Goal: Task Accomplishment & Management: Manage account settings

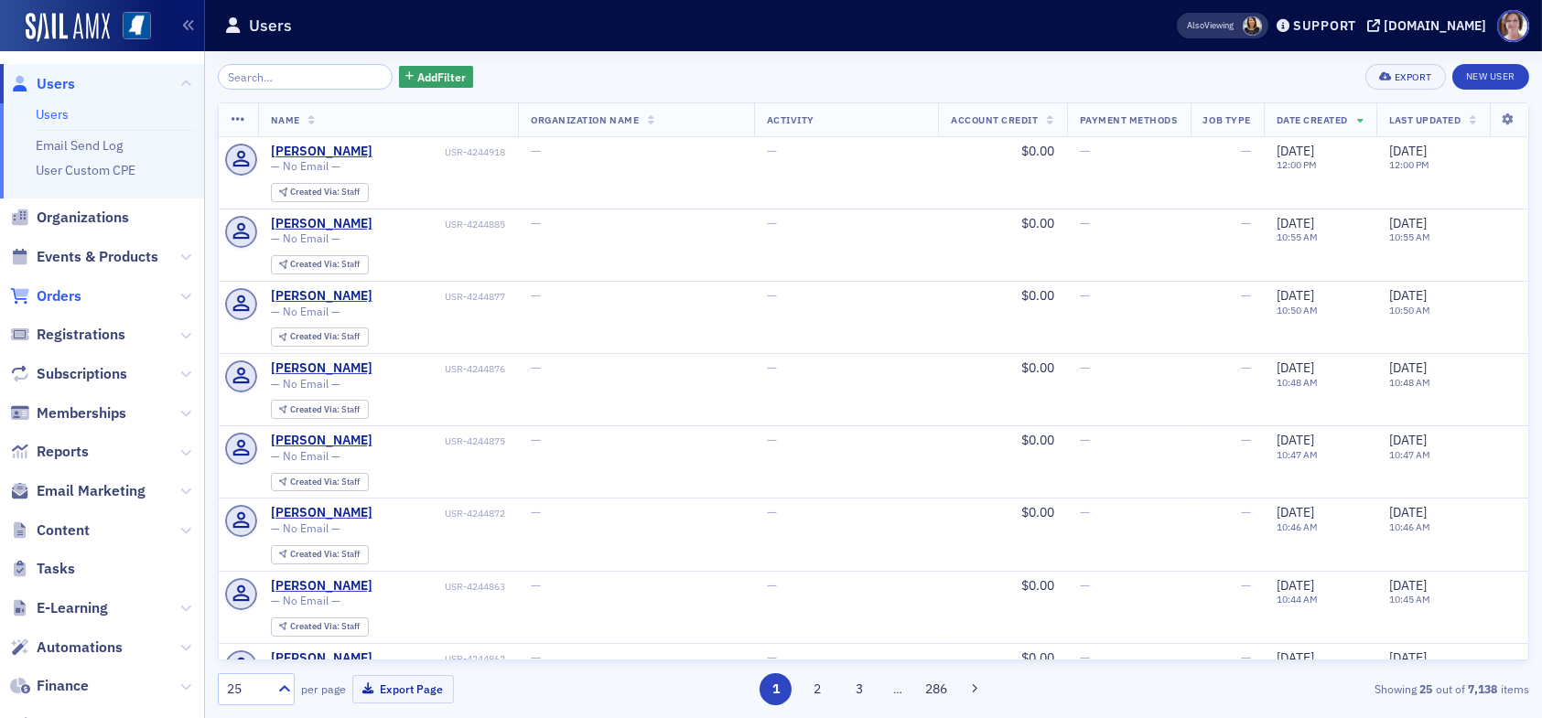
click at [65, 294] on span "Orders" at bounding box center [59, 296] width 45 height 20
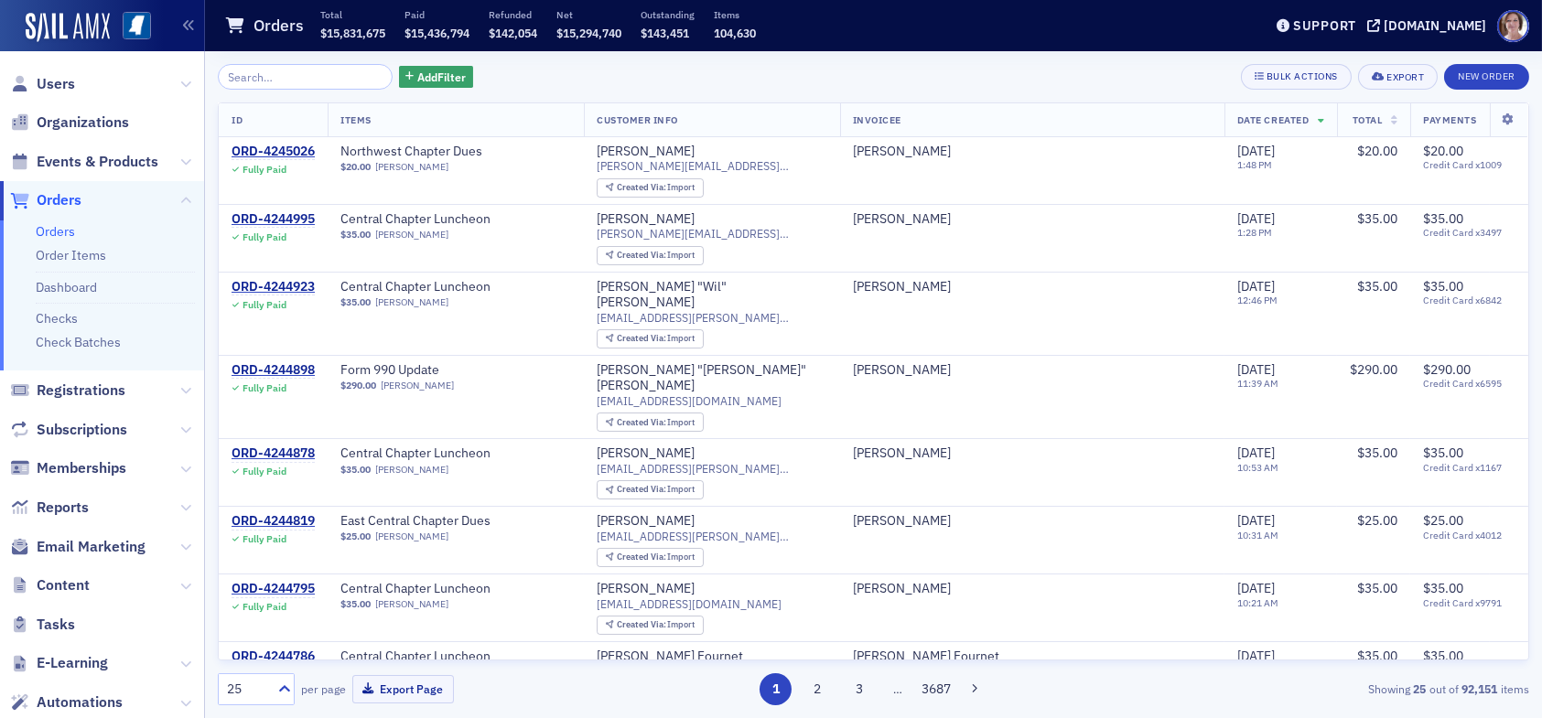
click at [295, 72] on input "search" at bounding box center [305, 77] width 175 height 26
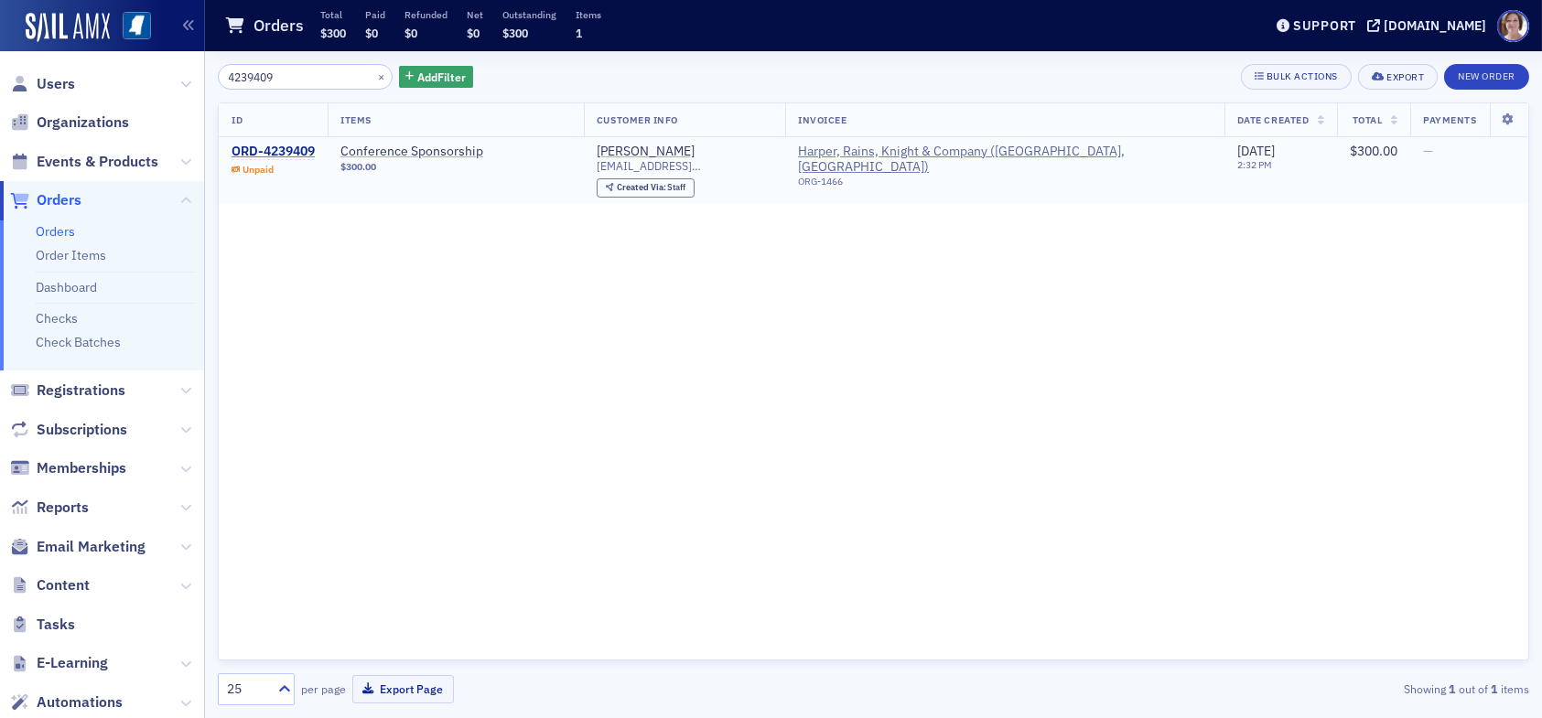
type input "4239409"
click at [300, 151] on div "ORD-4239409" at bounding box center [272, 152] width 83 height 16
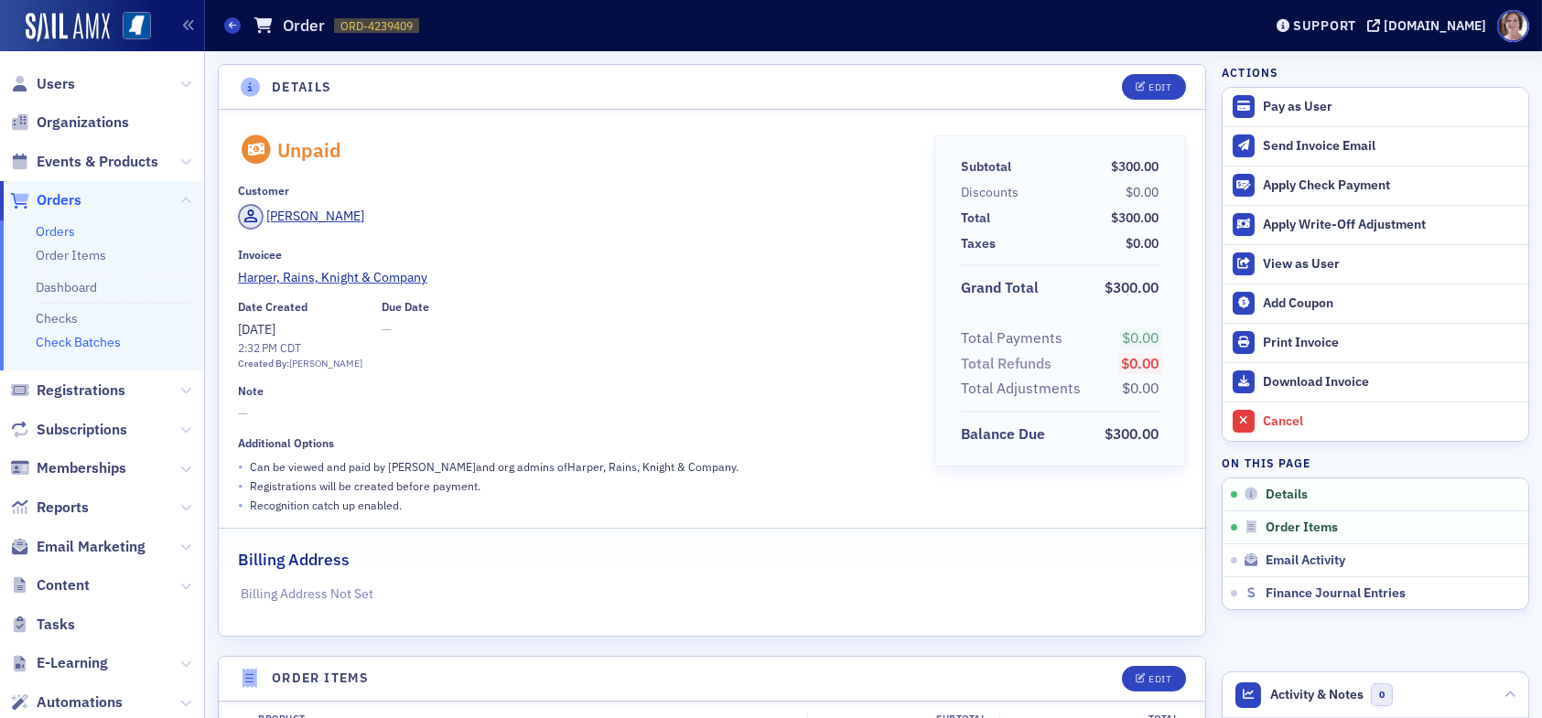
click at [102, 342] on link "Check Batches" at bounding box center [78, 342] width 85 height 16
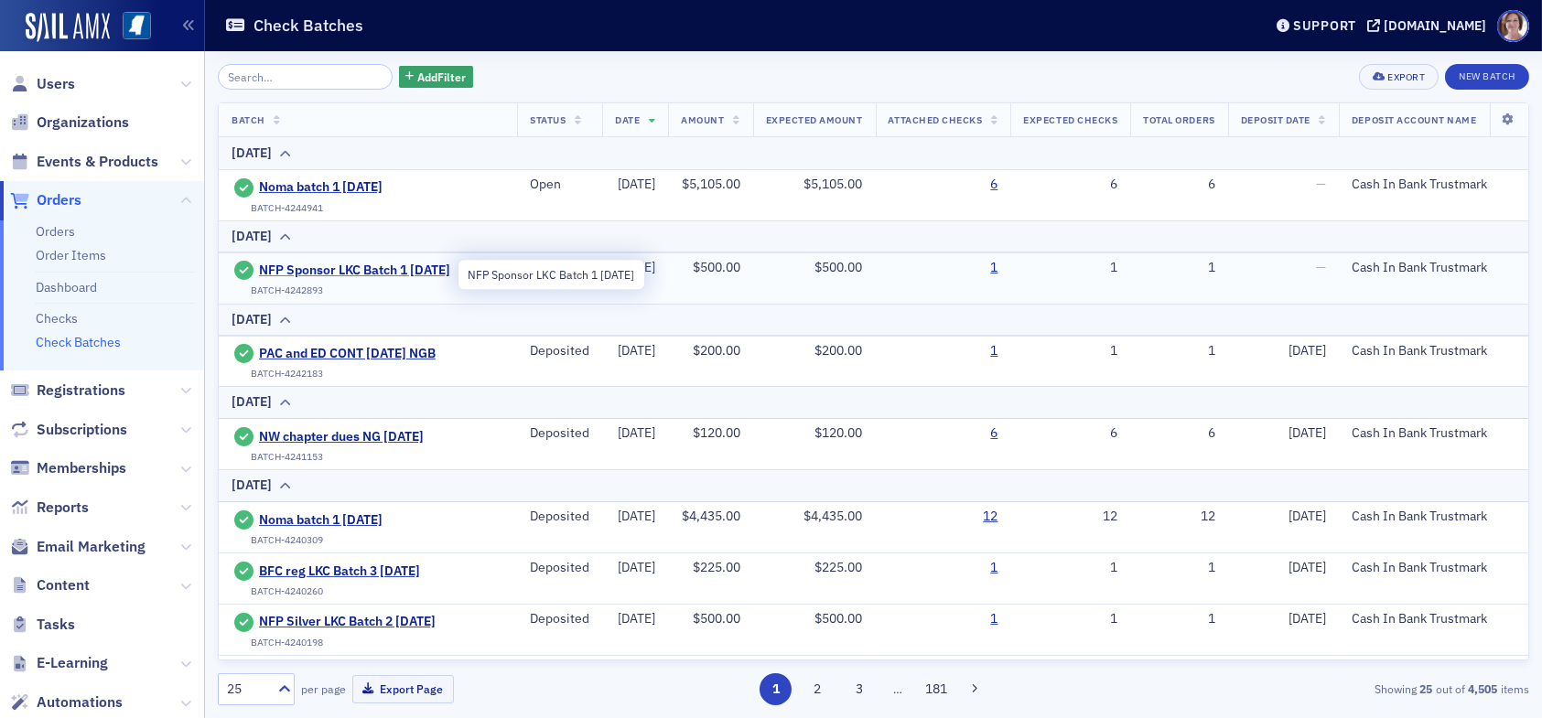
click at [386, 270] on span "NFP Sponsor LKC Batch 1 08.18.25" at bounding box center [354, 271] width 191 height 16
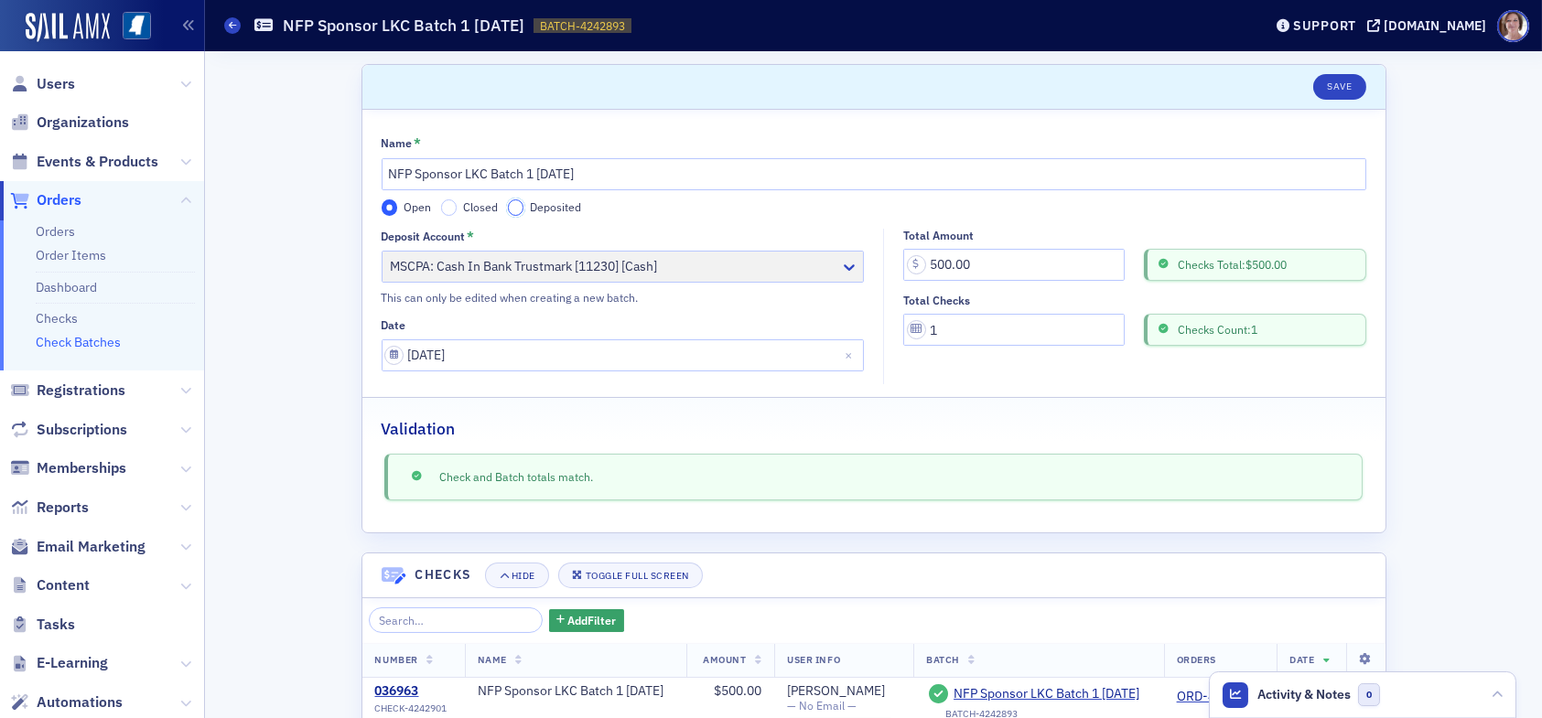
click at [510, 204] on input "Deposited" at bounding box center [516, 207] width 16 height 16
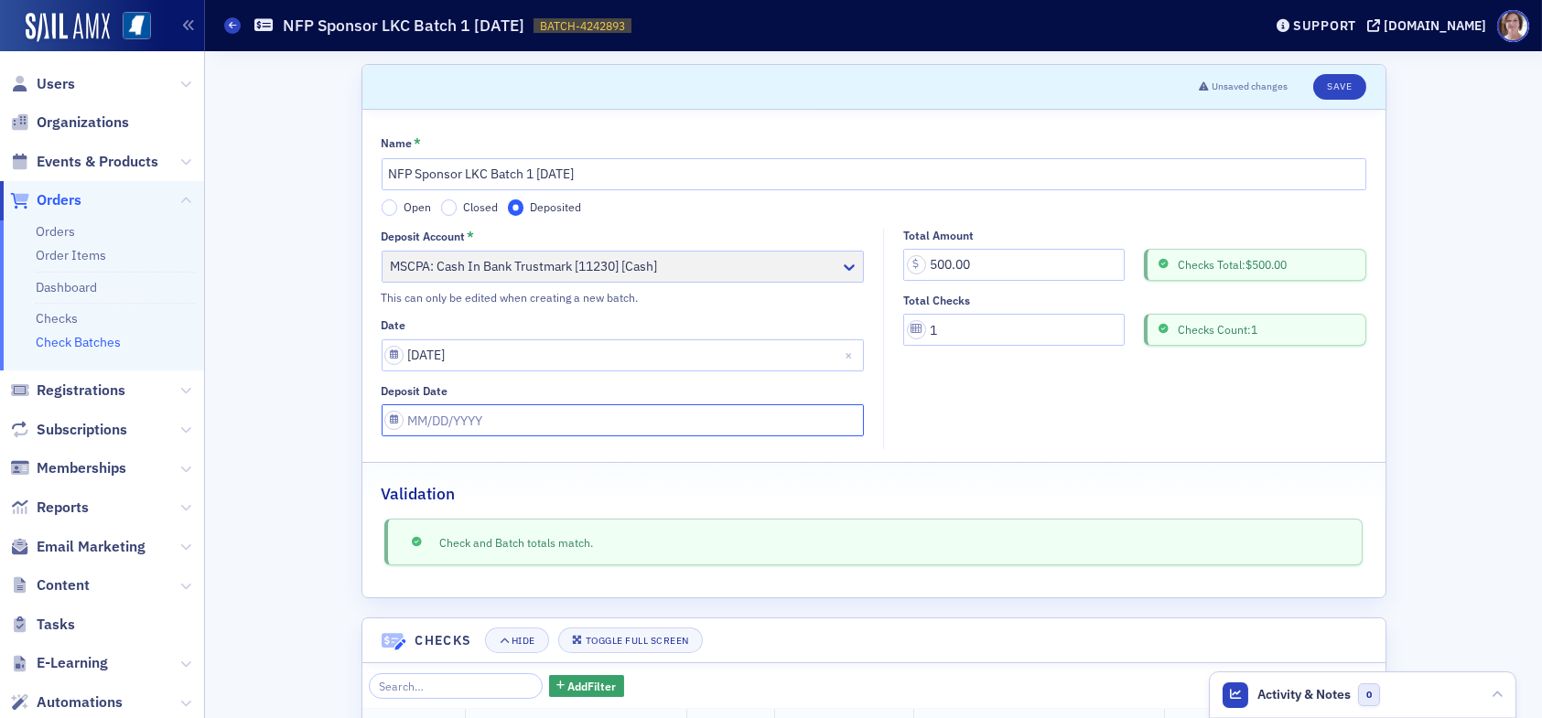
click at [496, 423] on input "Deposit Date" at bounding box center [623, 420] width 483 height 32
select select "7"
select select "2025"
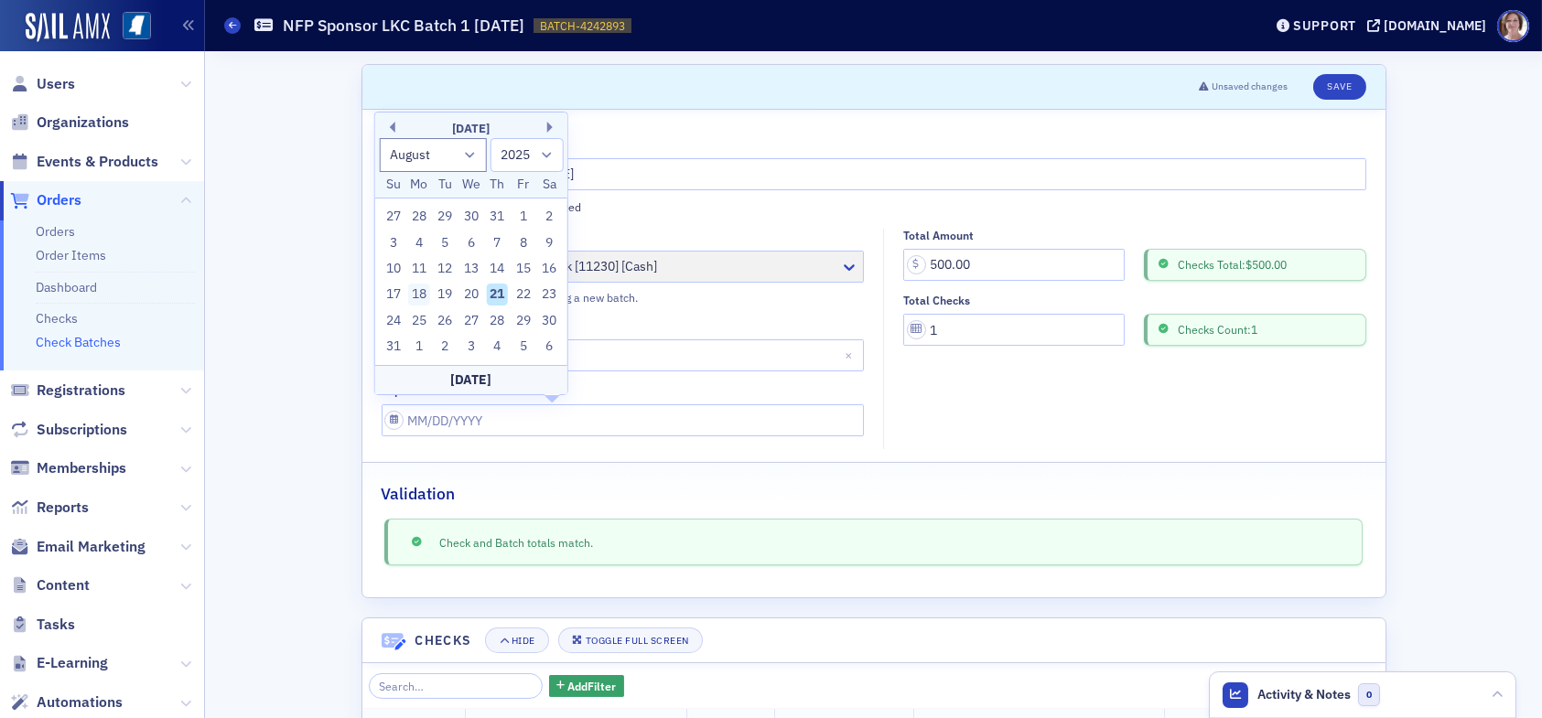
click at [420, 287] on div "18" at bounding box center [419, 295] width 22 height 22
type input "08/18/2025"
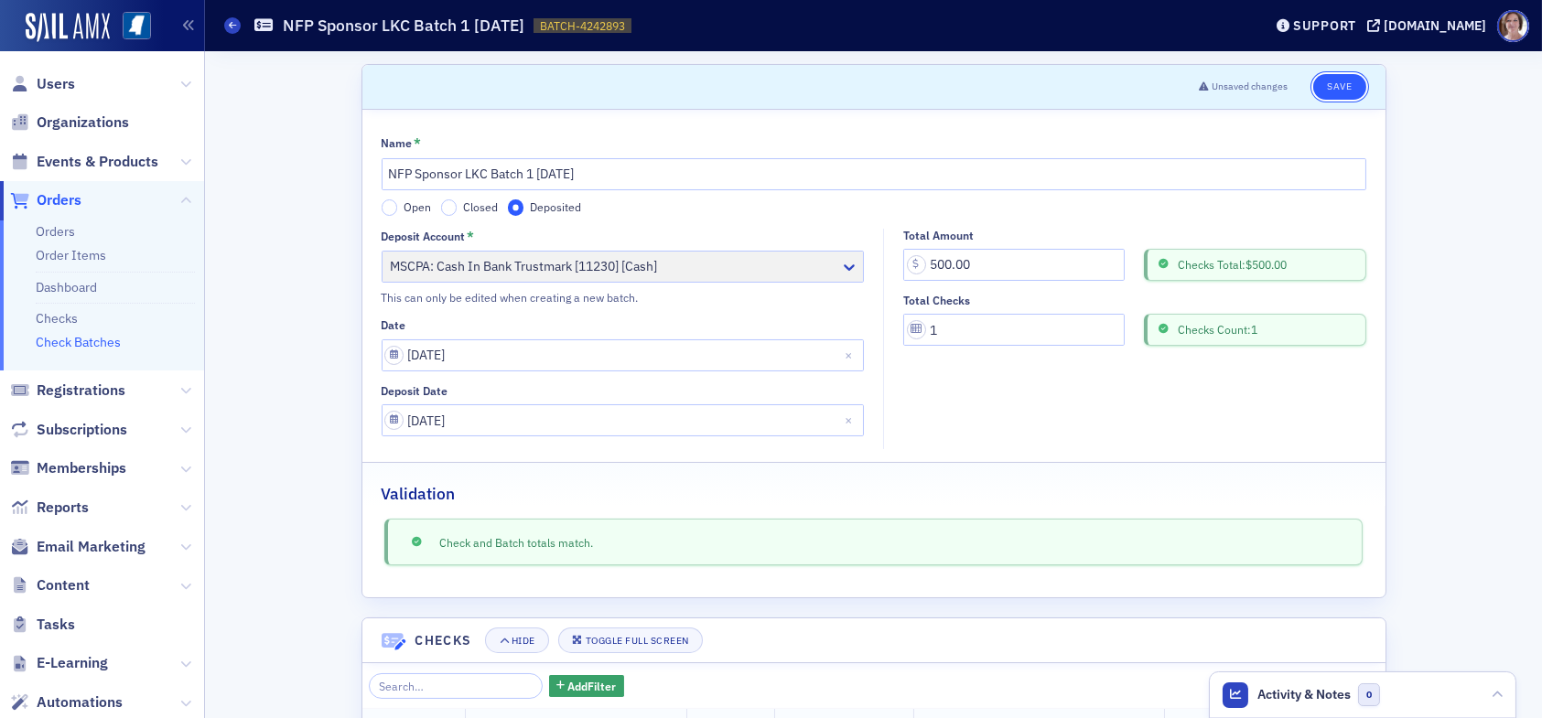
click at [1346, 78] on button "Save" at bounding box center [1339, 87] width 52 height 26
click at [1333, 91] on button "Save" at bounding box center [1339, 87] width 52 height 26
click at [111, 344] on link "Check Batches" at bounding box center [78, 342] width 85 height 16
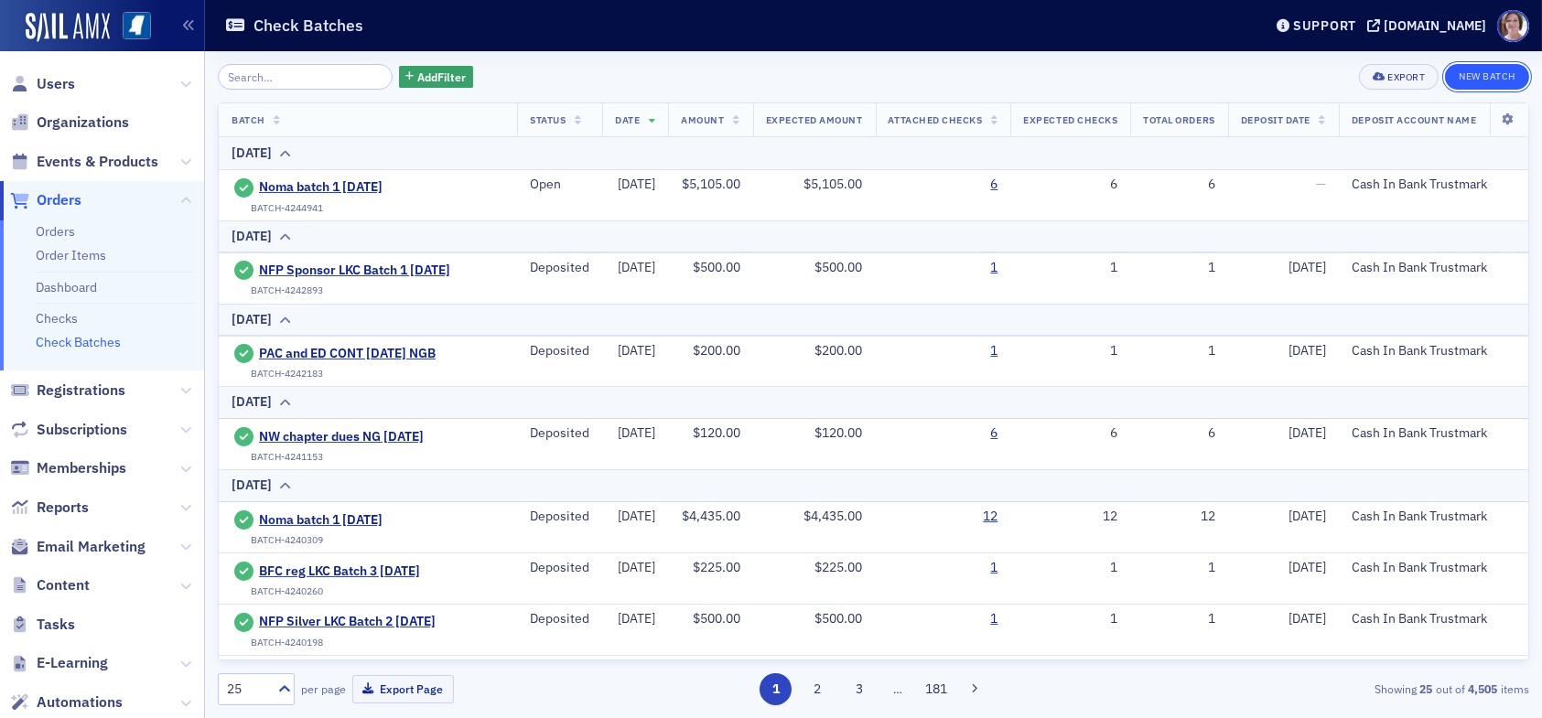
click at [1486, 80] on button "New Batch" at bounding box center [1487, 77] width 84 height 26
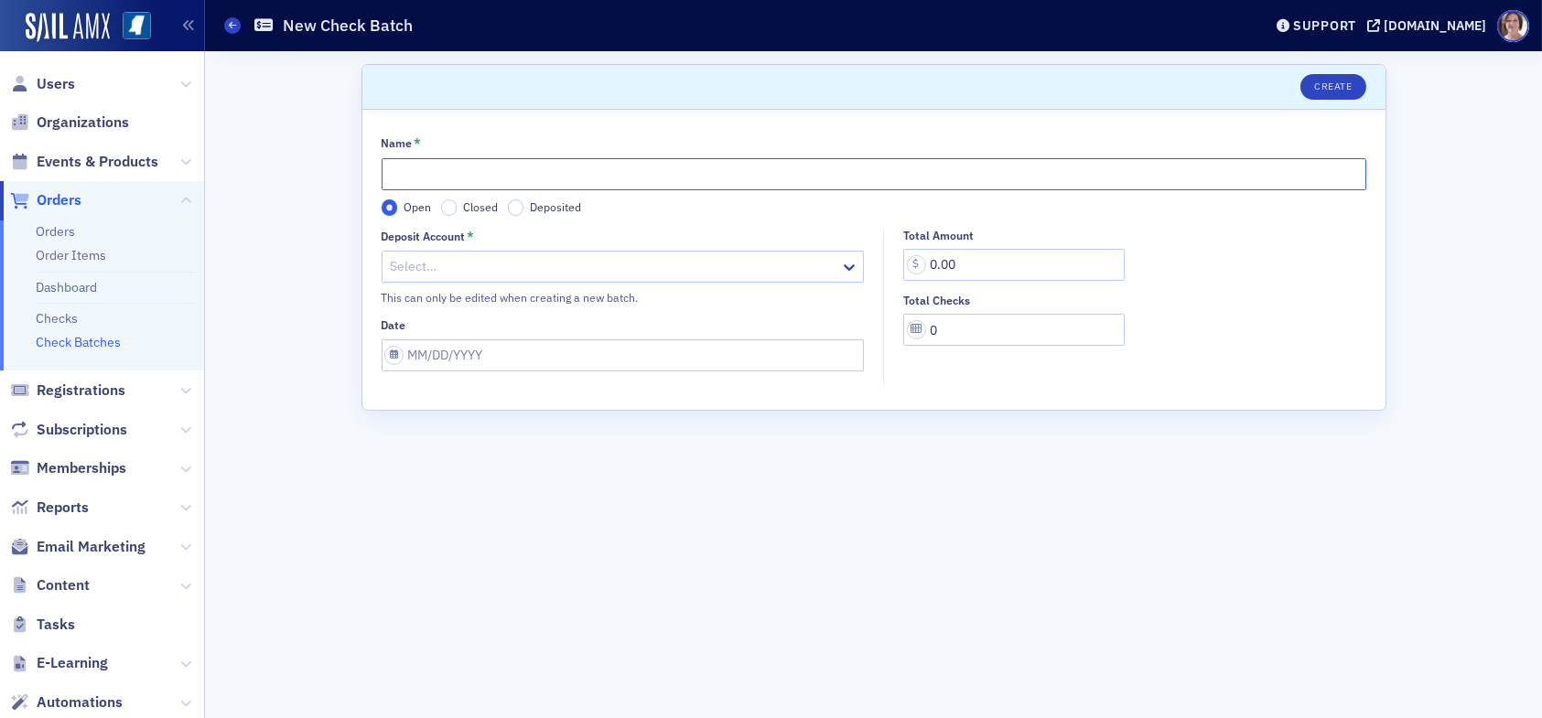
click at [562, 172] on input "Name *" at bounding box center [874, 174] width 984 height 32
click at [65, 202] on span "Orders" at bounding box center [59, 200] width 45 height 20
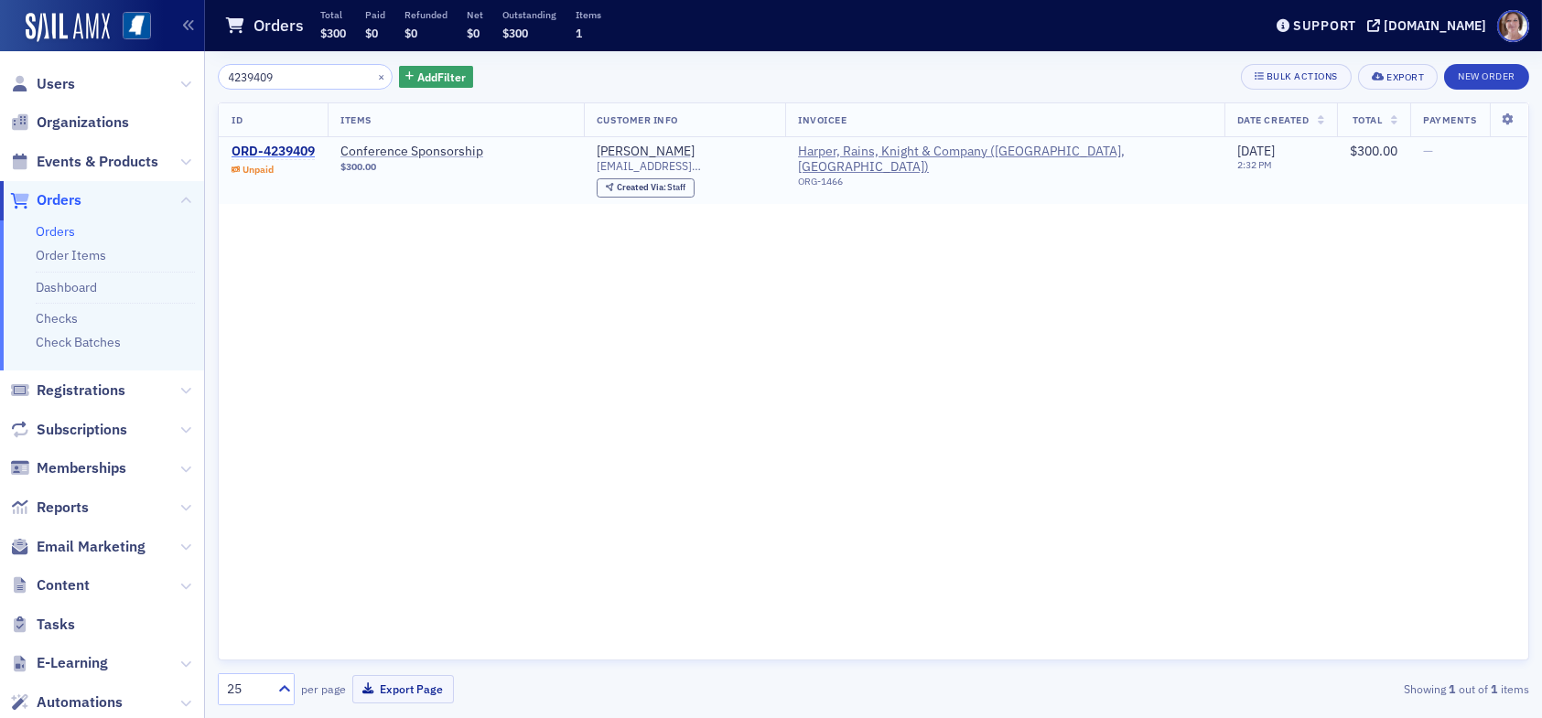
click at [291, 152] on div "ORD-4239409" at bounding box center [272, 152] width 83 height 16
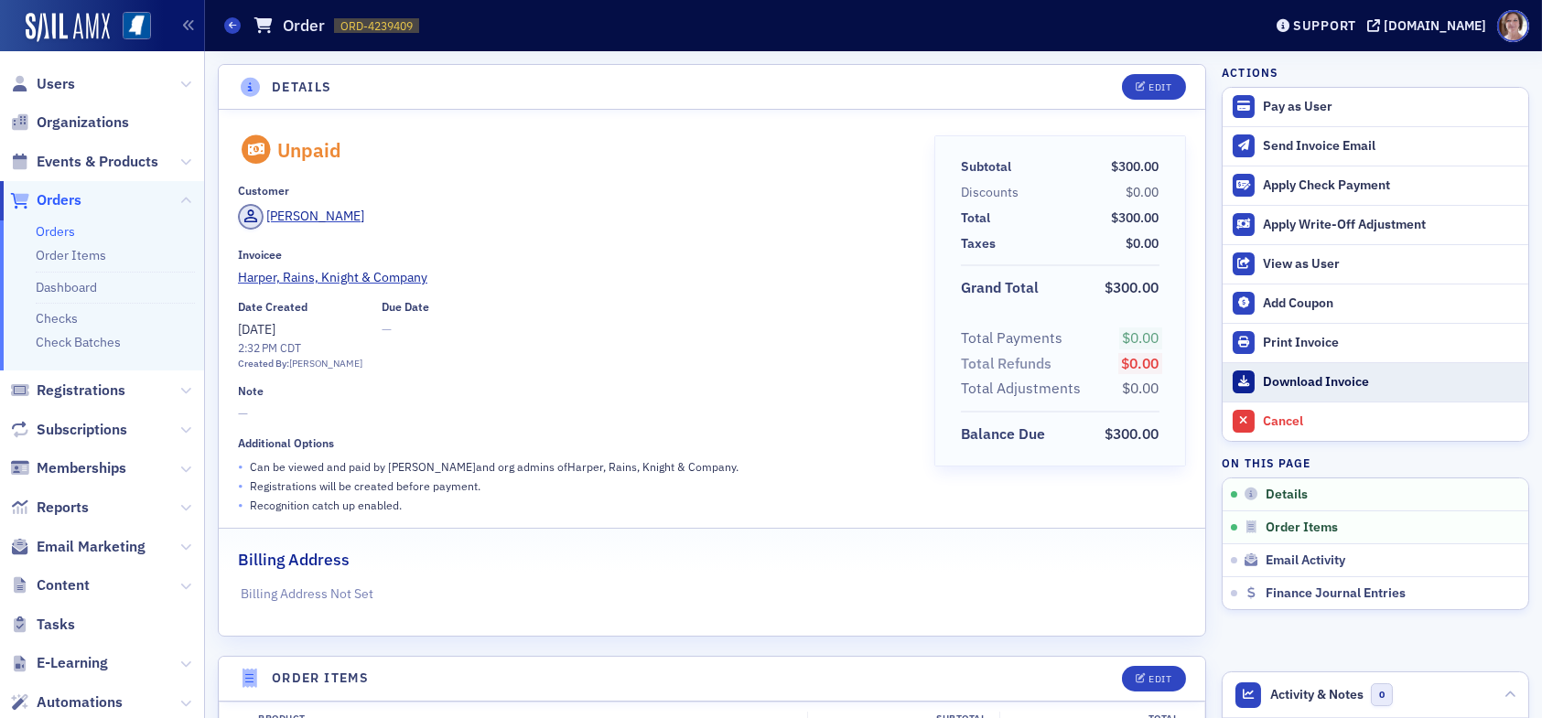
click at [1297, 385] on div "Download Invoice" at bounding box center [1391, 382] width 256 height 16
click at [86, 339] on link "Check Batches" at bounding box center [78, 342] width 85 height 16
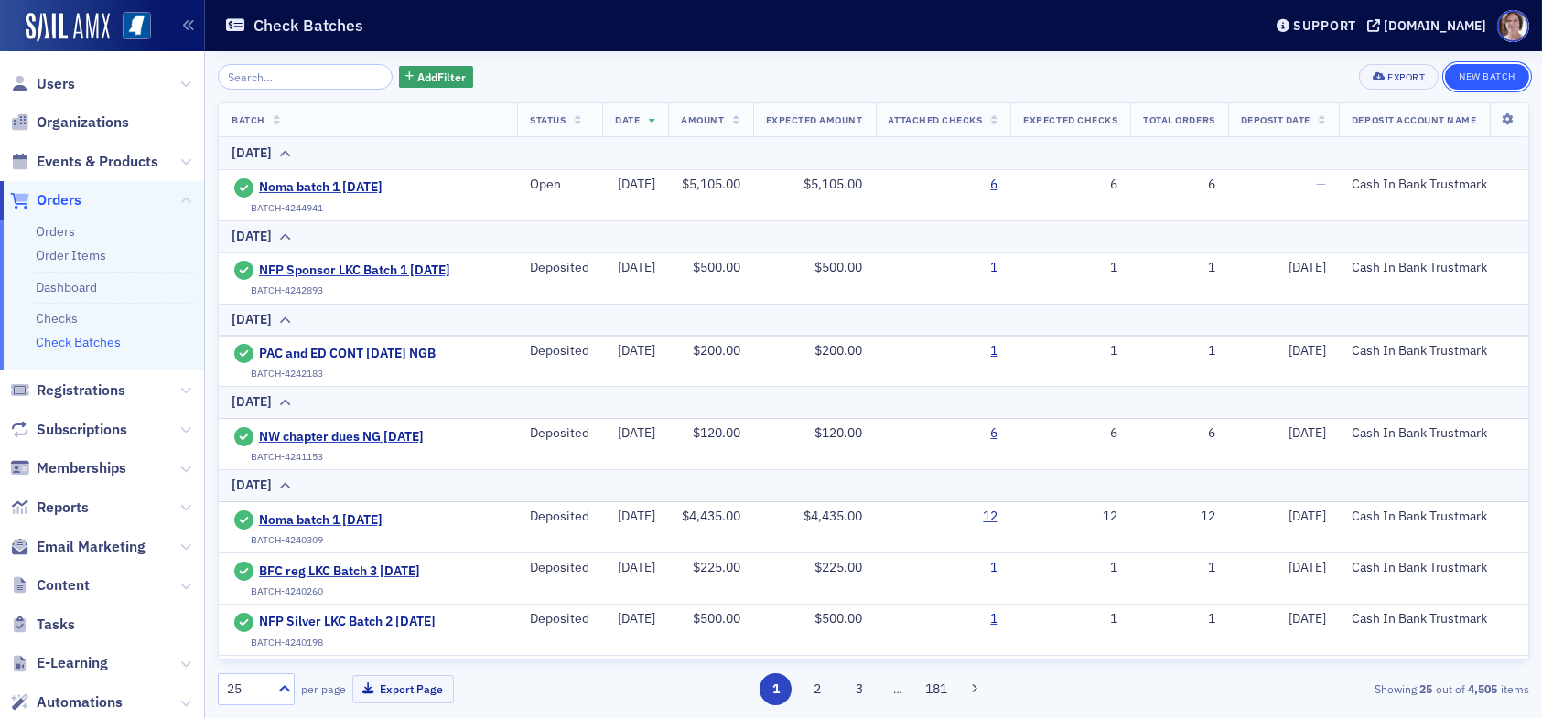
click at [1501, 78] on button "New Batch" at bounding box center [1487, 77] width 84 height 26
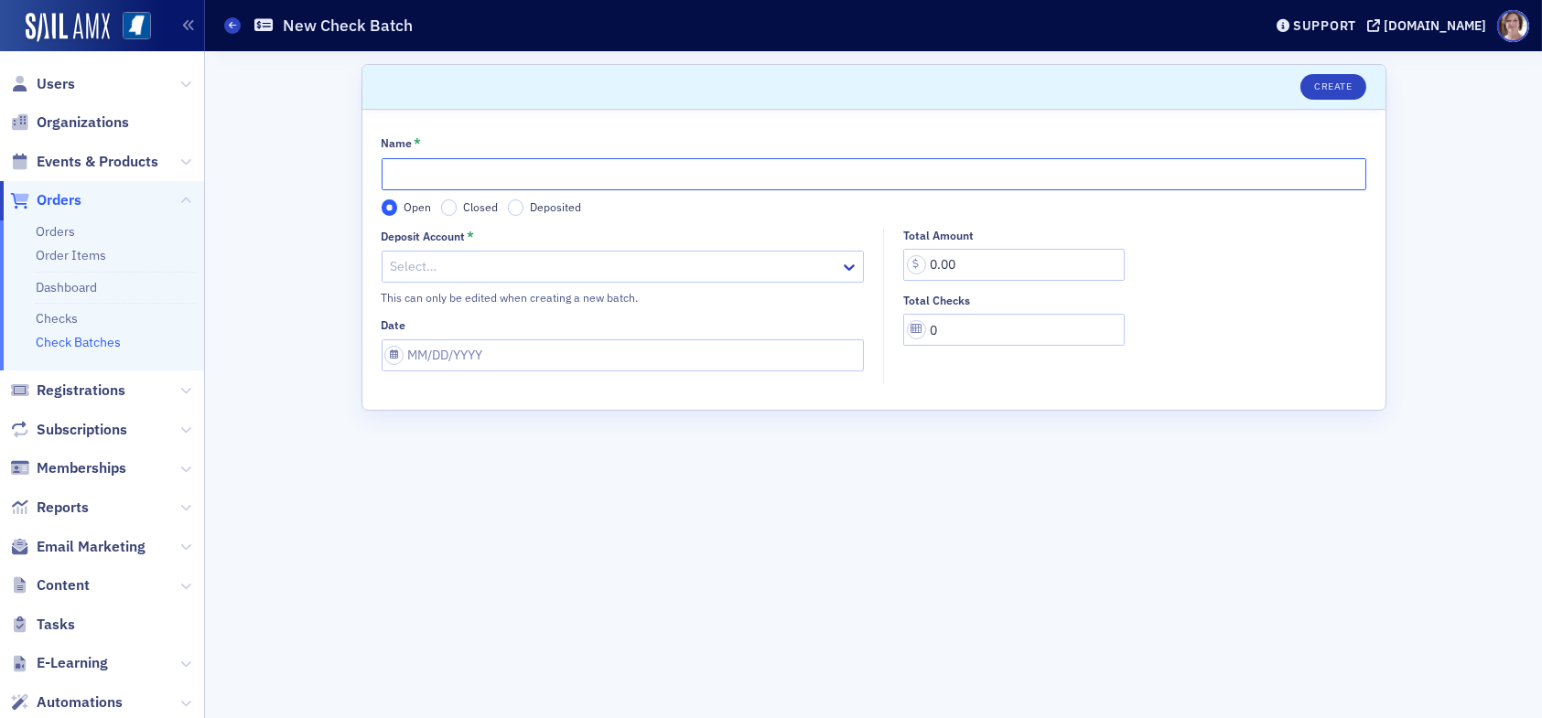
click at [607, 176] on input "Name *" at bounding box center [874, 174] width 984 height 32
type input "NFP Sponsor LKC Batch 1 08.21.25"
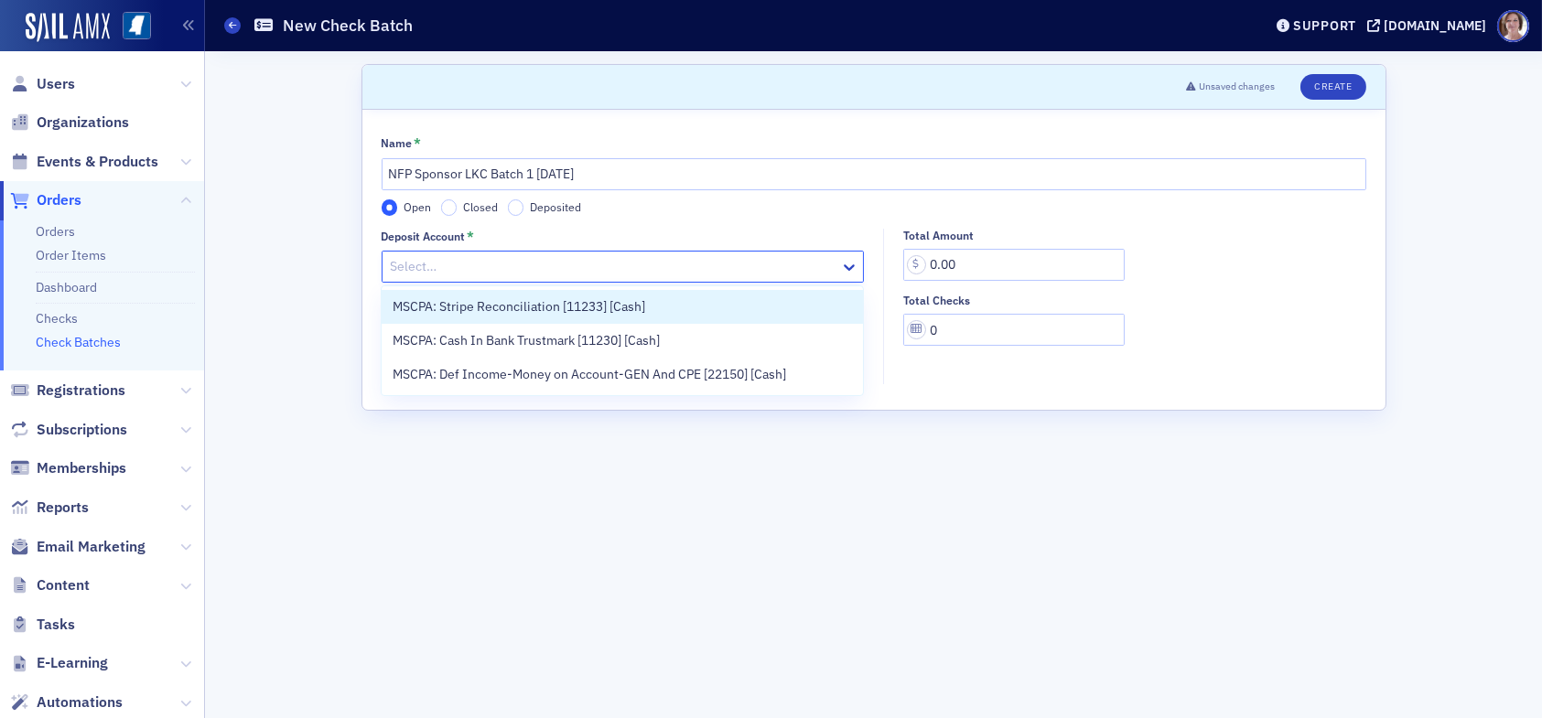
click at [461, 267] on div at bounding box center [614, 266] width 450 height 23
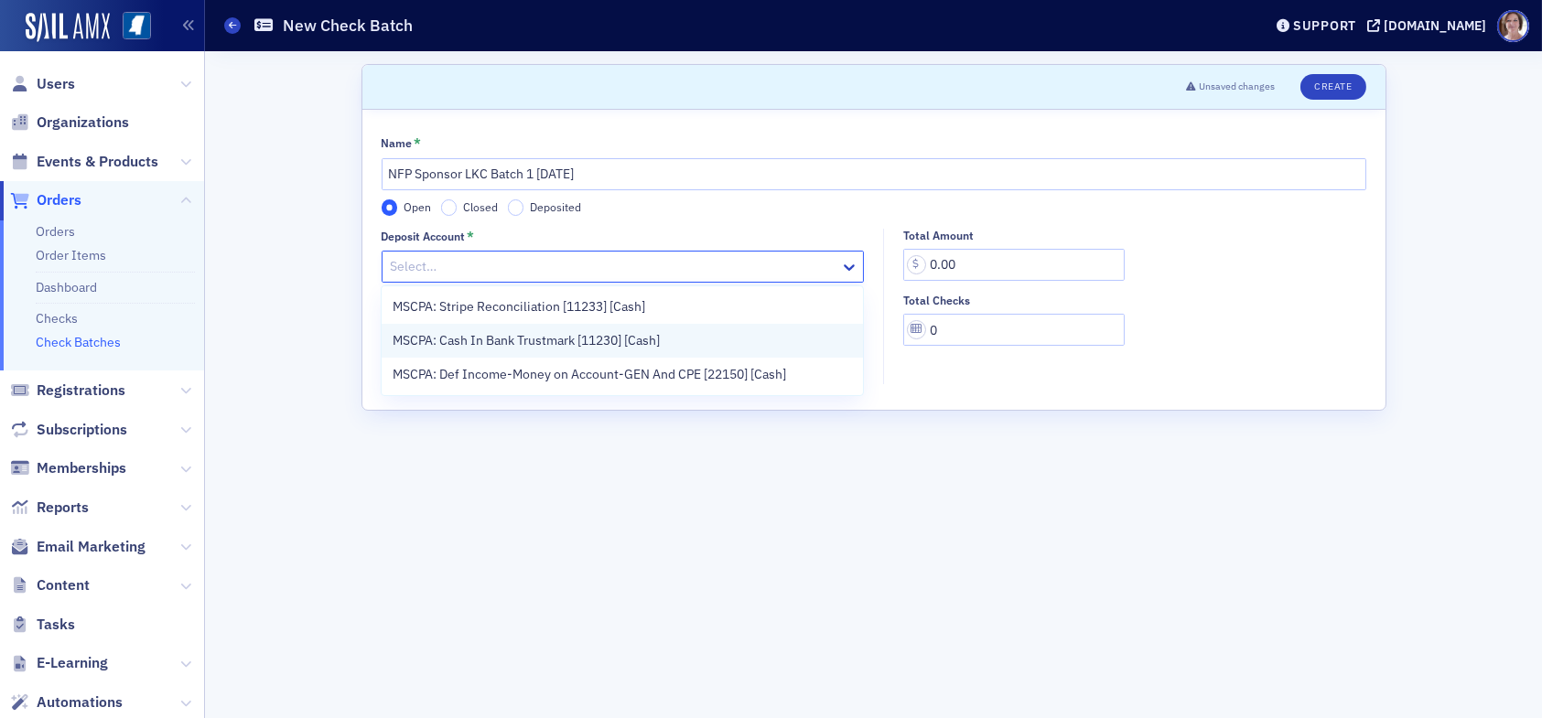
click at [559, 341] on span "MSCPA: Cash In Bank Trustmark [11230] [Cash]" at bounding box center [525, 340] width 267 height 19
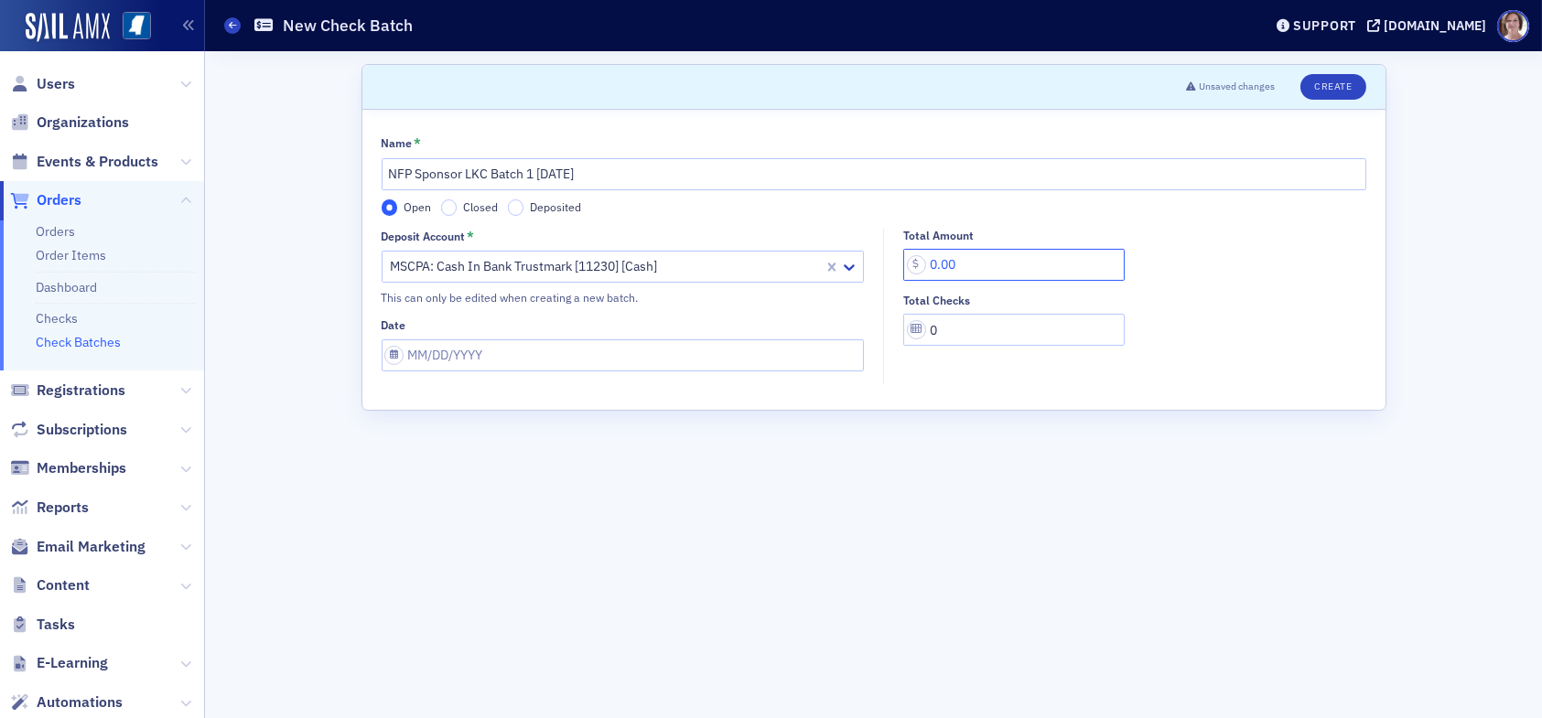
drag, startPoint x: 972, startPoint y: 262, endPoint x: 888, endPoint y: 274, distance: 84.2
click at [888, 274] on div "Total Amount 0.00 Total Checks 0" at bounding box center [1129, 288] width 491 height 118
type input "300.00"
type input "1"
select select "7"
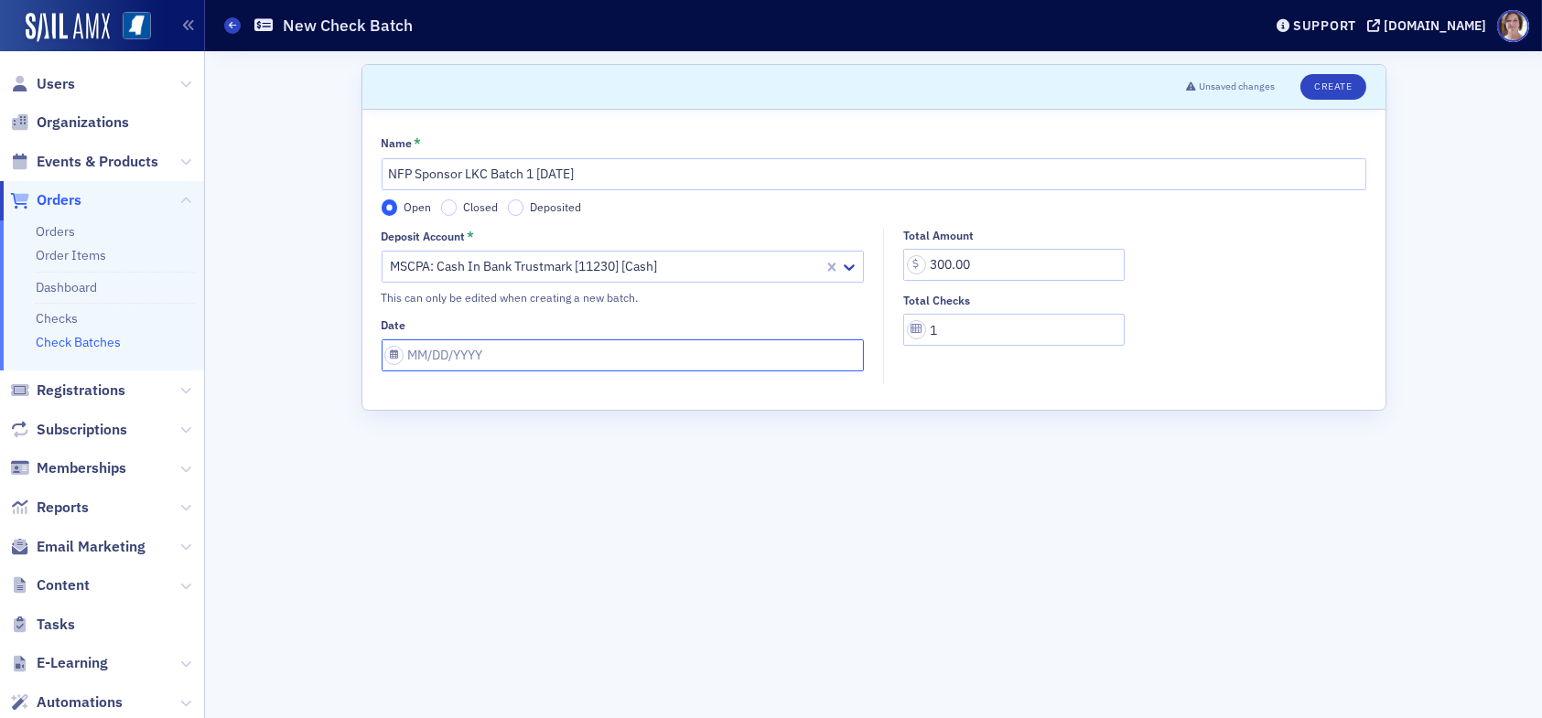
select select "2025"
click at [543, 366] on input "Date" at bounding box center [623, 355] width 483 height 32
click at [502, 564] on div "21" at bounding box center [504, 564] width 22 height 22
type input "08/21/2025"
click at [1322, 87] on button "Create" at bounding box center [1332, 87] width 65 height 26
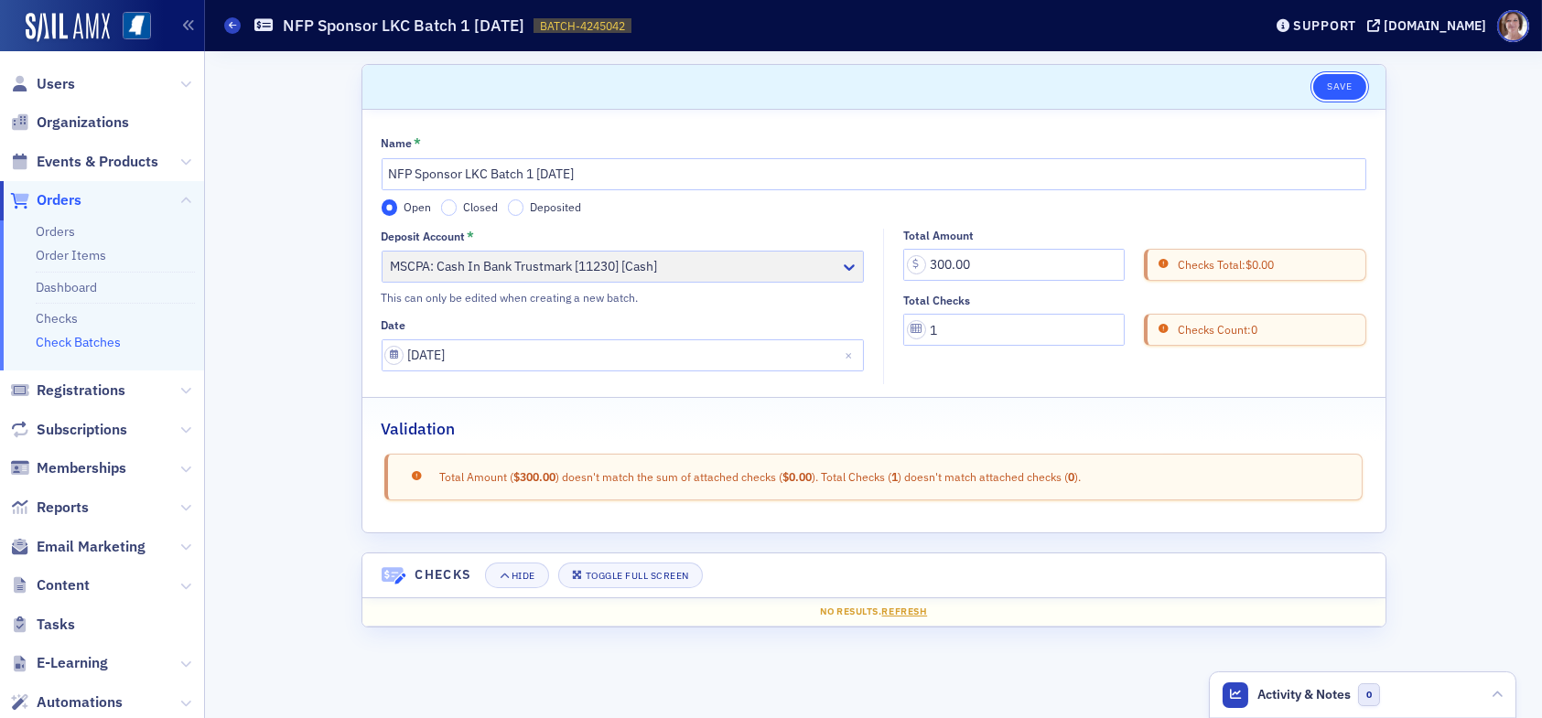
click at [1338, 85] on button "Save" at bounding box center [1339, 87] width 52 height 26
click at [61, 319] on link "Checks" at bounding box center [57, 318] width 42 height 16
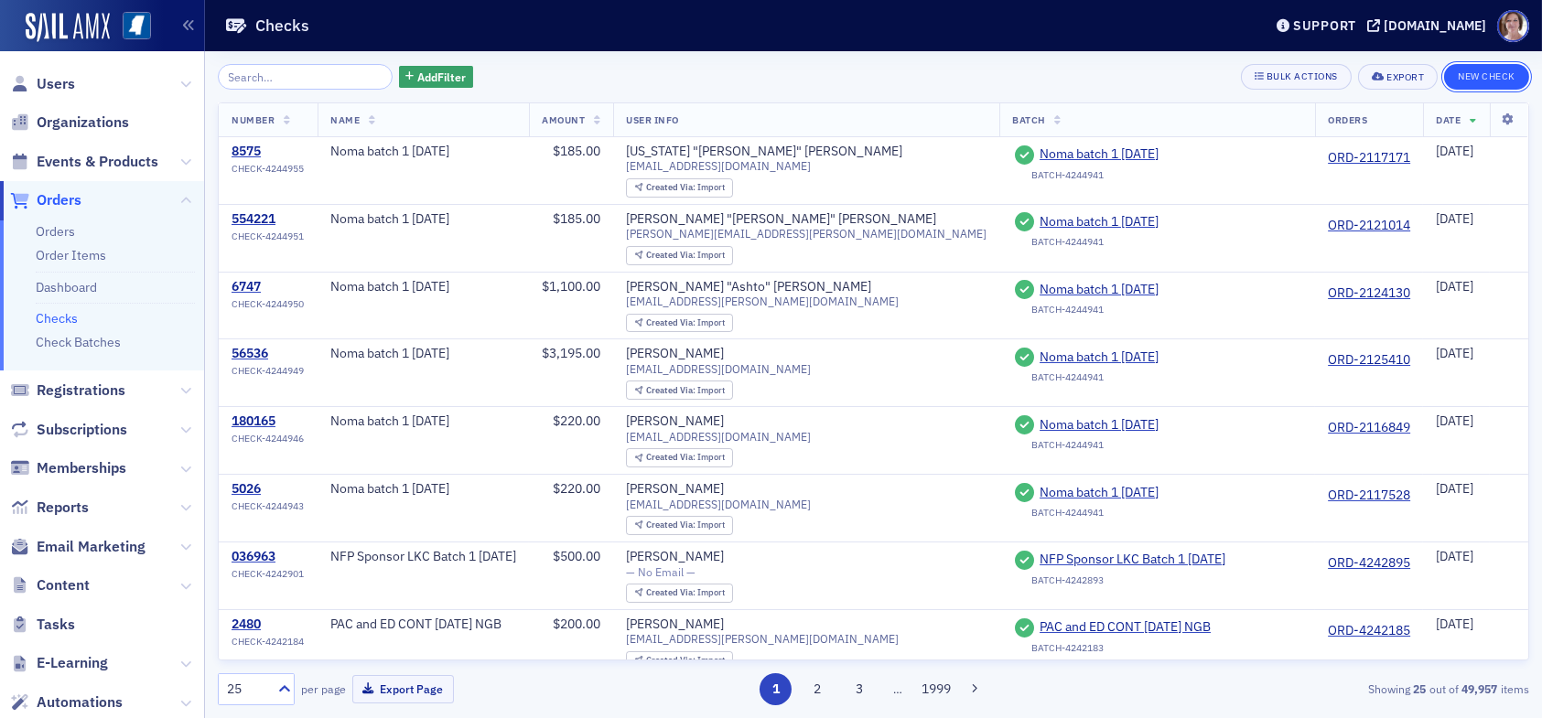
click at [1472, 72] on button "New Check" at bounding box center [1486, 77] width 85 height 26
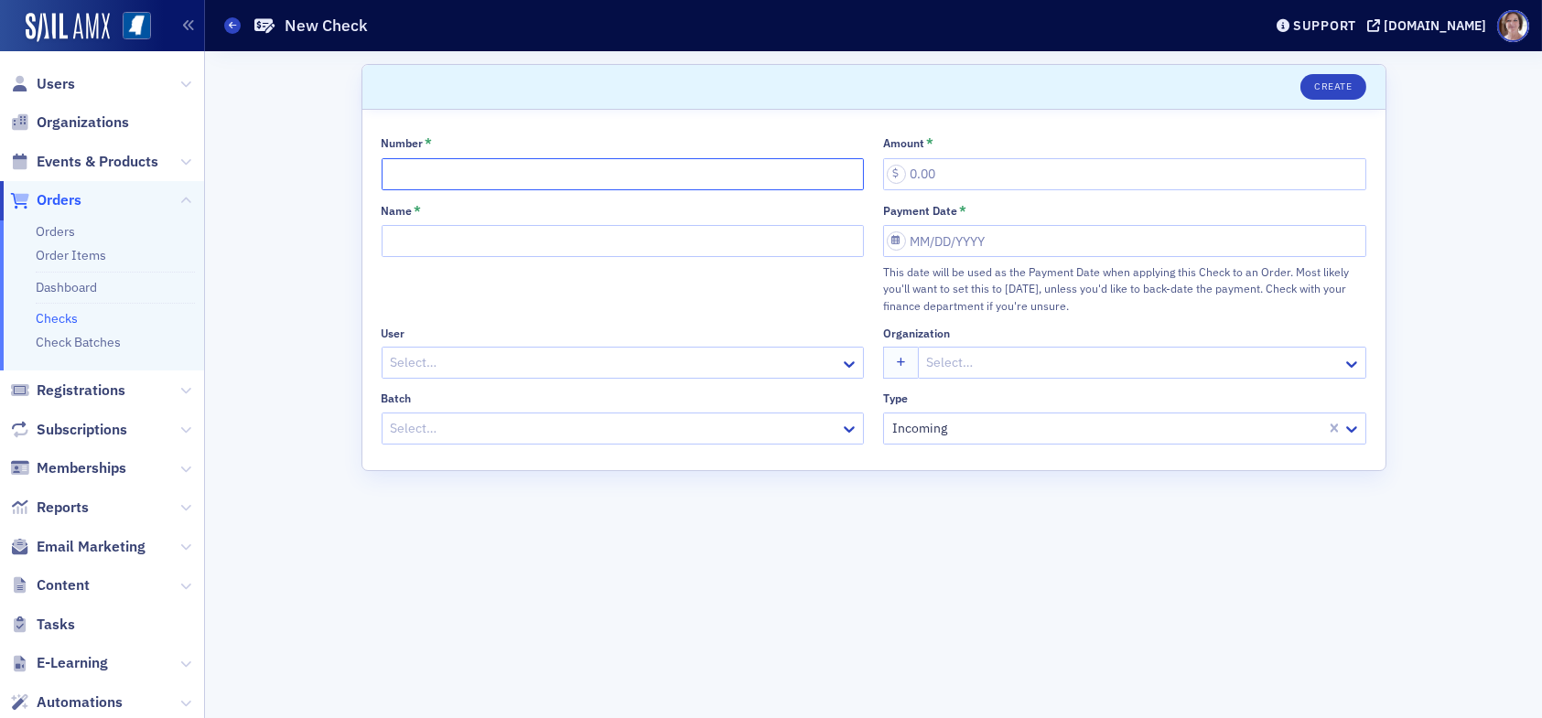
click at [404, 181] on input "Number *" at bounding box center [623, 174] width 483 height 32
type input "10475723"
type input "300.00"
click at [630, 424] on div at bounding box center [614, 428] width 450 height 23
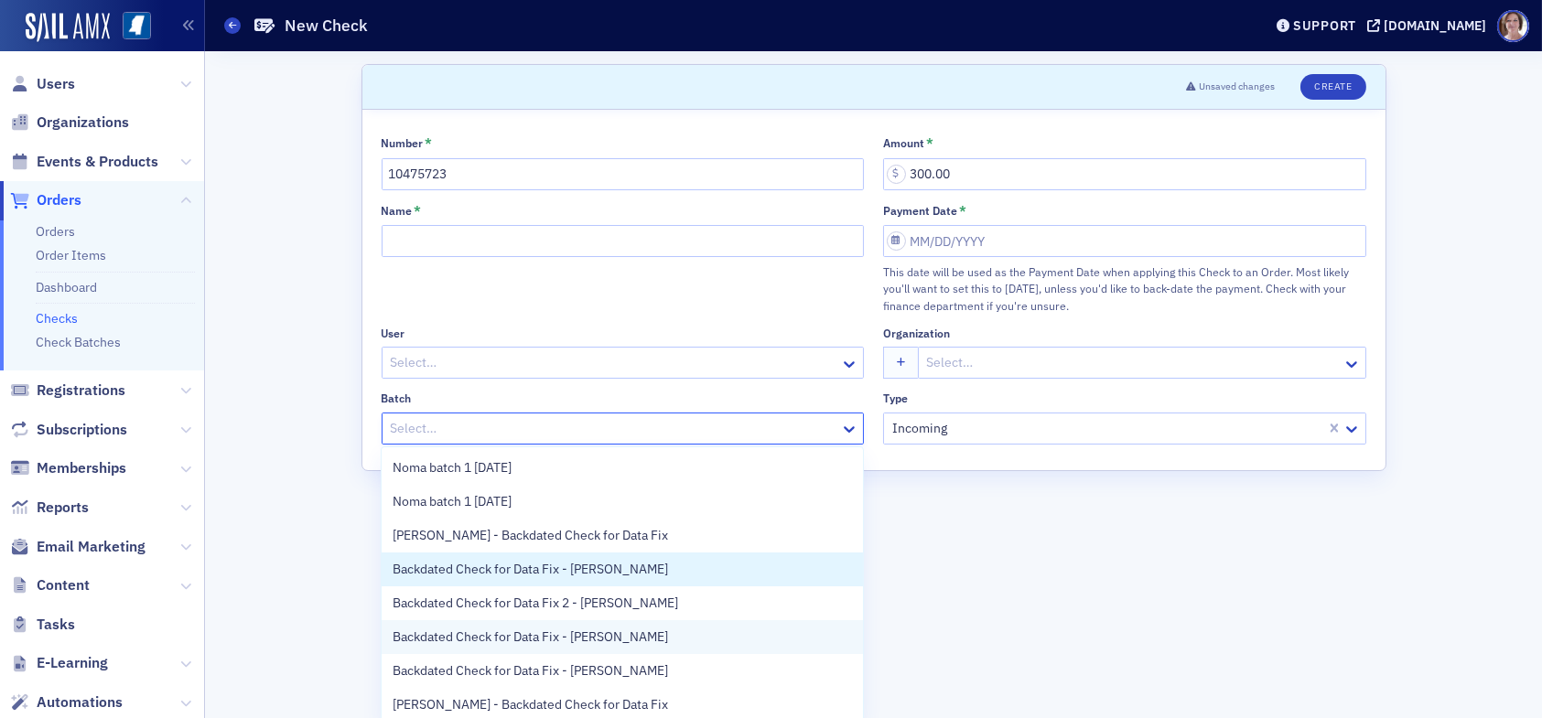
scroll to position [71, 0]
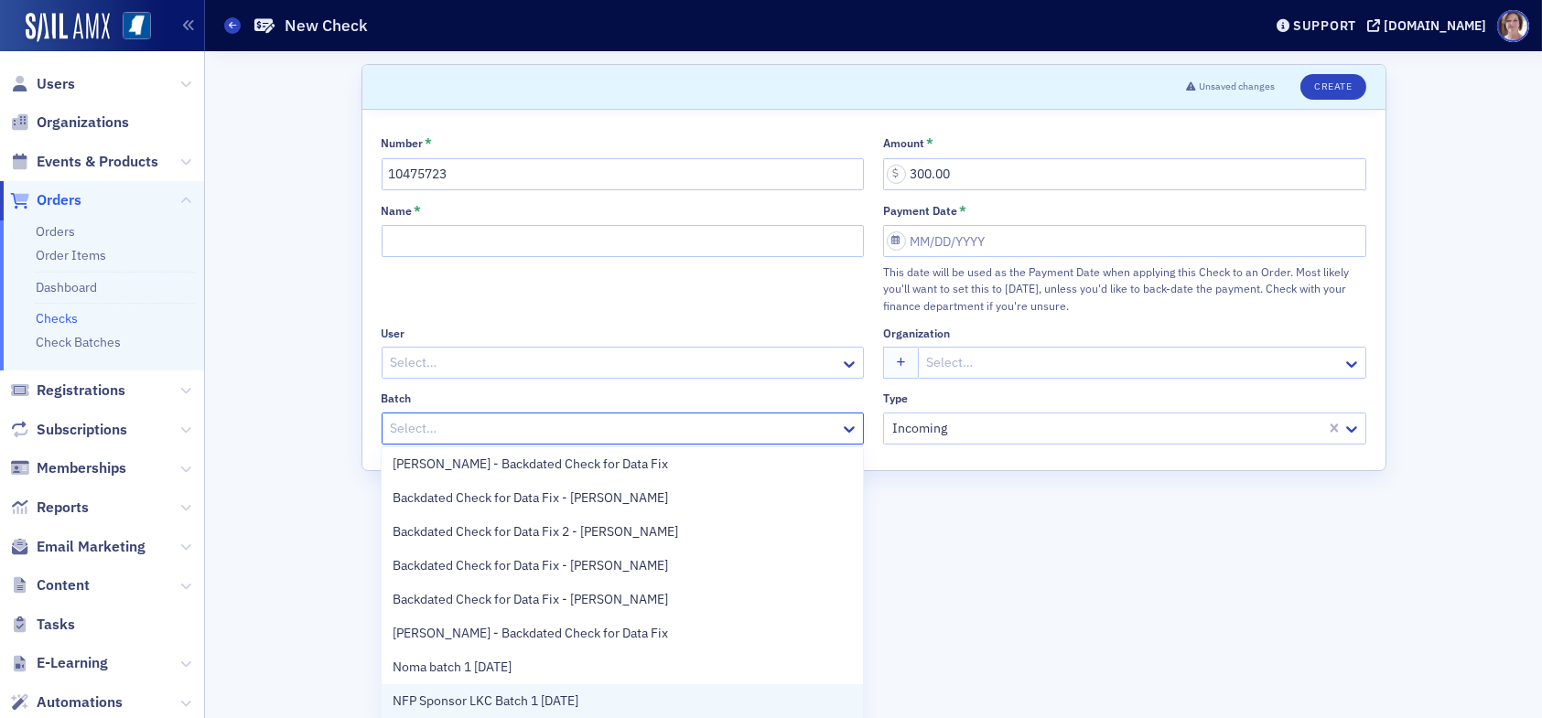
click at [578, 701] on span "NFP Sponsor LKC Batch 1 08.21.25" at bounding box center [485, 701] width 186 height 19
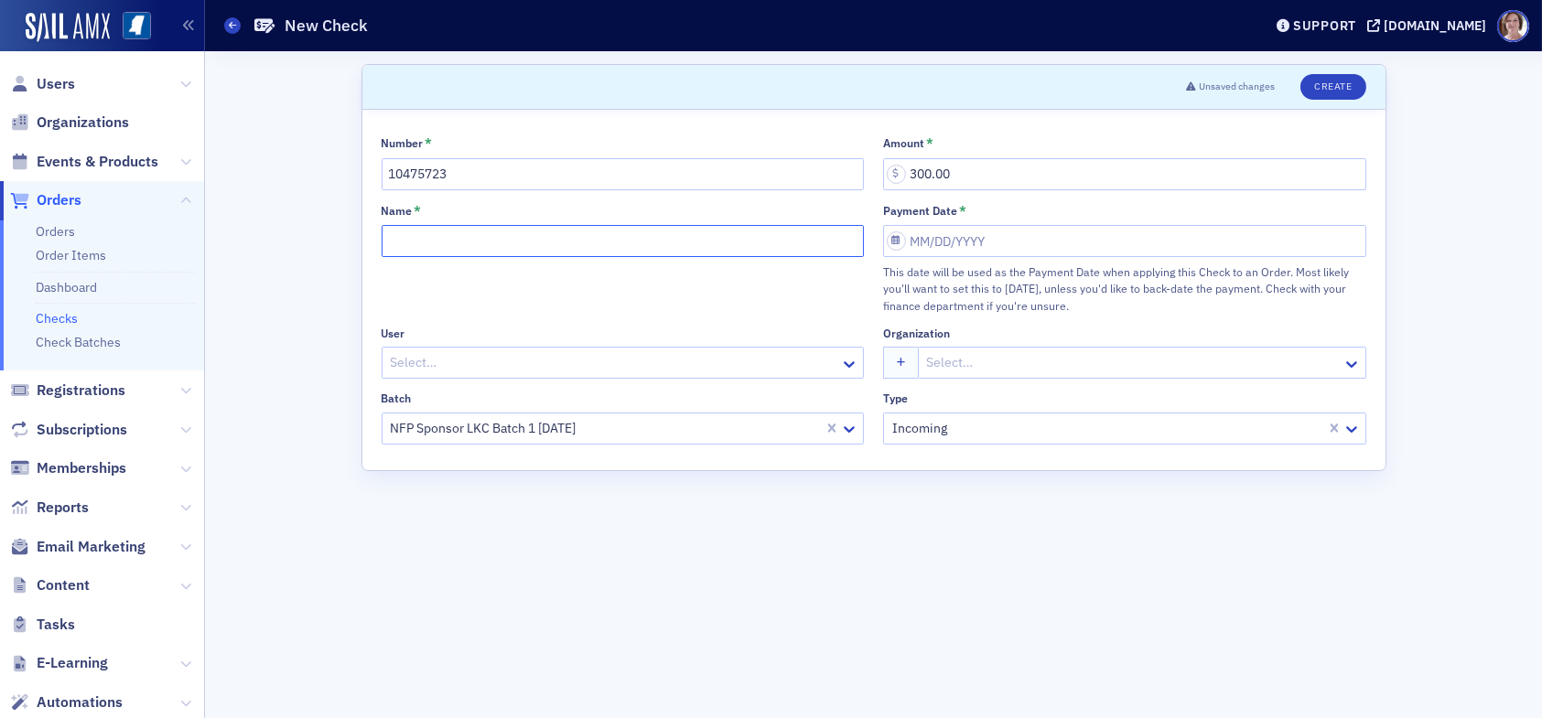
click at [483, 238] on input "Name *" at bounding box center [623, 241] width 483 height 32
select select "7"
select select "2025"
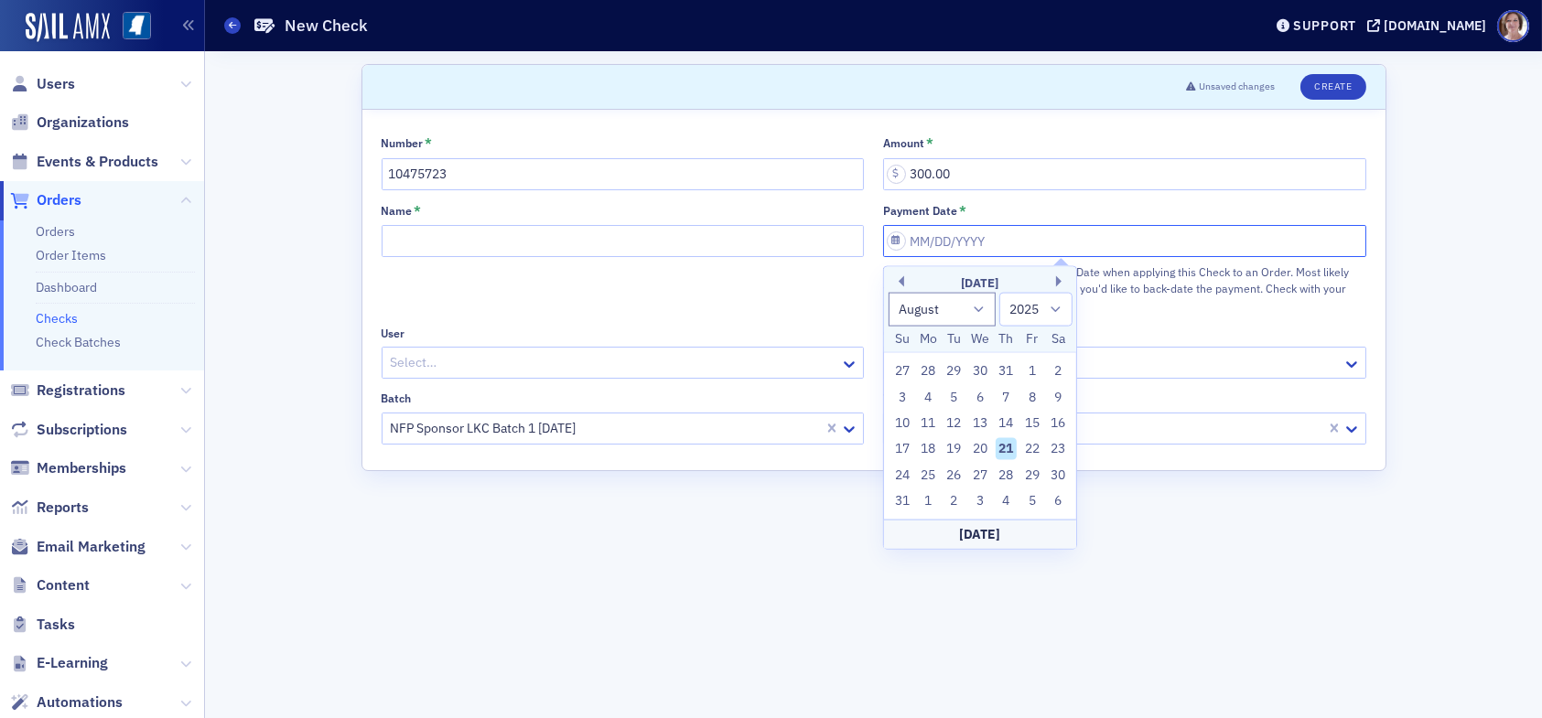
click at [1021, 240] on input "Payment Date *" at bounding box center [1124, 241] width 483 height 32
click at [1006, 455] on div "21" at bounding box center [1006, 449] width 22 height 22
type input "08/21/2025"
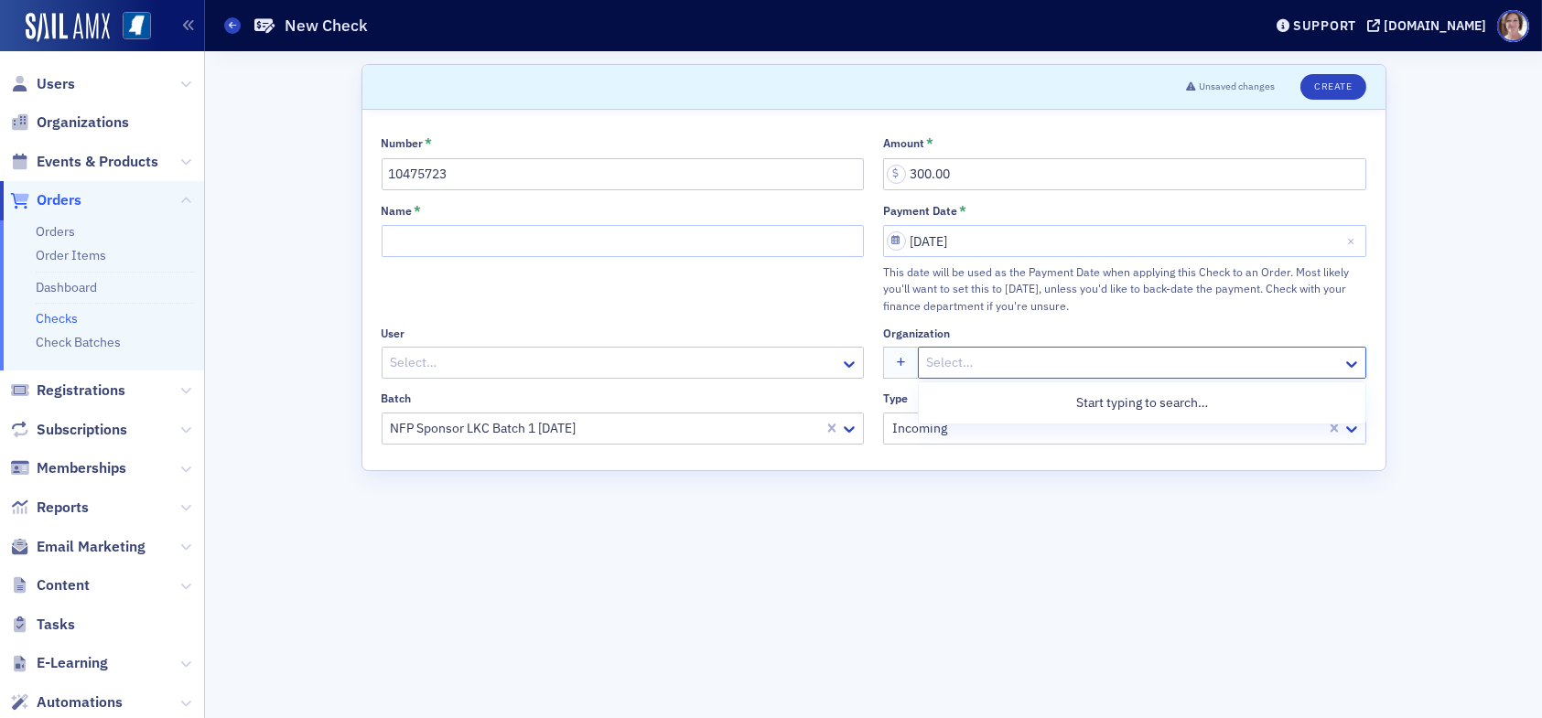
click at [962, 359] on div at bounding box center [1132, 362] width 415 height 23
click at [599, 242] on input "Name *" at bounding box center [623, 241] width 483 height 32
type input "B"
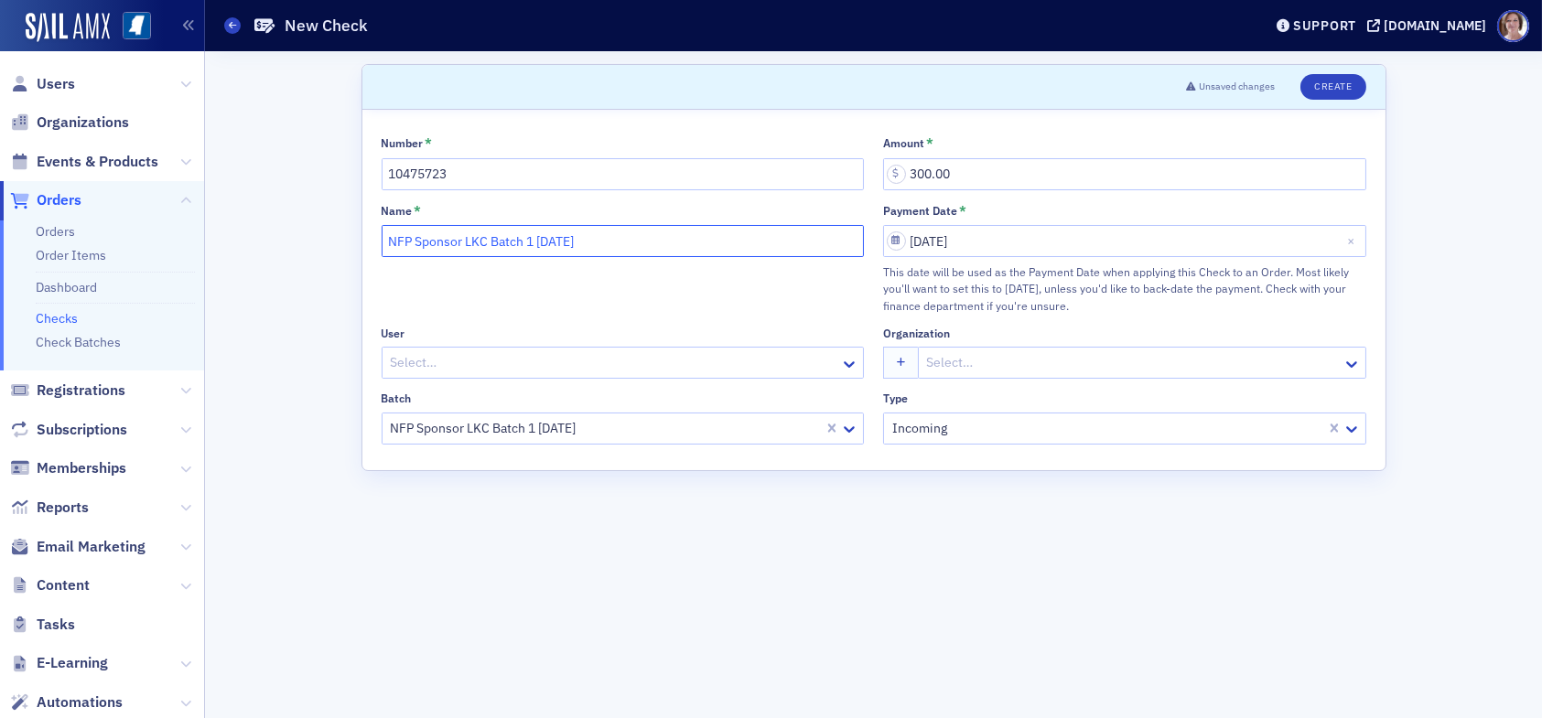
type input "NFP Sponsor LKC Batch 1 08.21.25"
click at [579, 362] on div at bounding box center [614, 362] width 450 height 23
click at [554, 359] on div at bounding box center [614, 362] width 450 height 23
type input "Jenny Cox"
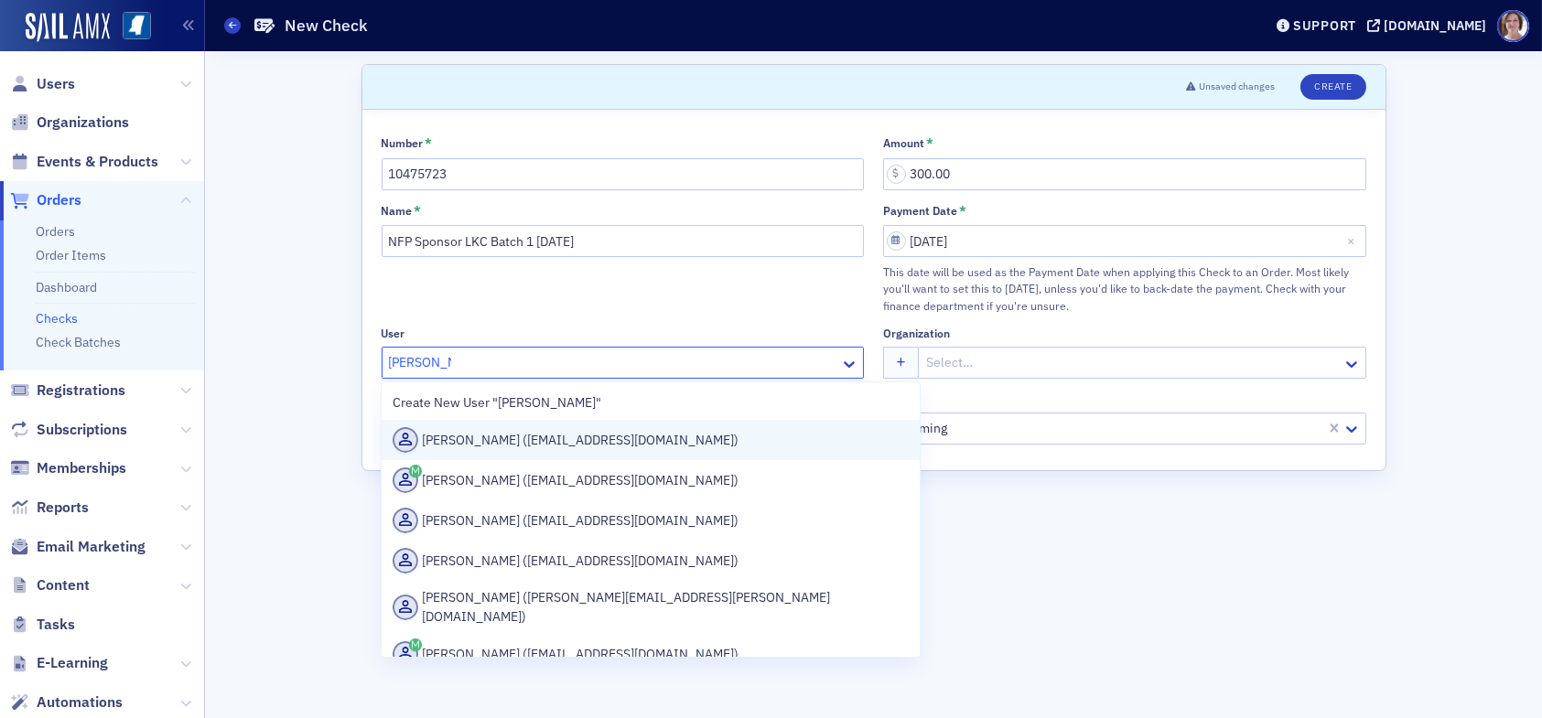
click at [548, 438] on div "Jenny Cox (jcox@hrkcpa.com)" at bounding box center [650, 440] width 516 height 26
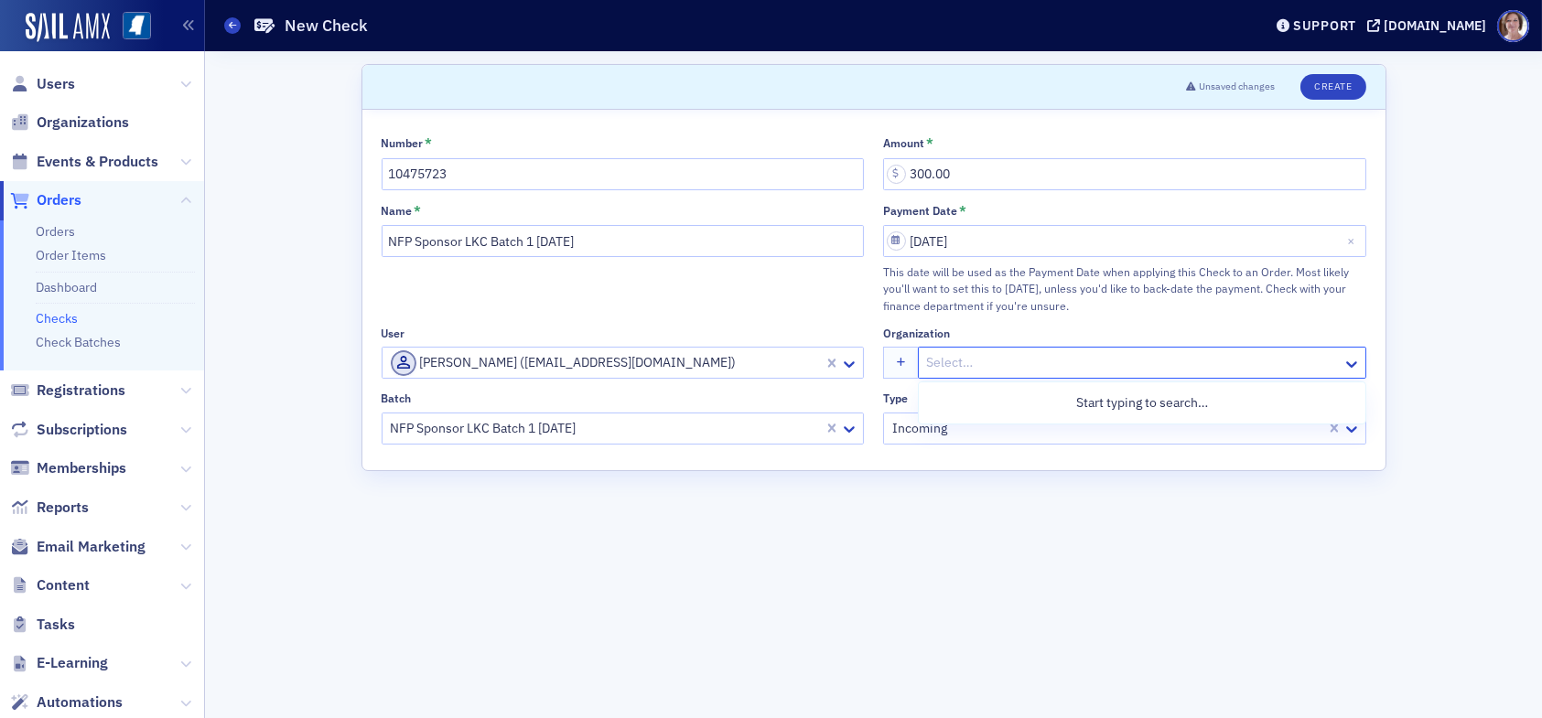
click at [1007, 363] on div at bounding box center [1132, 362] width 415 height 23
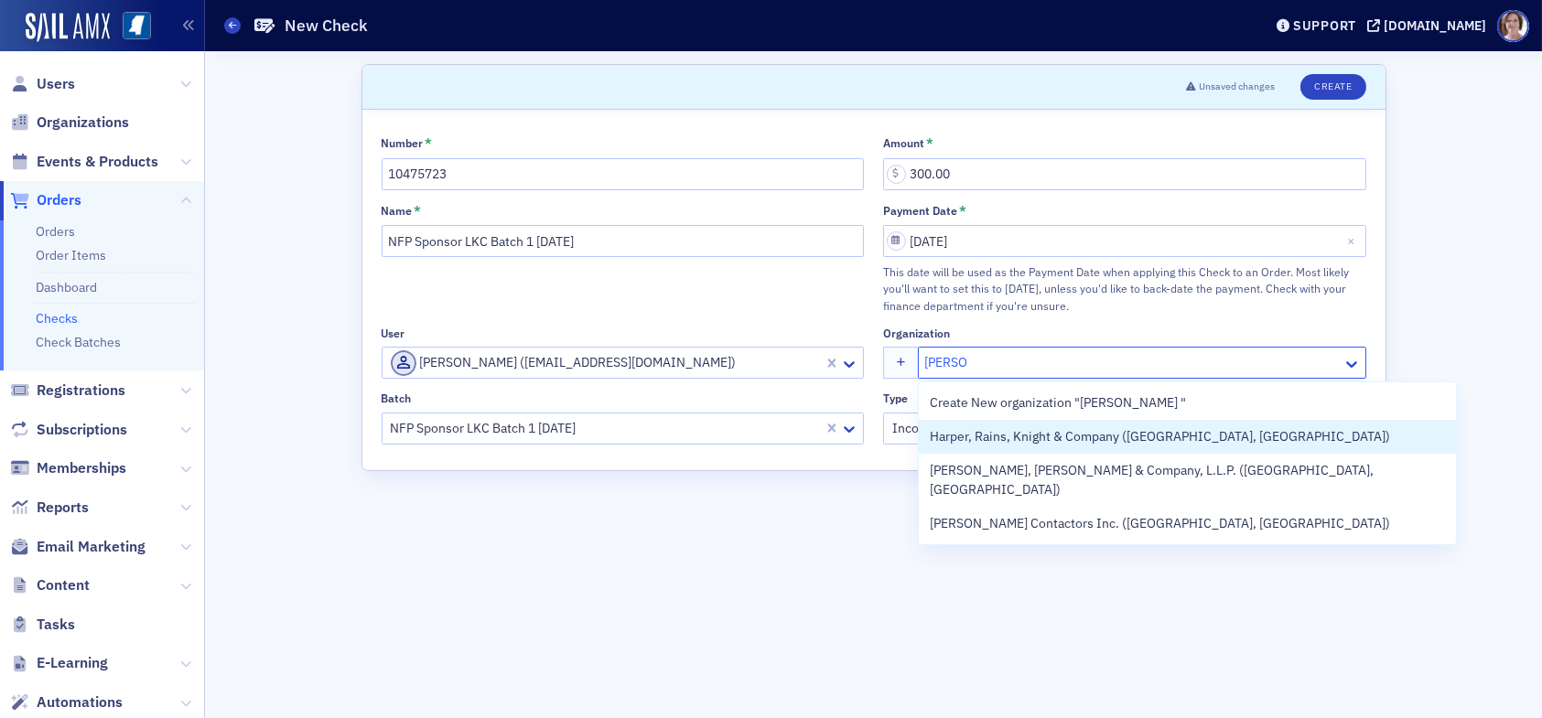
type input "harper r"
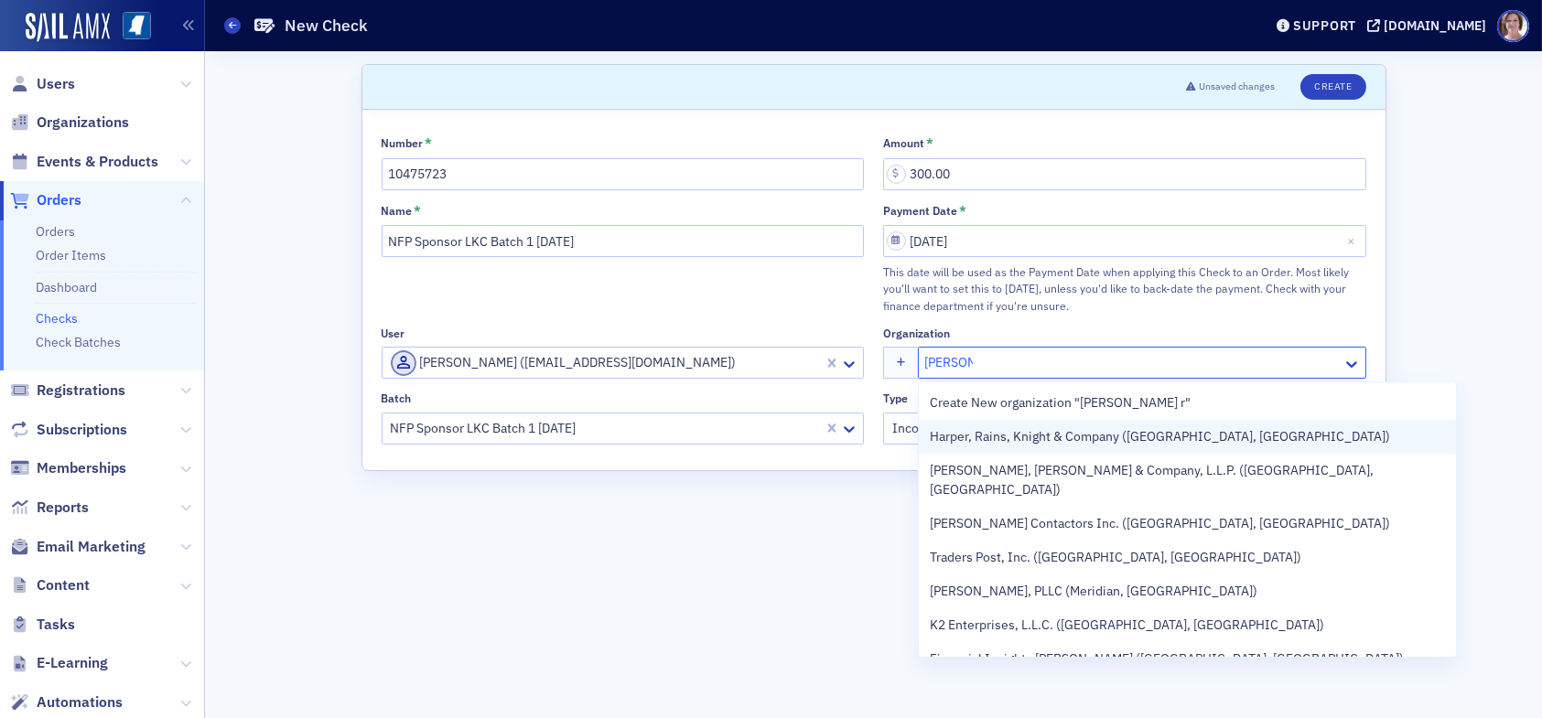
click at [1045, 435] on span "Harper, Rains, Knight & Company (Ridgeland, MS)" at bounding box center [1160, 436] width 460 height 19
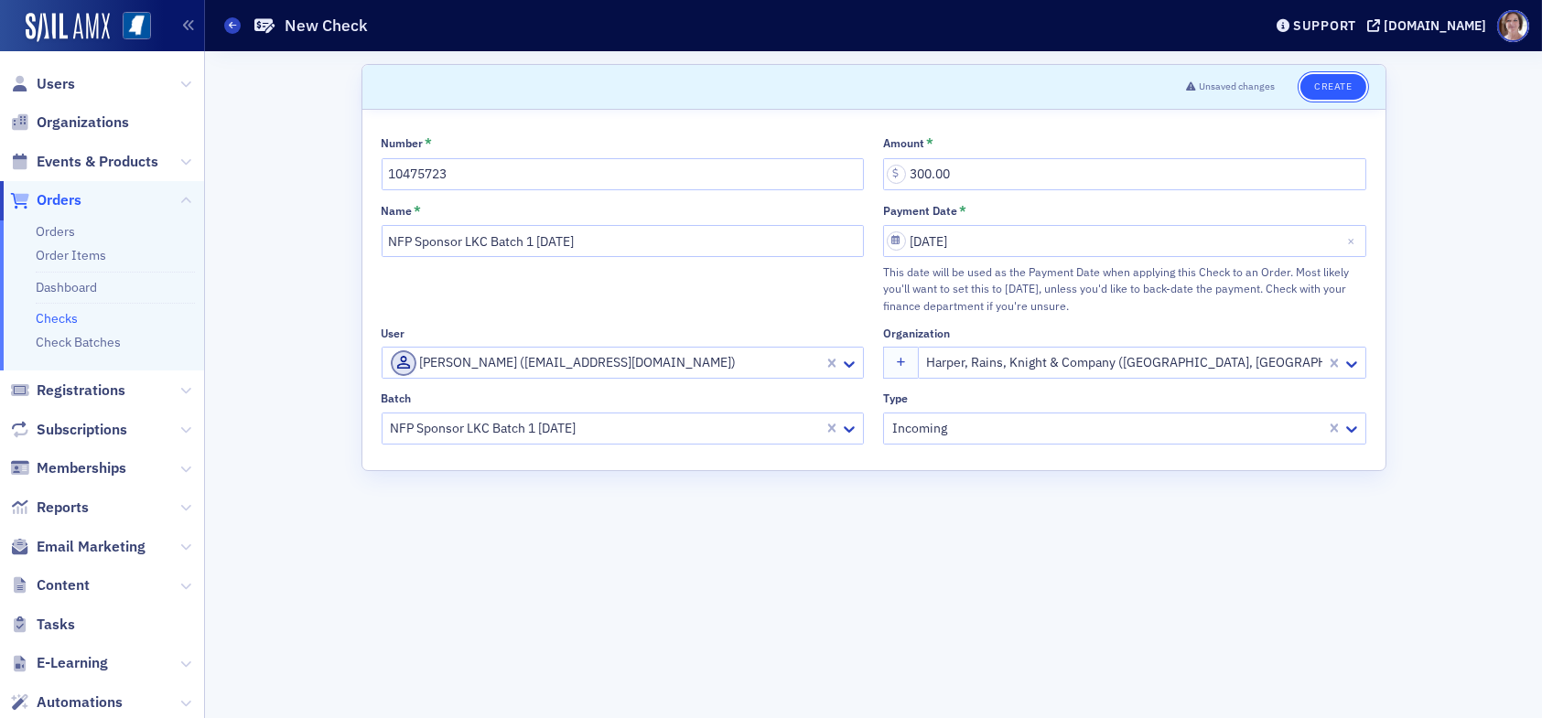
click at [1342, 87] on button "Create" at bounding box center [1332, 87] width 65 height 26
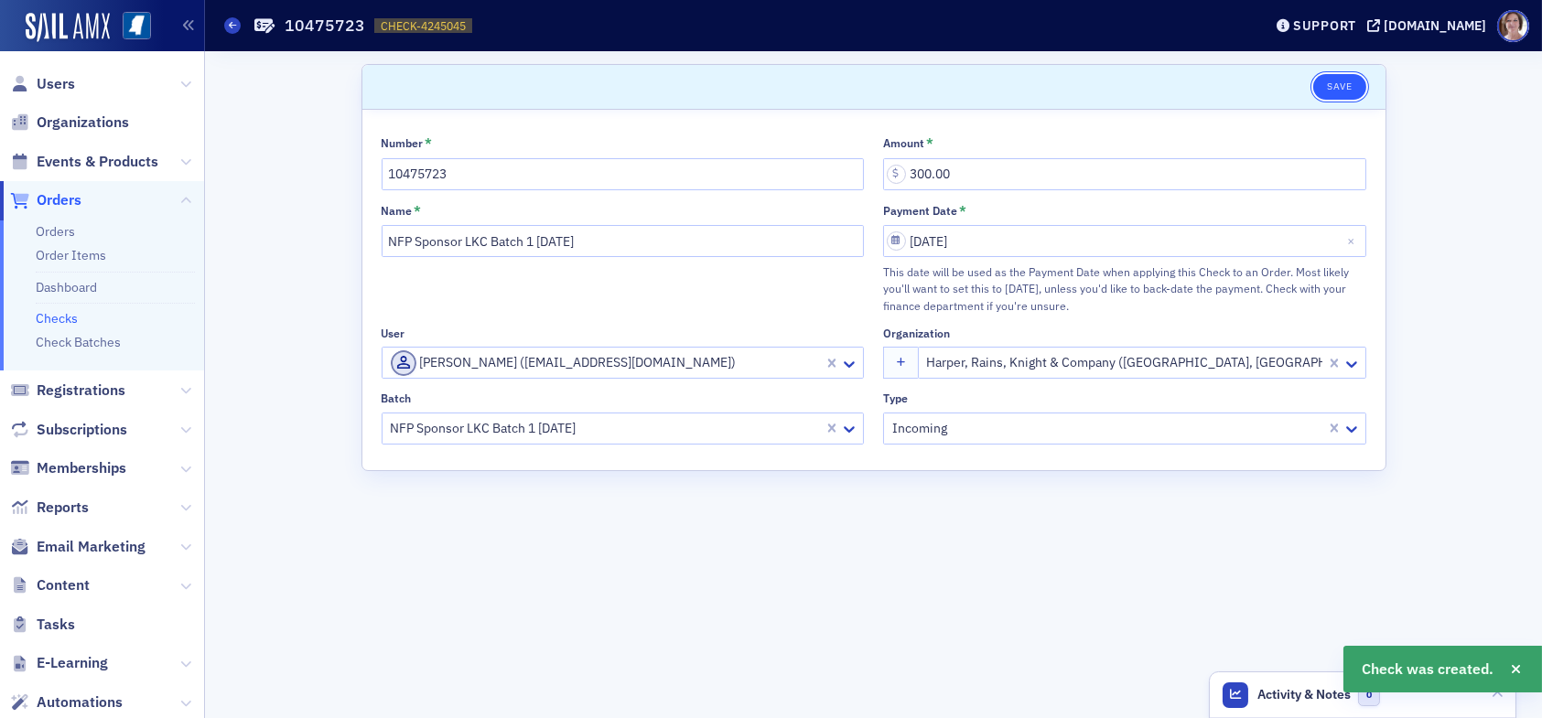
click at [1335, 85] on button "Save" at bounding box center [1339, 87] width 52 height 26
click at [55, 200] on span "Orders" at bounding box center [59, 200] width 45 height 20
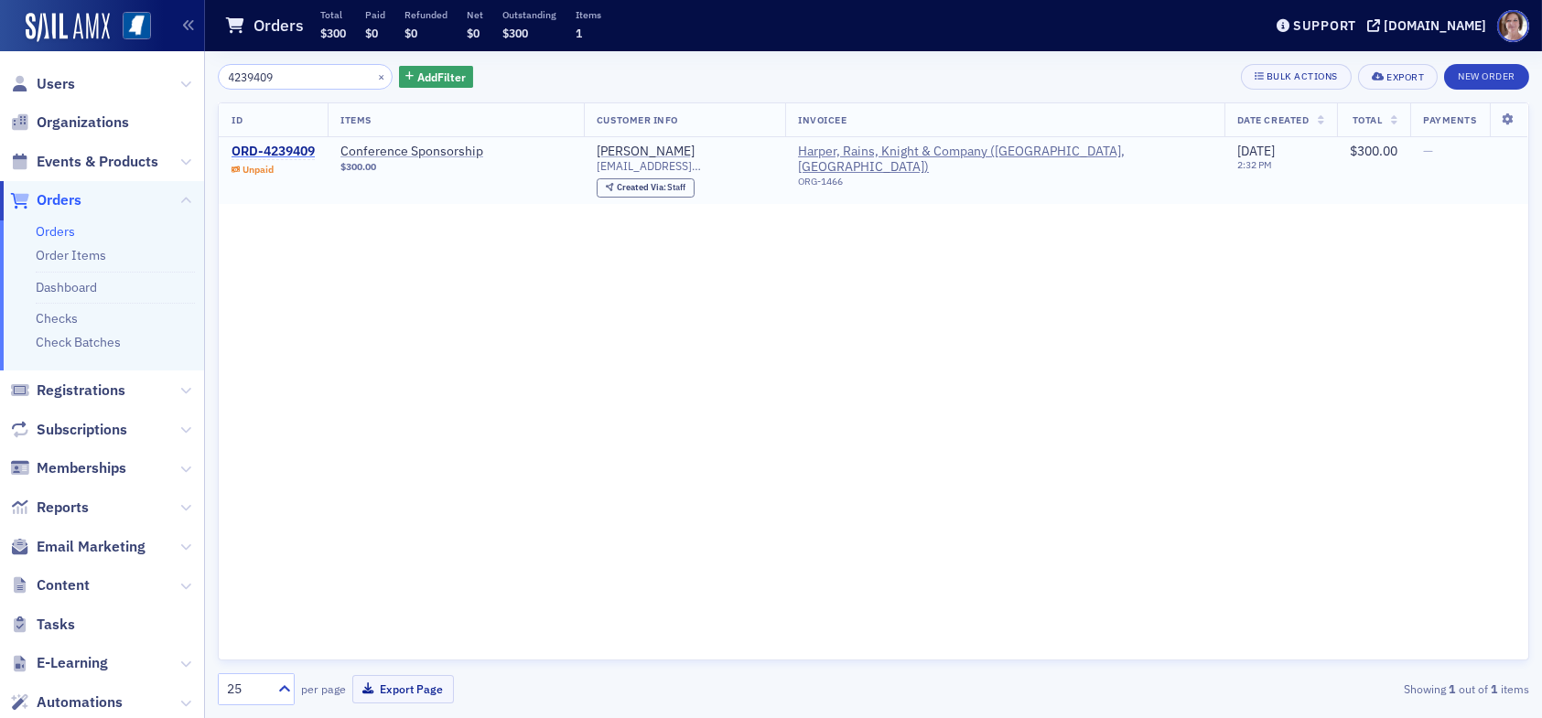
click at [279, 149] on div "ORD-4239409" at bounding box center [272, 152] width 83 height 16
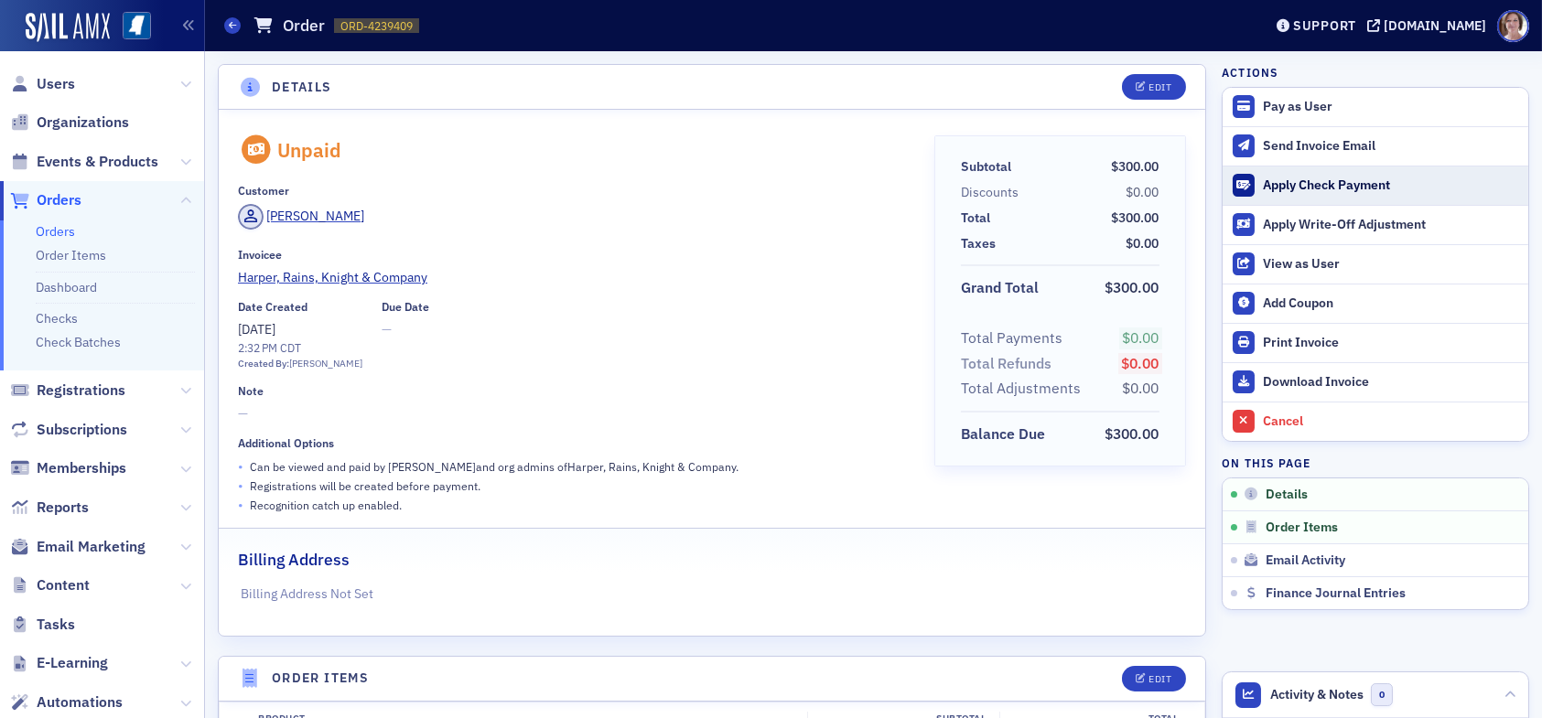
click at [1295, 181] on div "Apply Check Payment" at bounding box center [1391, 185] width 256 height 16
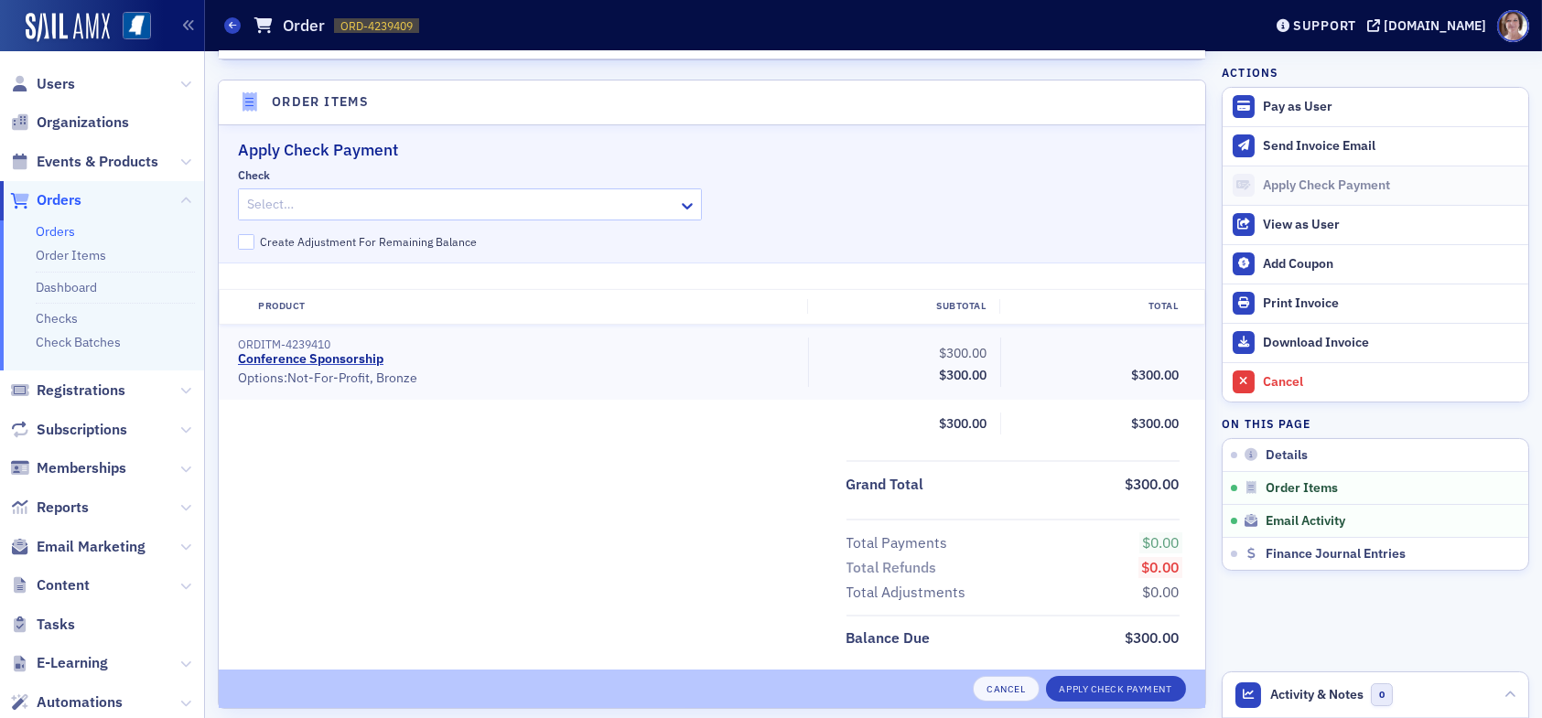
scroll to position [595, 0]
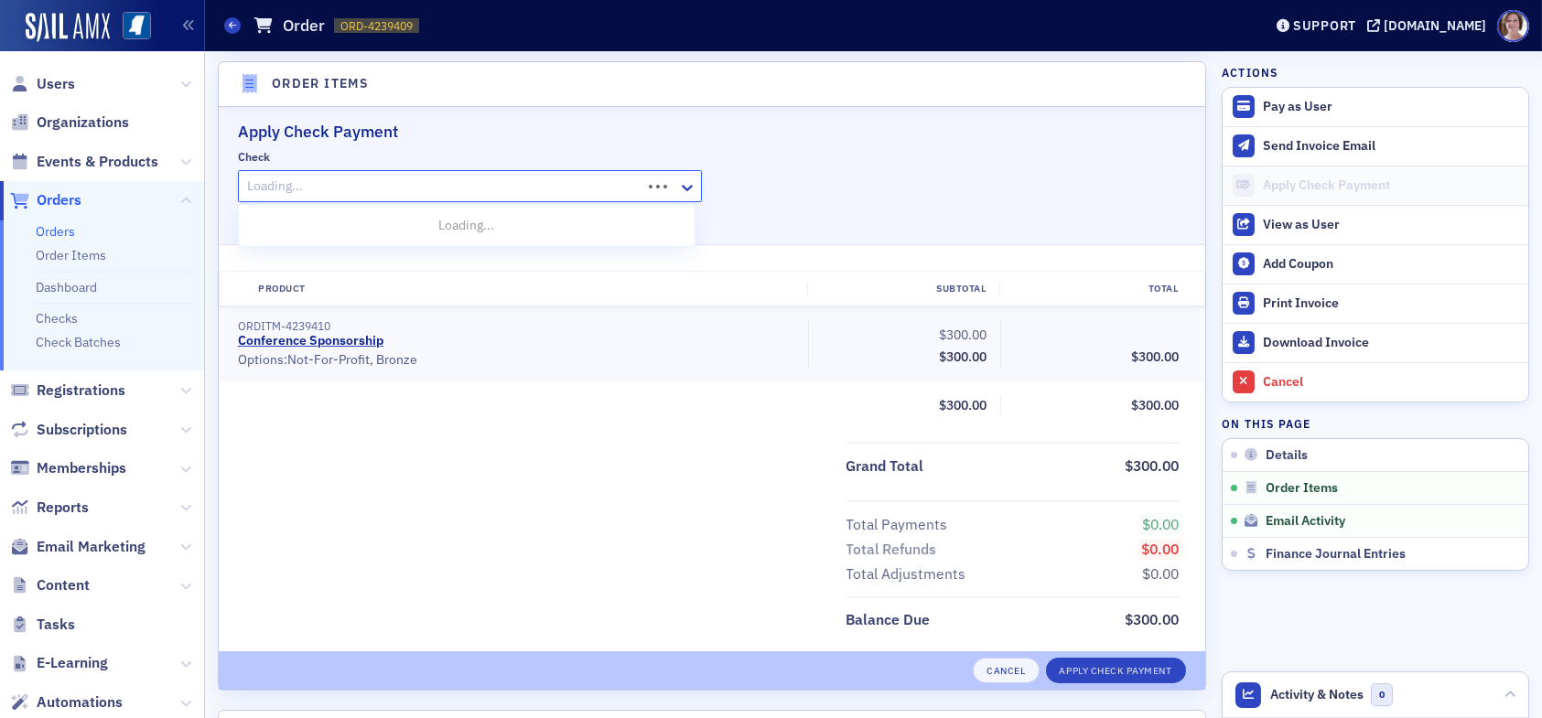
click at [426, 183] on div at bounding box center [442, 186] width 394 height 23
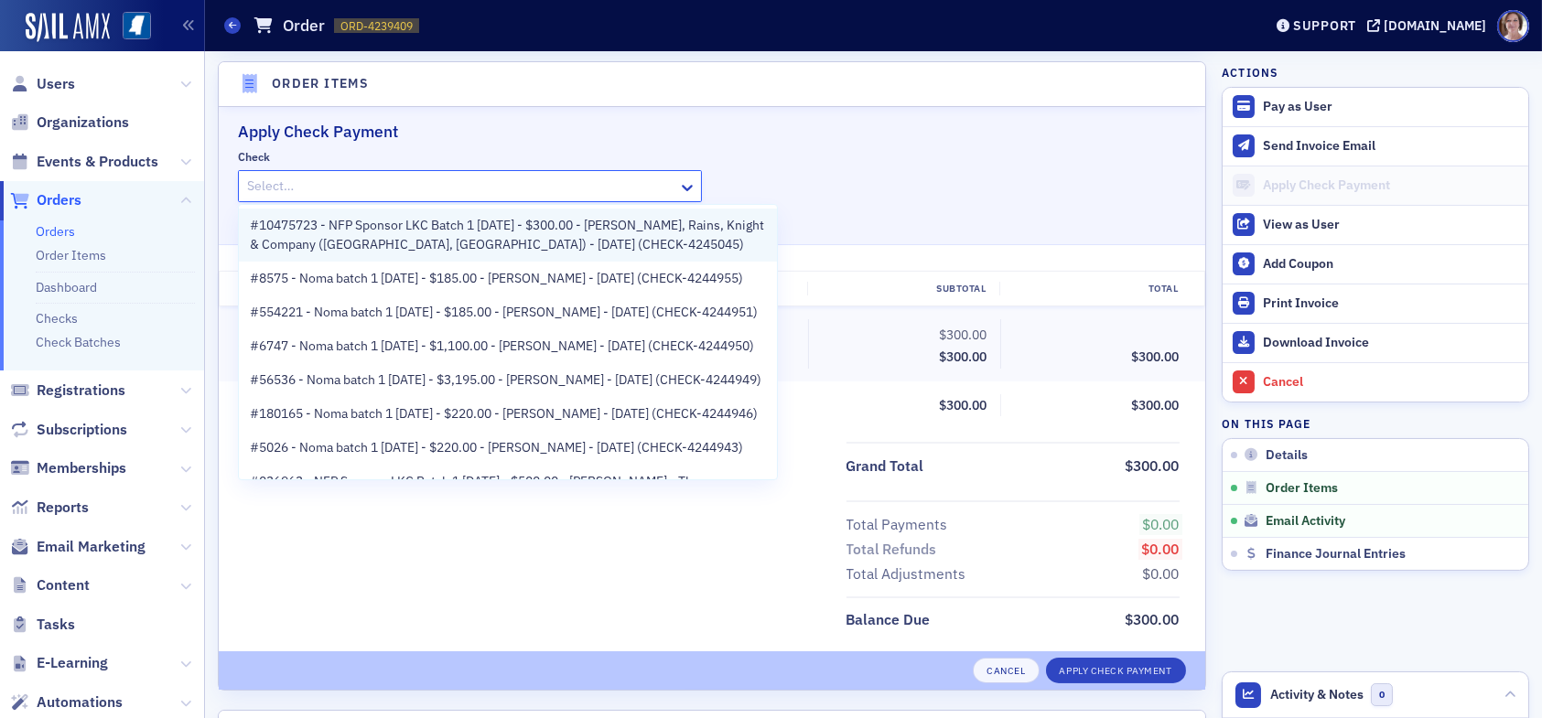
click at [411, 235] on span "#10475723 - NFP Sponsor LKC Batch 1 08.21.25 - $300.00 - Jenny Cox - Harper, Ra…" at bounding box center [508, 235] width 516 height 38
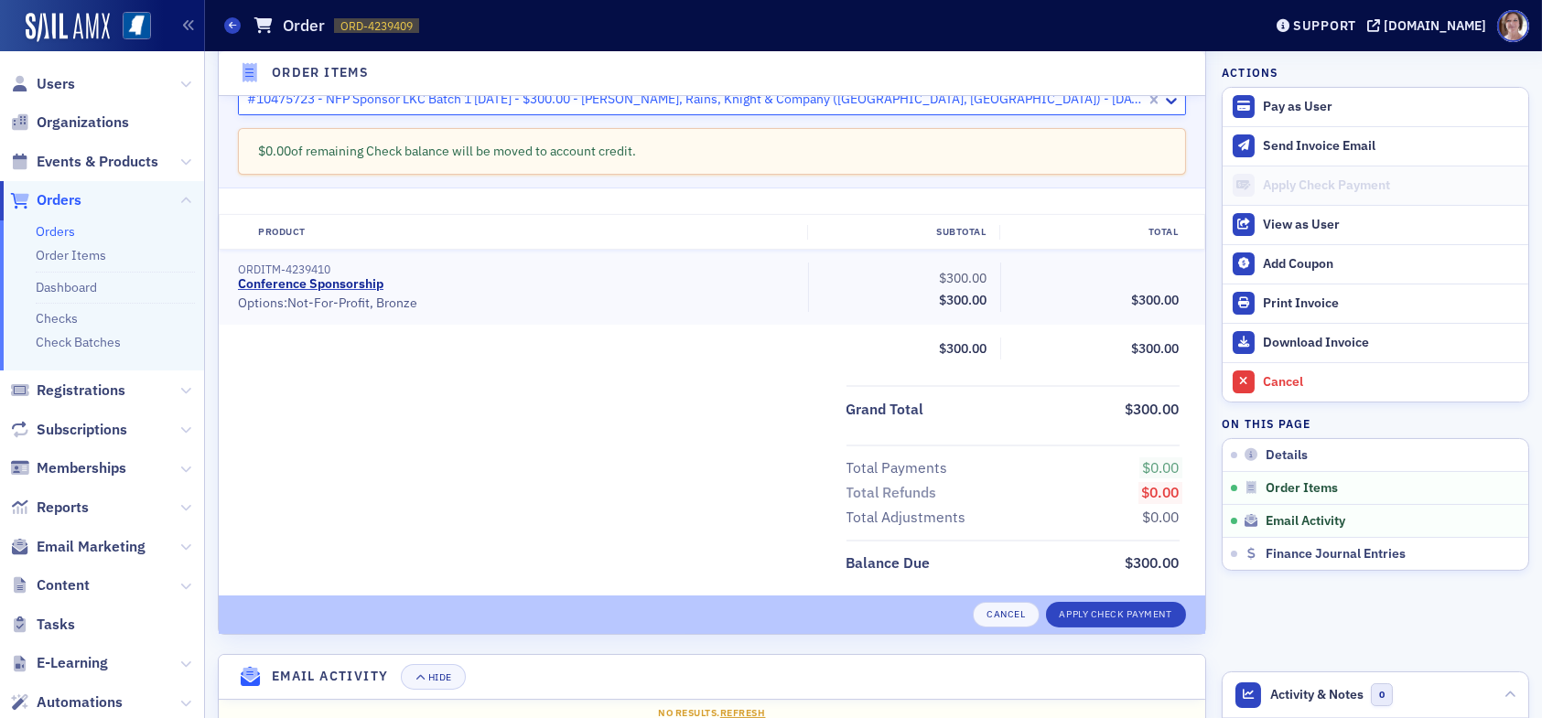
scroll to position [686, 0]
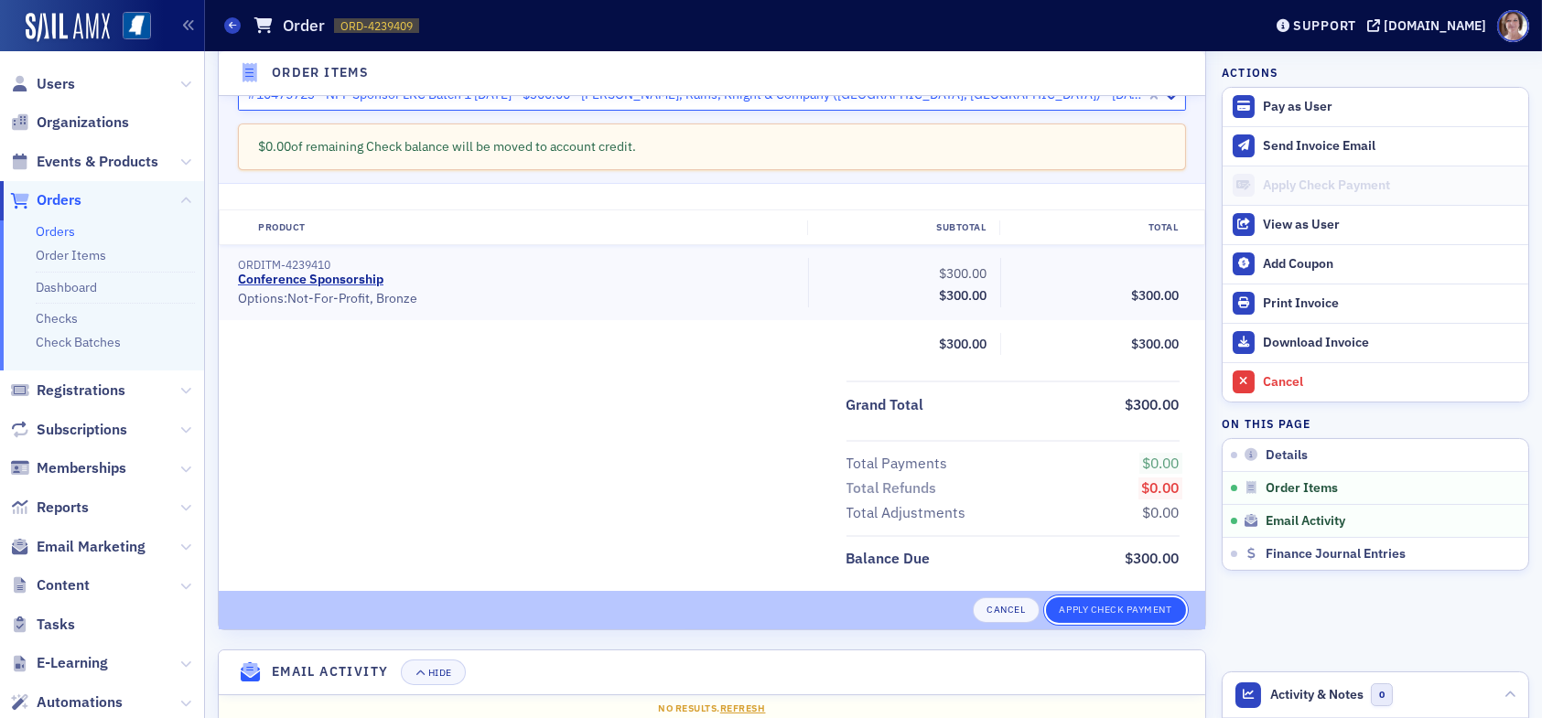
click at [1099, 607] on button "Apply Check Payment" at bounding box center [1116, 610] width 140 height 26
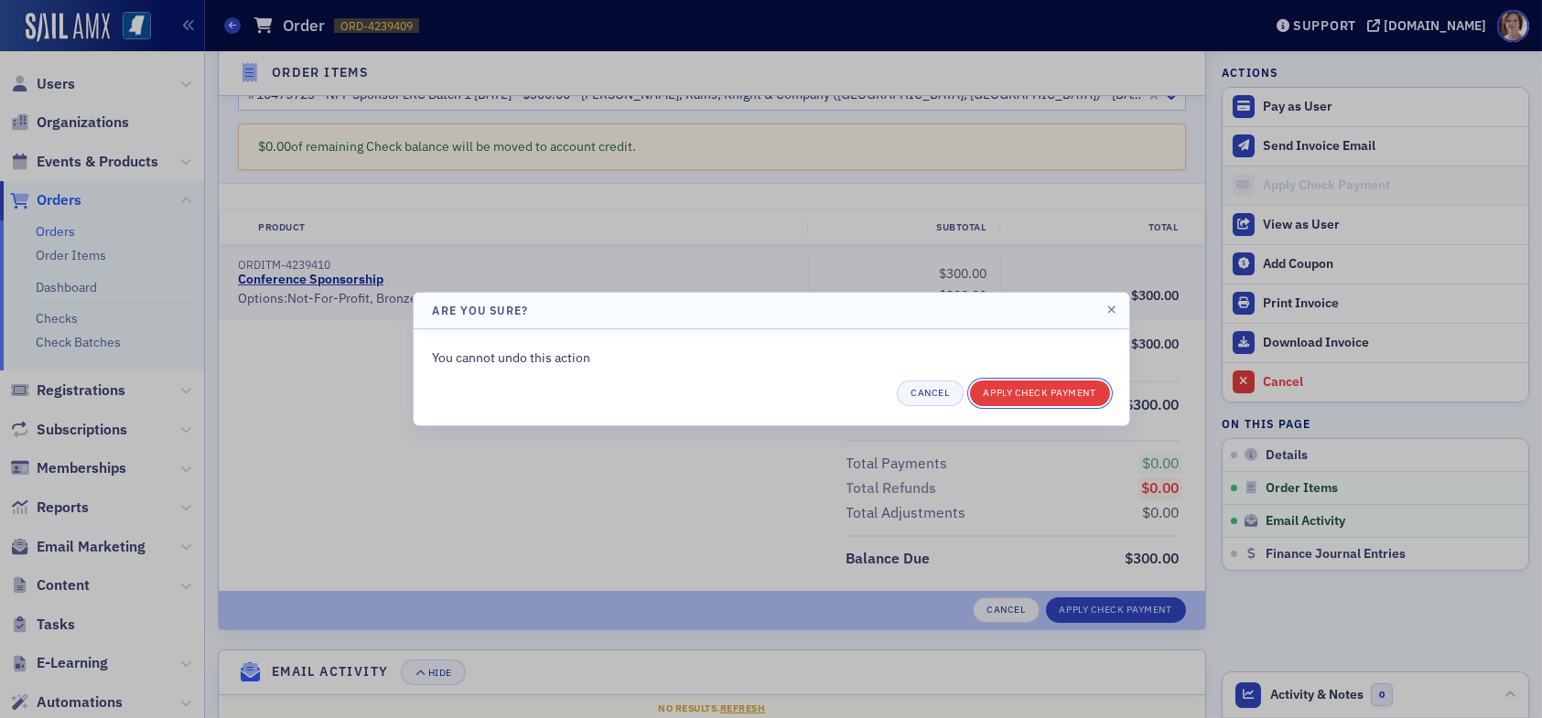
click at [1056, 387] on button "Apply Check Payment" at bounding box center [1040, 394] width 140 height 26
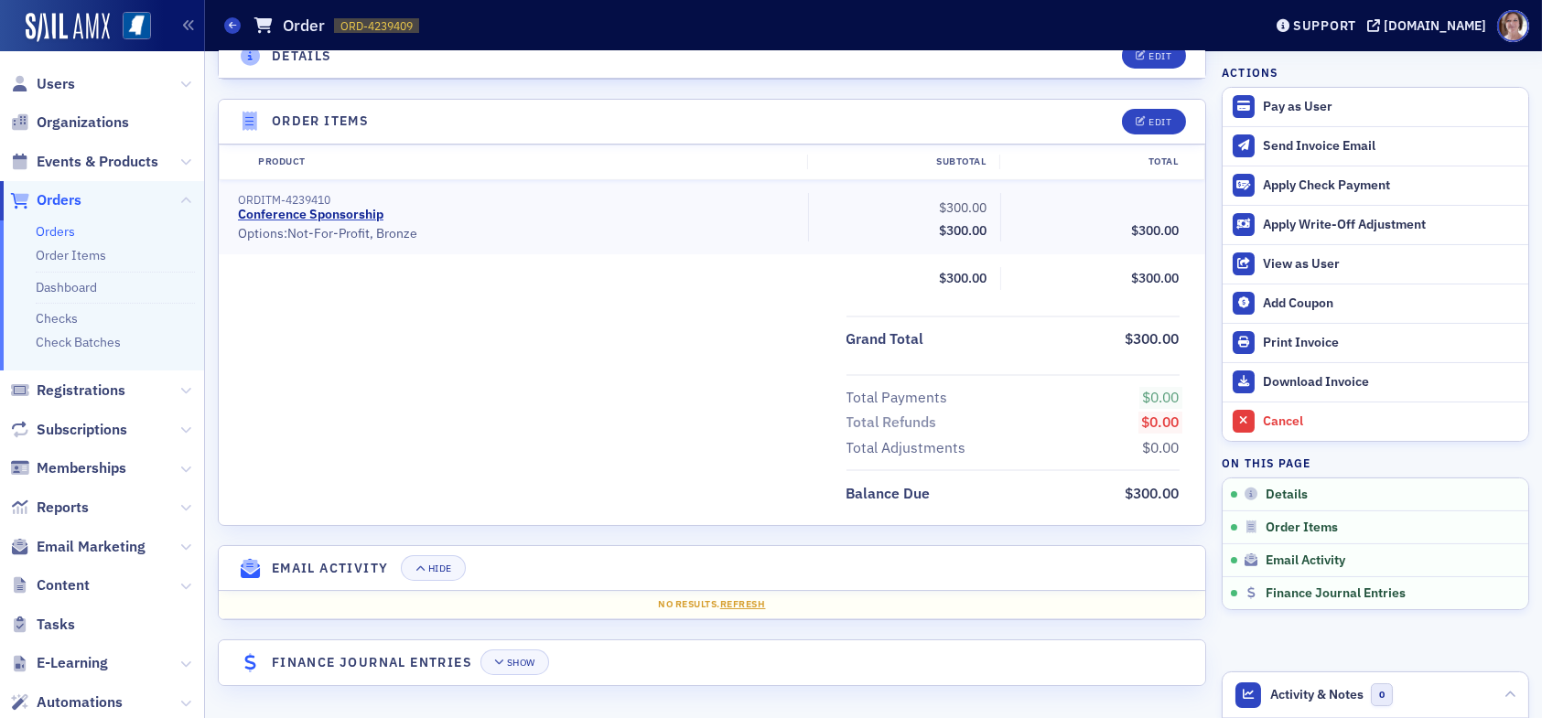
scroll to position [554, 0]
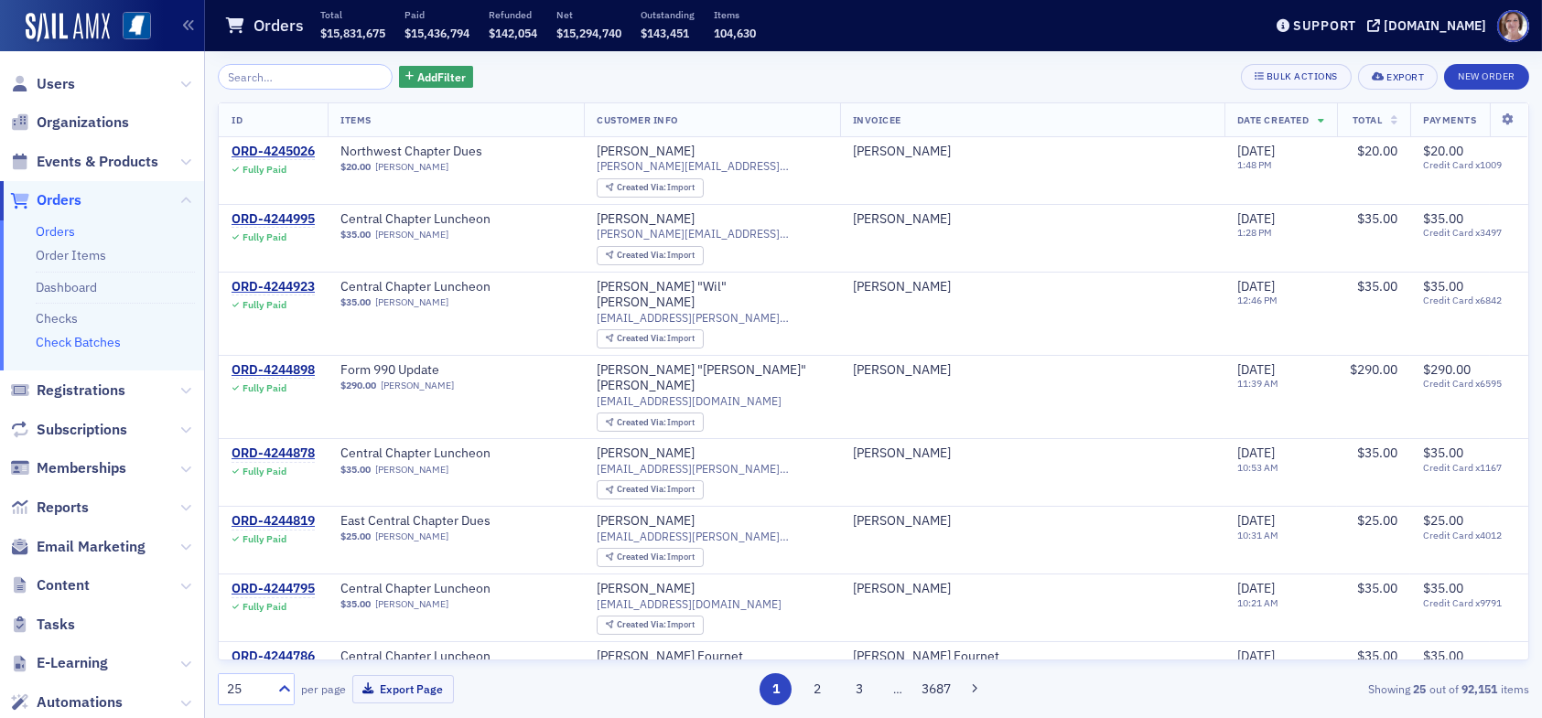
click at [102, 340] on link "Check Batches" at bounding box center [78, 342] width 85 height 16
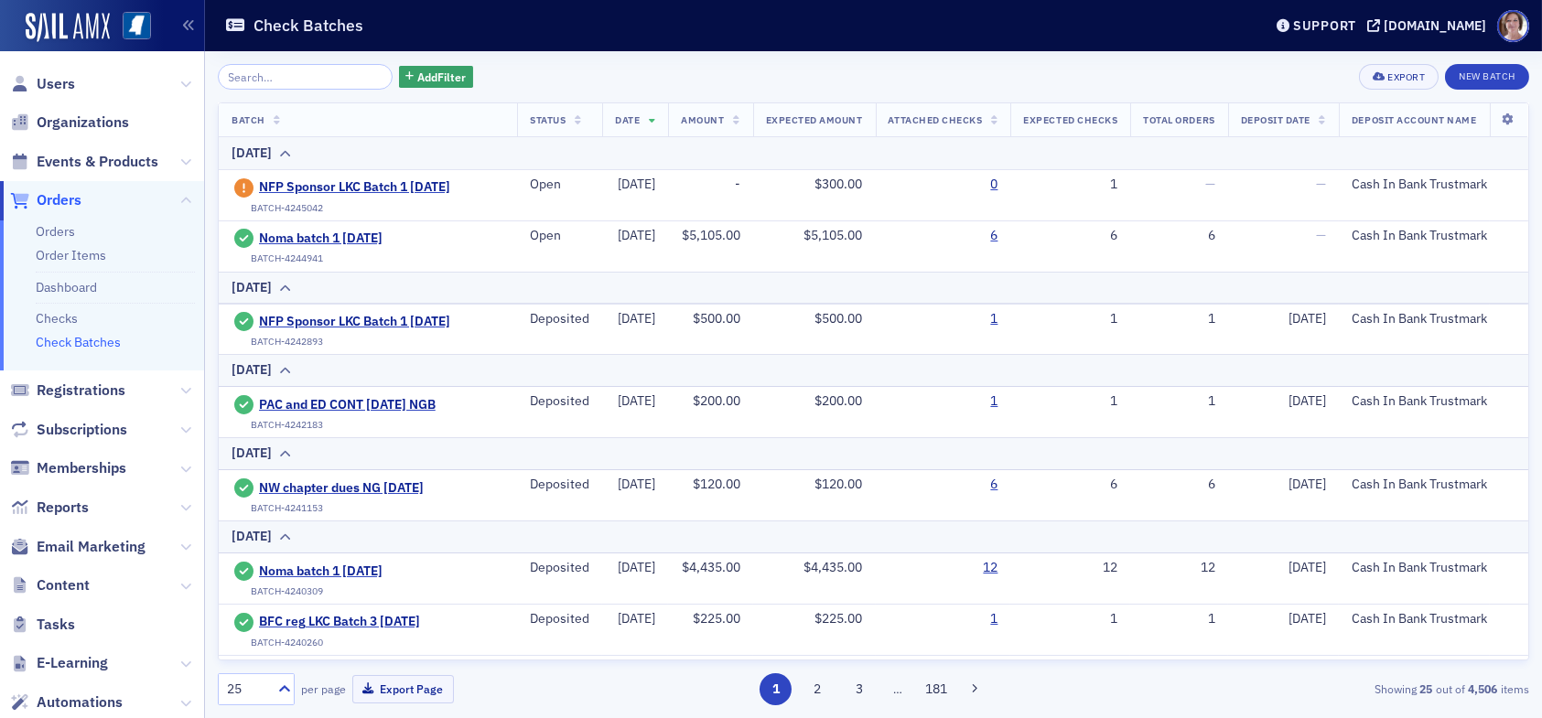
click at [70, 199] on span "Orders" at bounding box center [59, 200] width 45 height 20
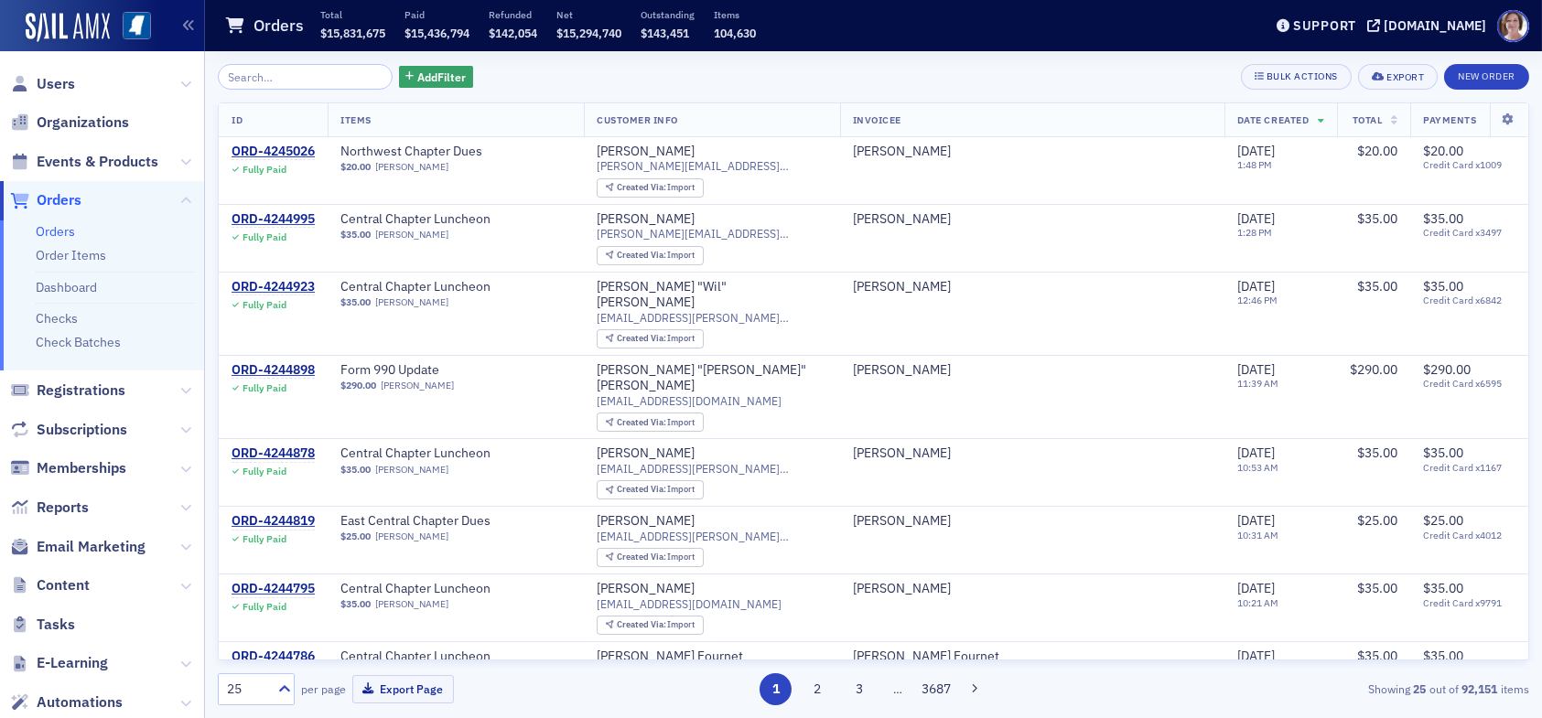
click at [302, 75] on input "search" at bounding box center [305, 77] width 175 height 26
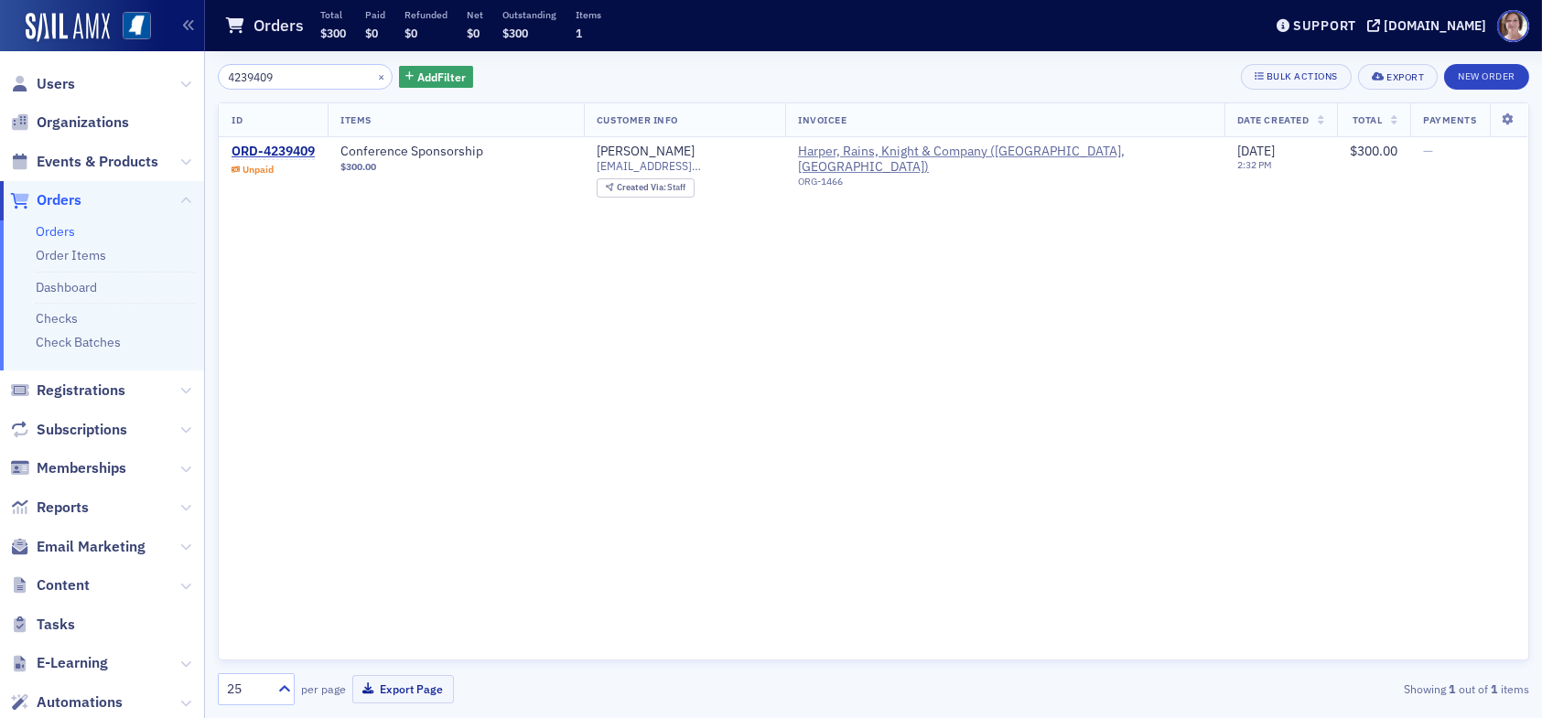
type input "4239409"
drag, startPoint x: 303, startPoint y: 76, endPoint x: 177, endPoint y: 82, distance: 126.4
click at [185, 79] on div "Users Organizations Events & Products Orders Orders Order Items Dashboard Check…" at bounding box center [771, 359] width 1542 height 718
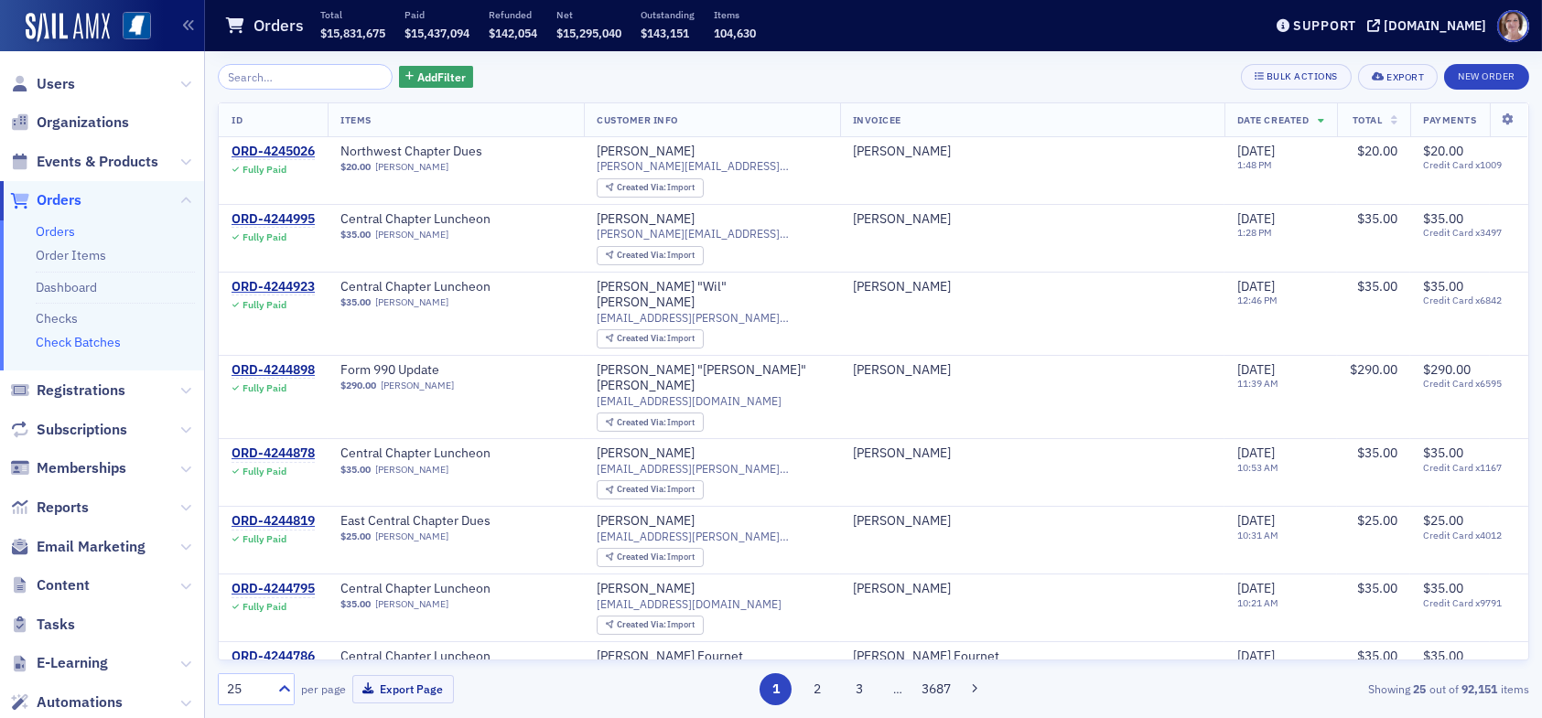
click at [112, 341] on link "Check Batches" at bounding box center [78, 342] width 85 height 16
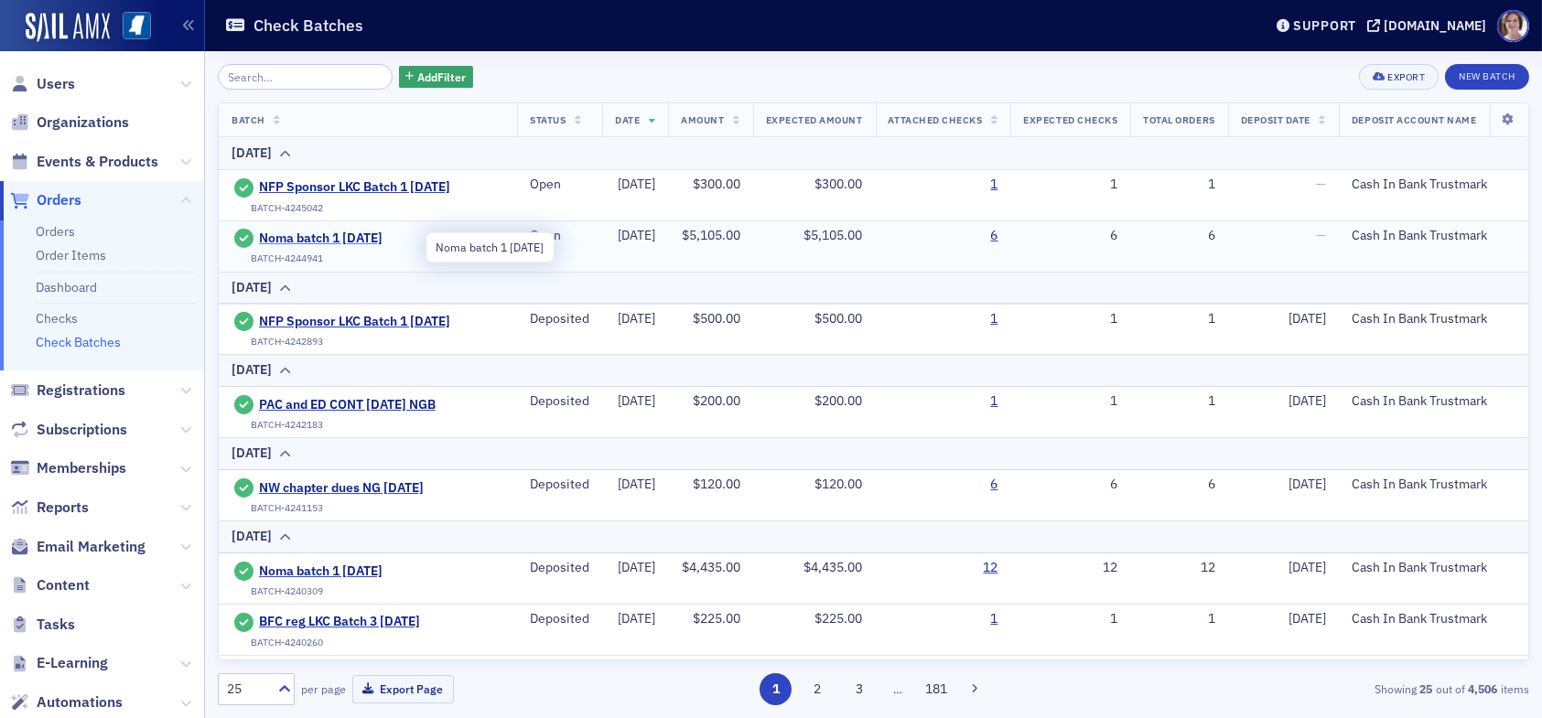
click at [346, 247] on span "Noma batch 1 8.21.25" at bounding box center [342, 239] width 167 height 16
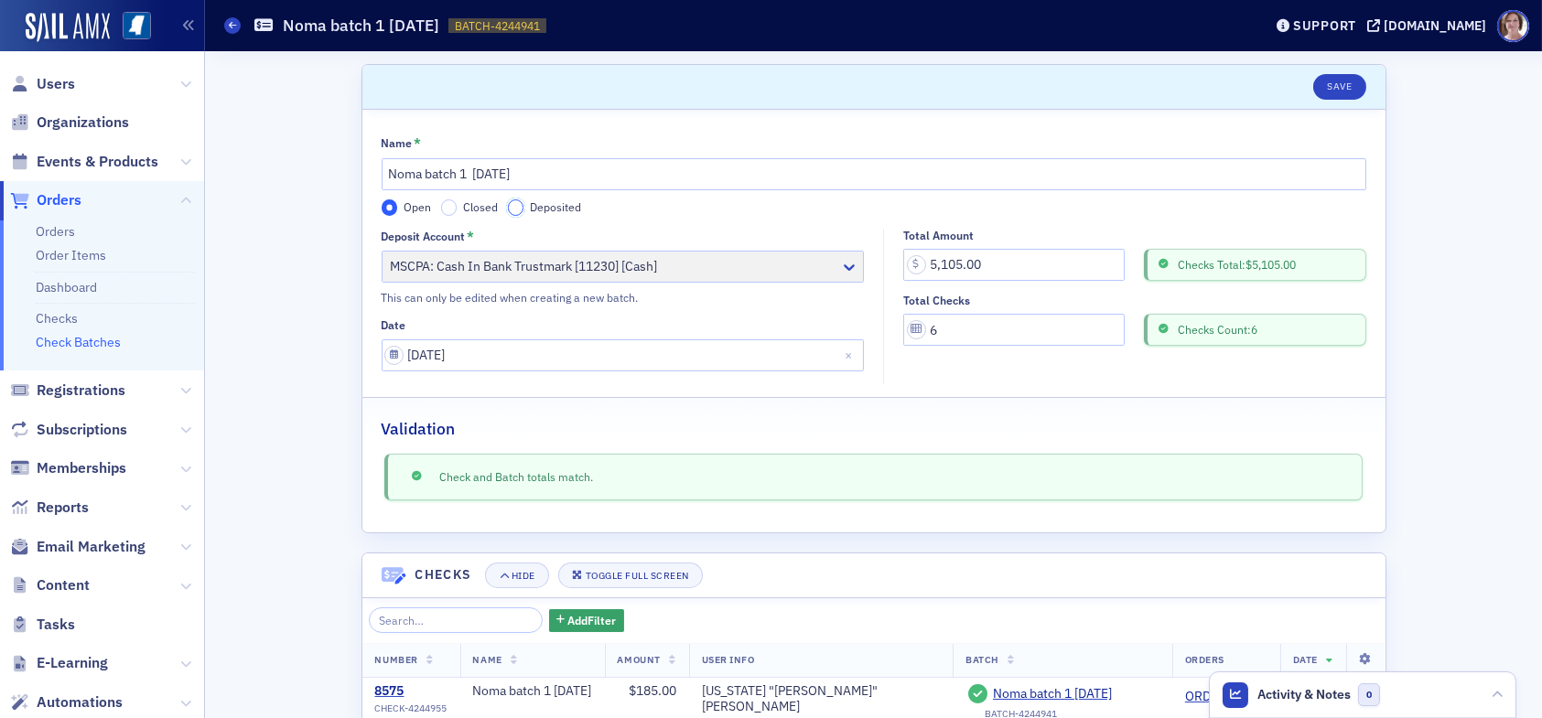
click at [508, 210] on input "Deposited" at bounding box center [516, 207] width 16 height 16
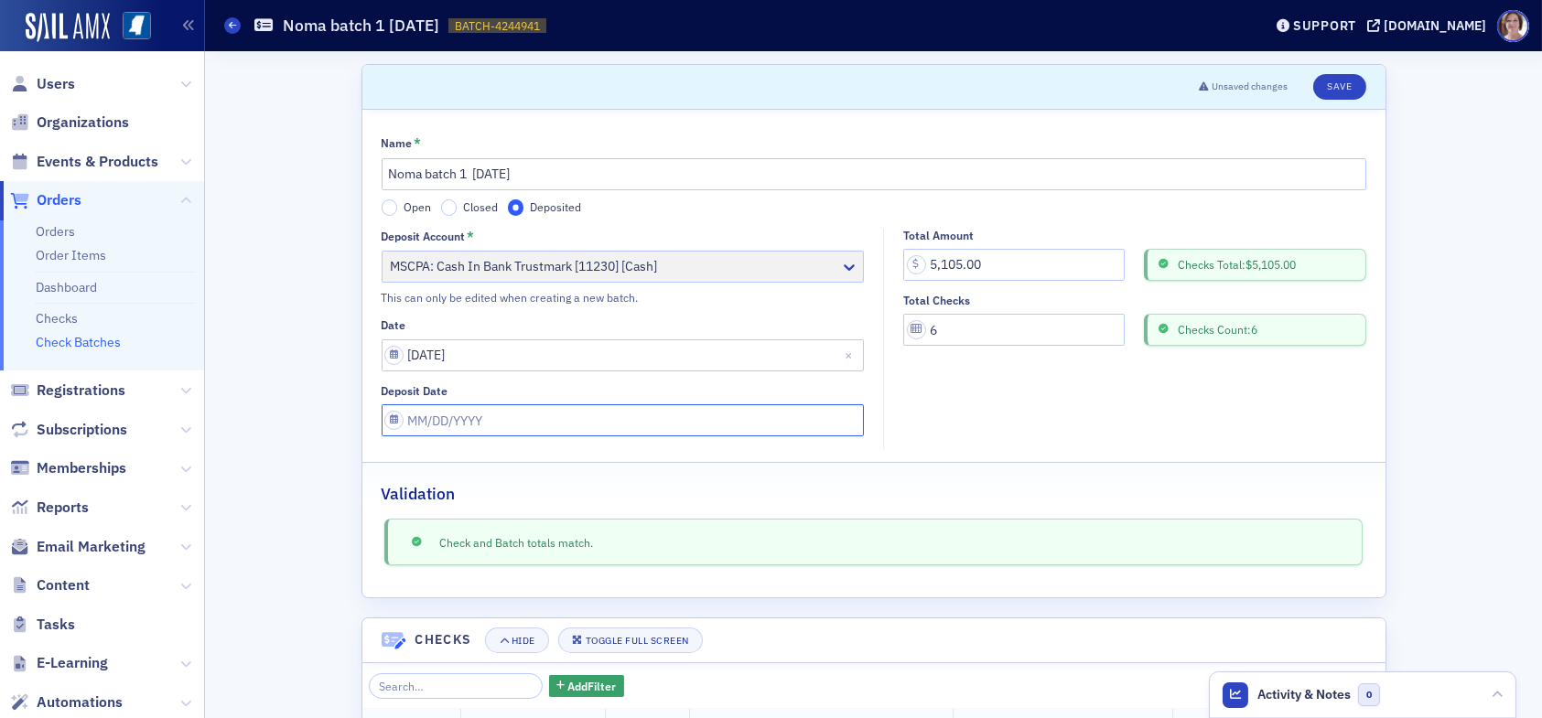
click at [501, 425] on input "Deposit Date" at bounding box center [623, 420] width 483 height 32
select select "7"
select select "2025"
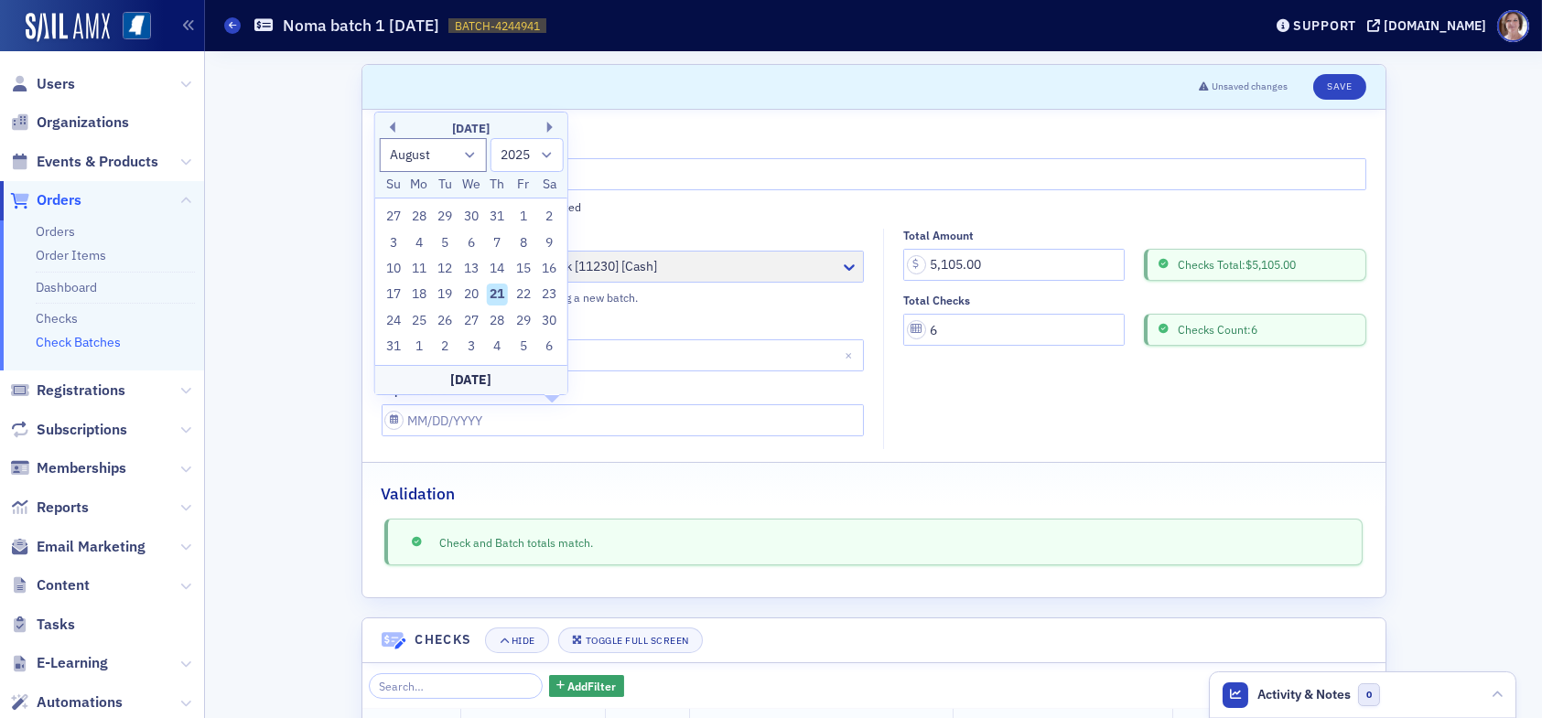
click at [495, 296] on div "21" at bounding box center [497, 295] width 22 height 22
type input "08/21/2025"
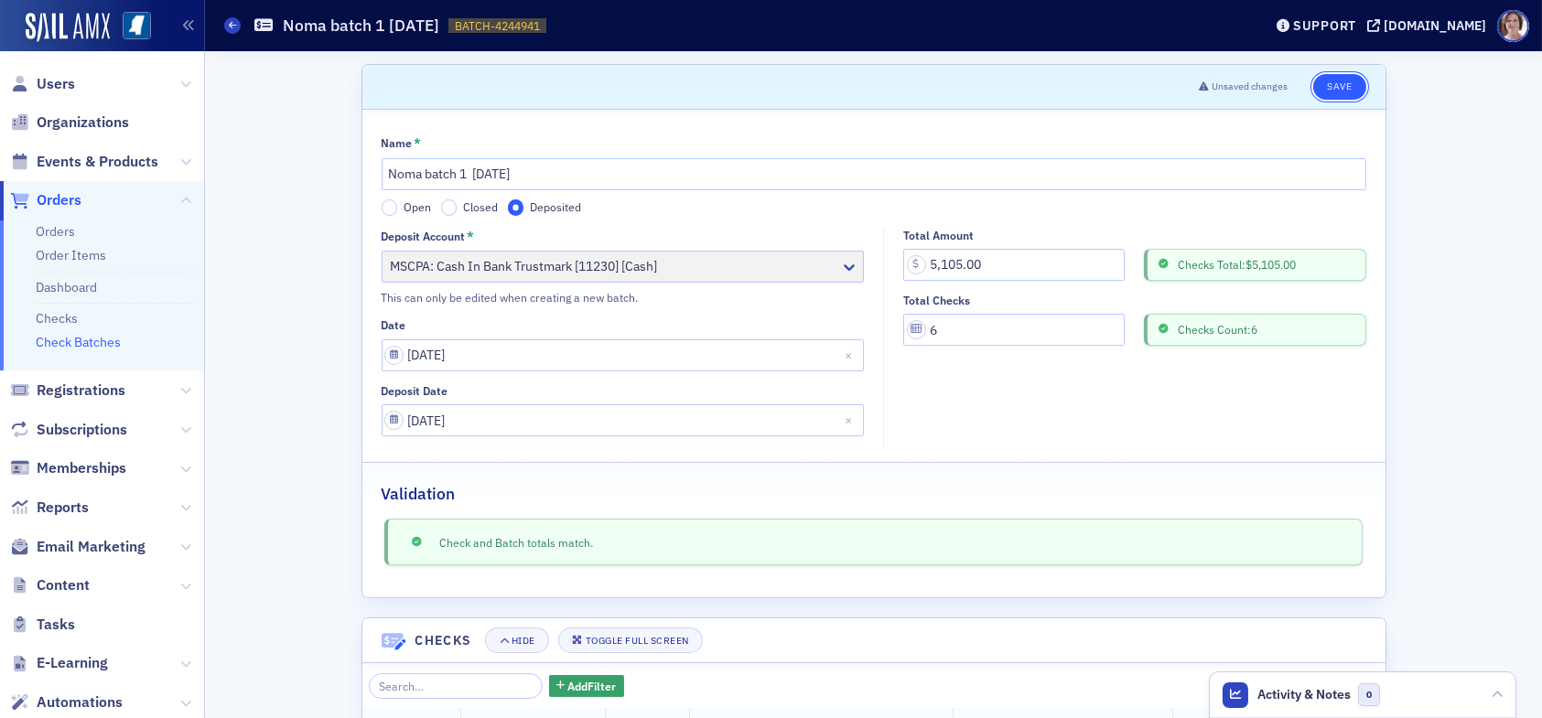
click at [1330, 82] on button "Save" at bounding box center [1339, 87] width 52 height 26
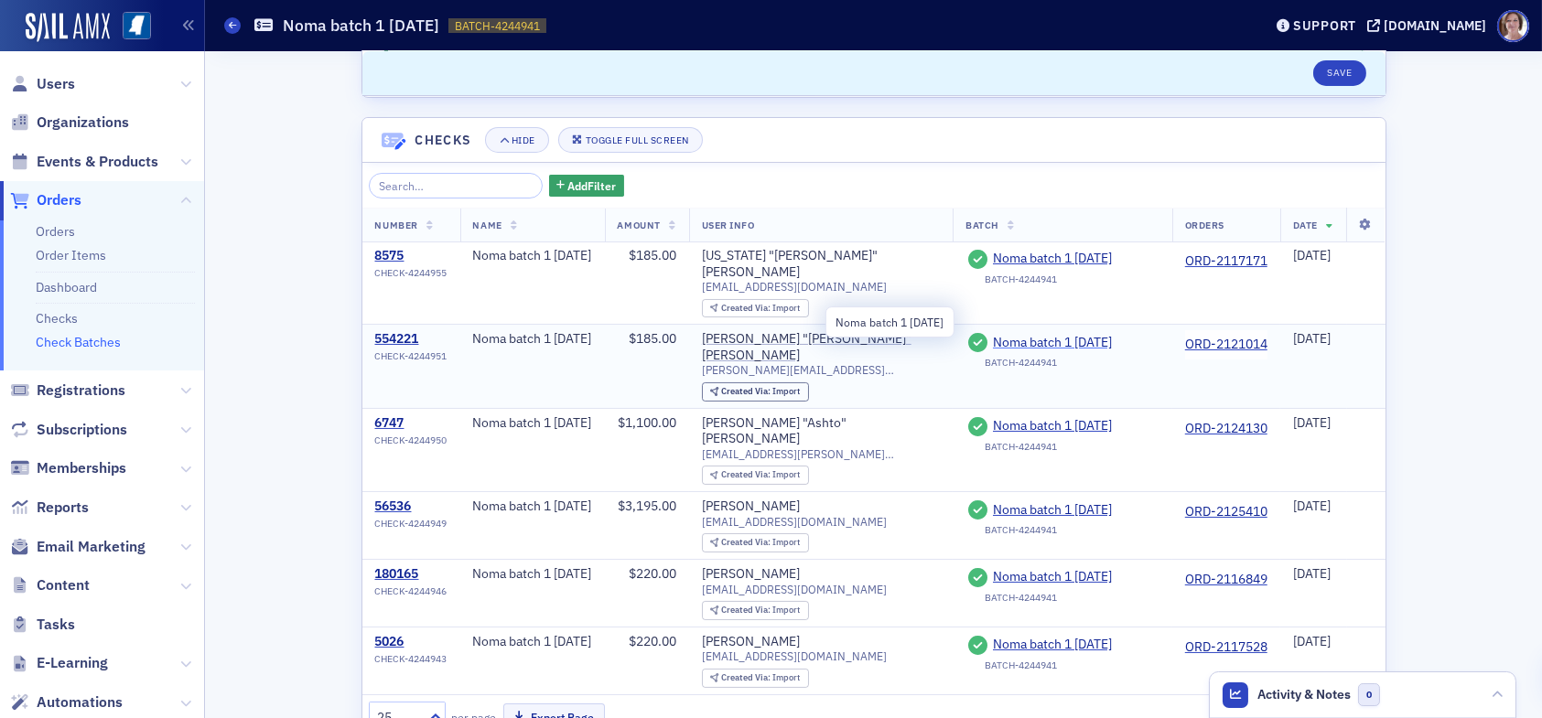
scroll to position [503, 0]
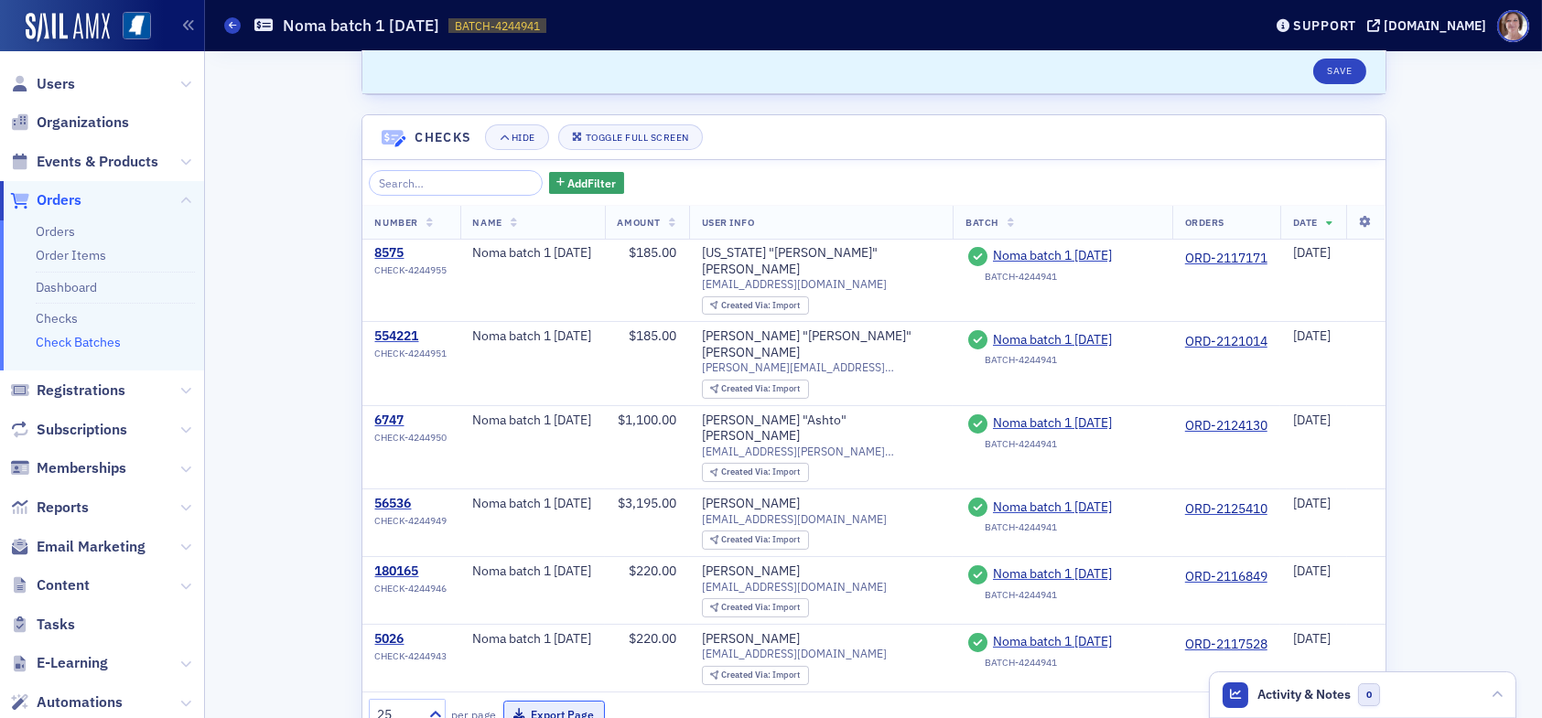
click at [568, 701] on button "Export Page" at bounding box center [554, 715] width 102 height 28
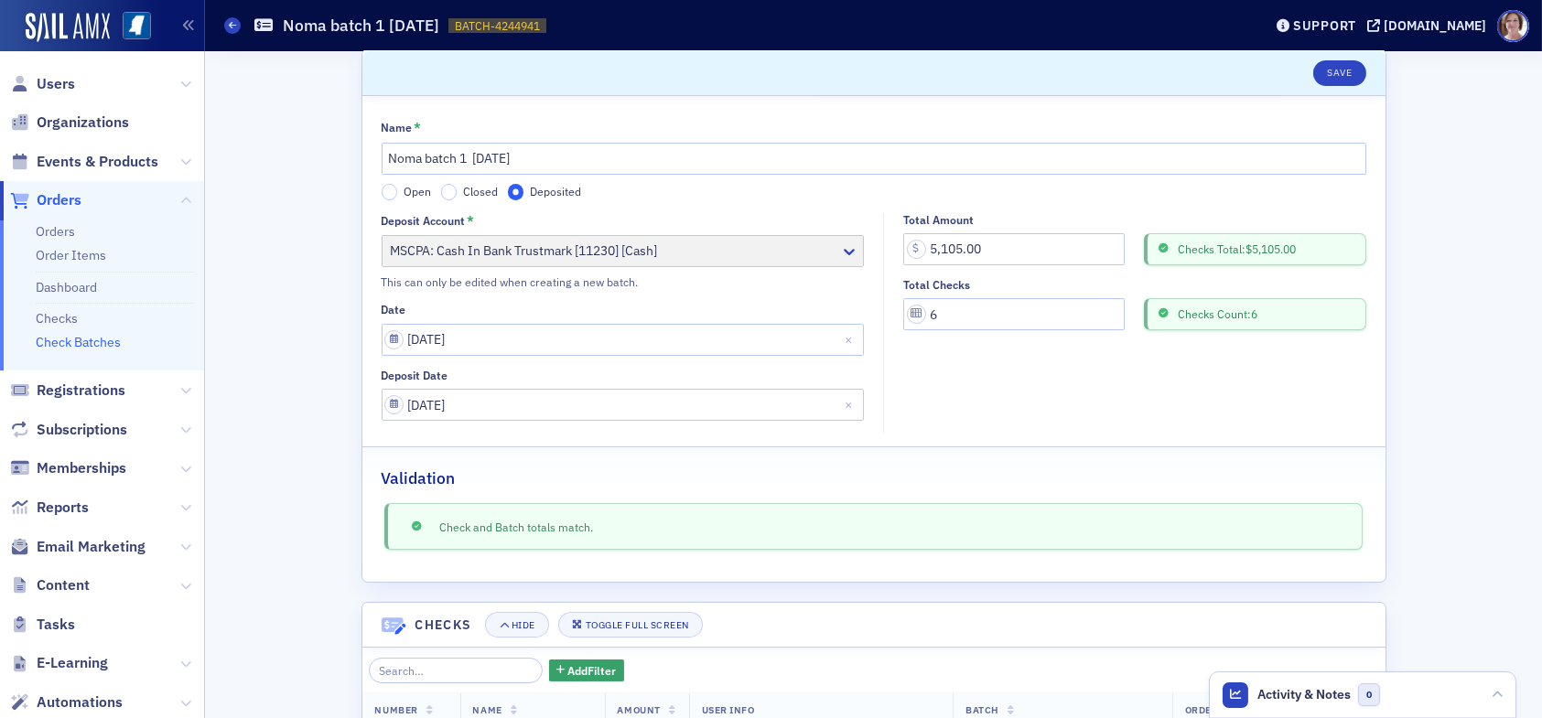
scroll to position [0, 0]
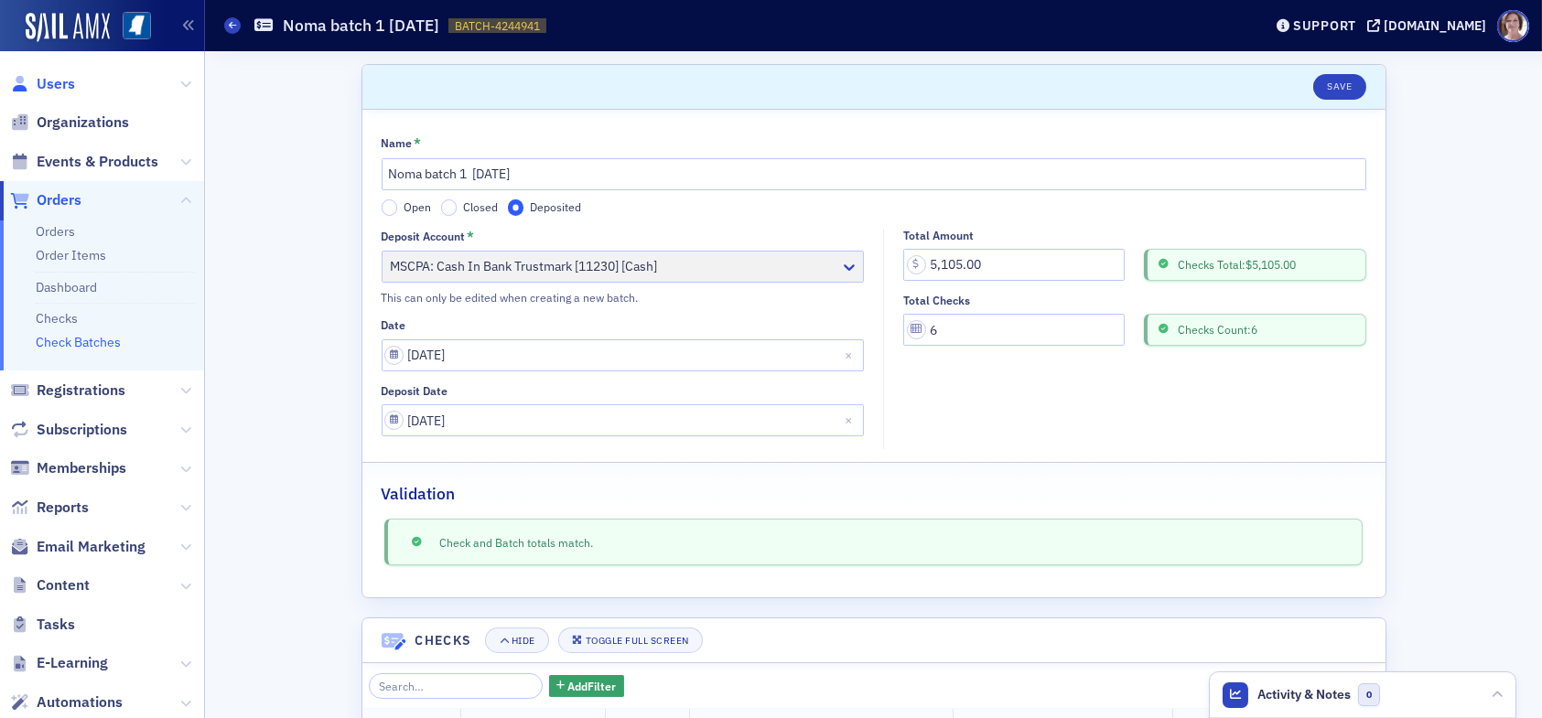
click at [52, 80] on span "Users" at bounding box center [56, 84] width 38 height 20
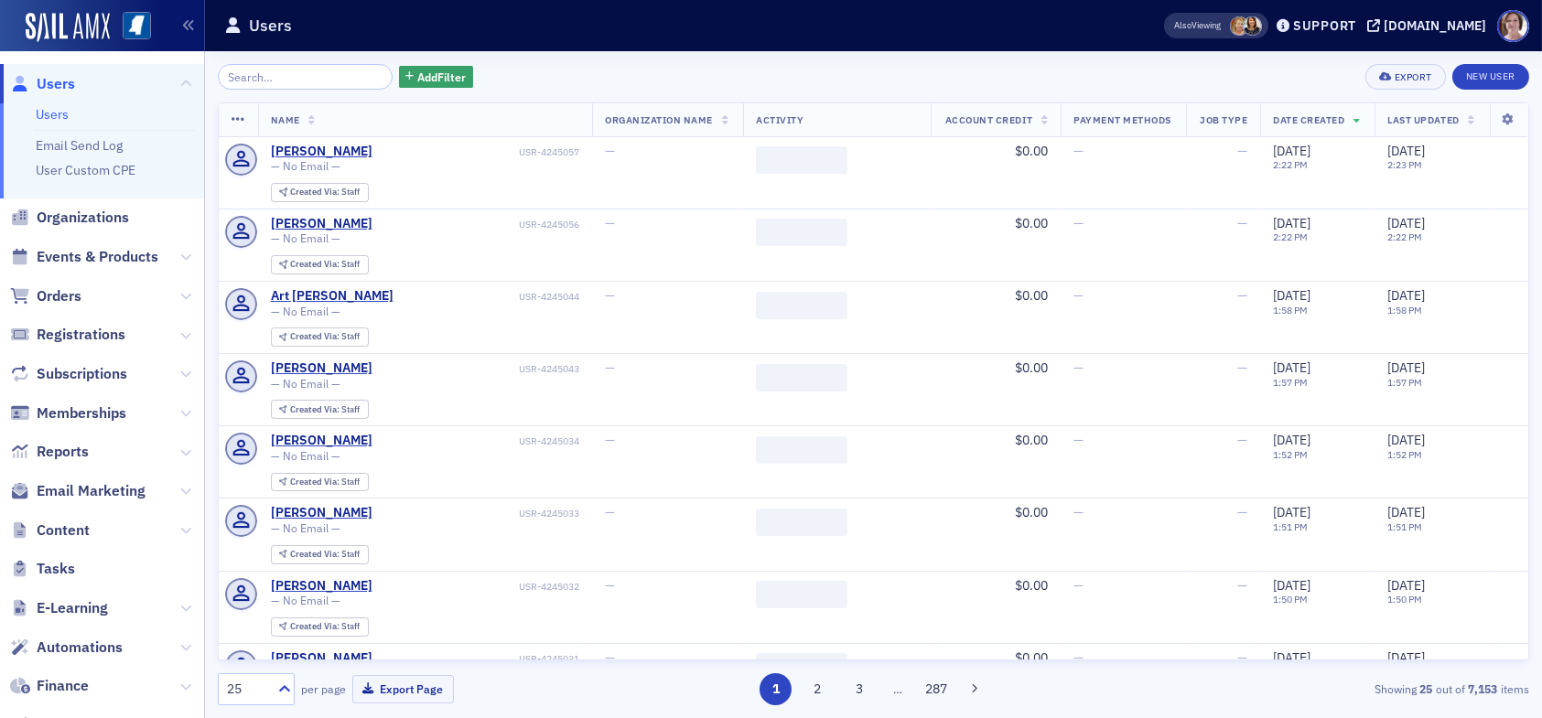
click at [275, 77] on input "search" at bounding box center [305, 77] width 175 height 26
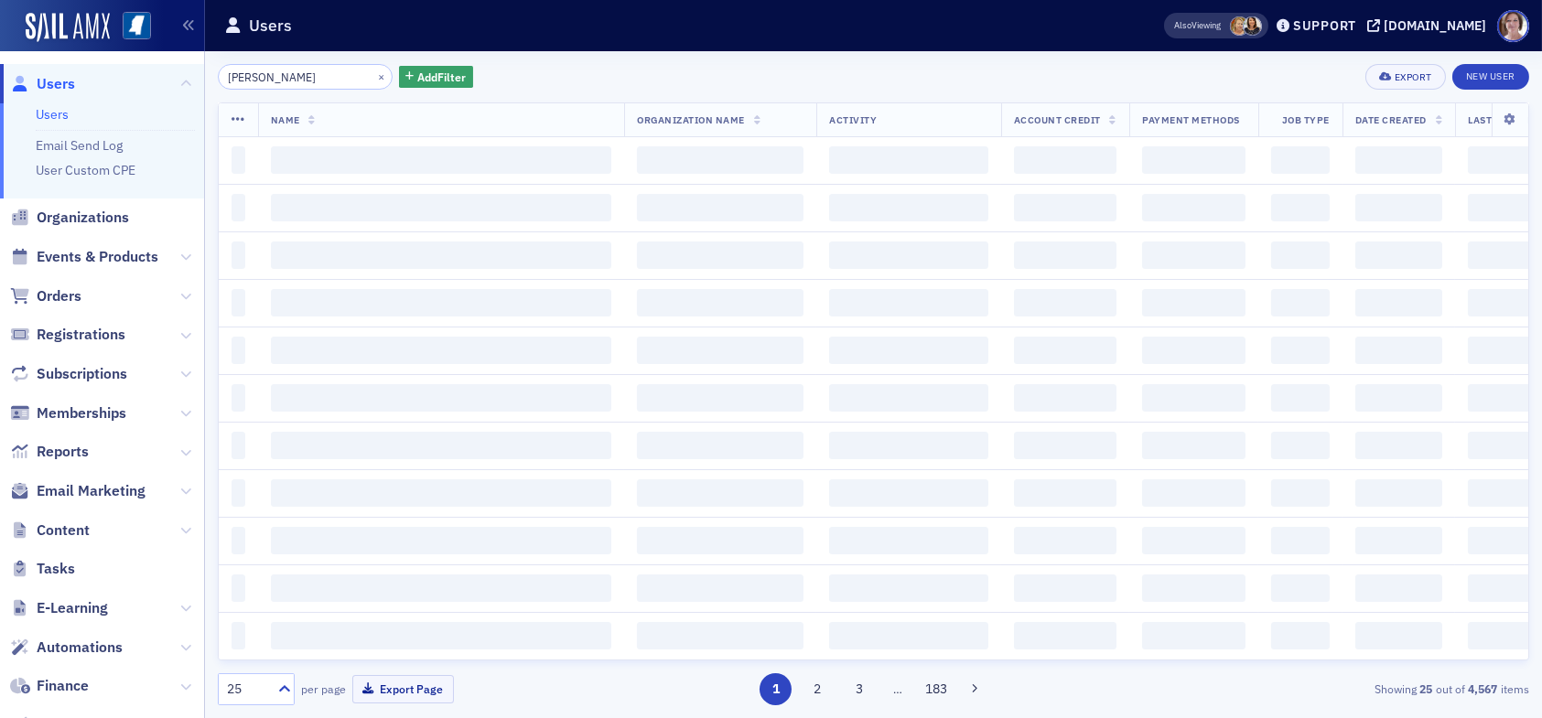
type input "rachel craig"
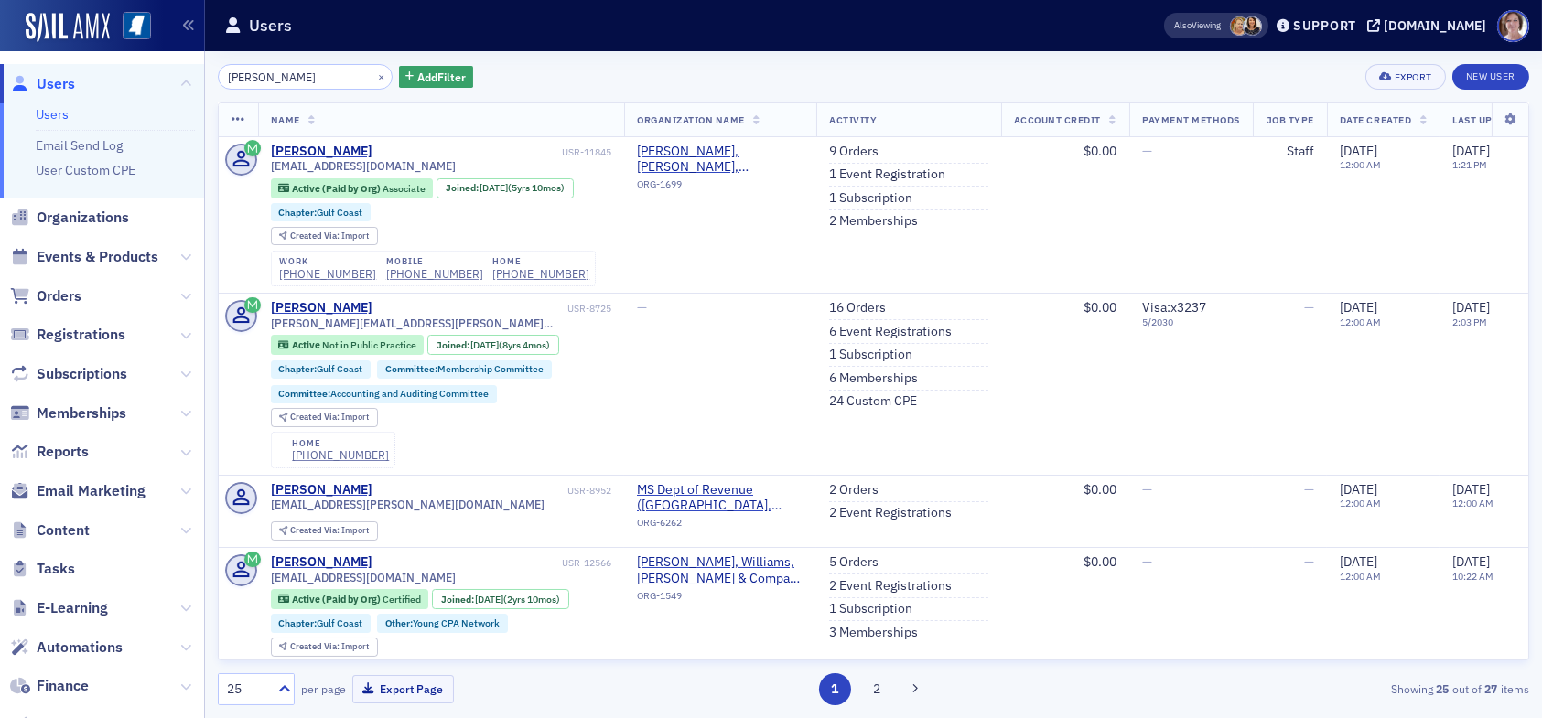
drag, startPoint x: 292, startPoint y: 78, endPoint x: 187, endPoint y: 68, distance: 105.7
click at [187, 68] on div "Users Users Email Send Log User Custom CPE Organizations Events & Products Orde…" at bounding box center [771, 359] width 1542 height 718
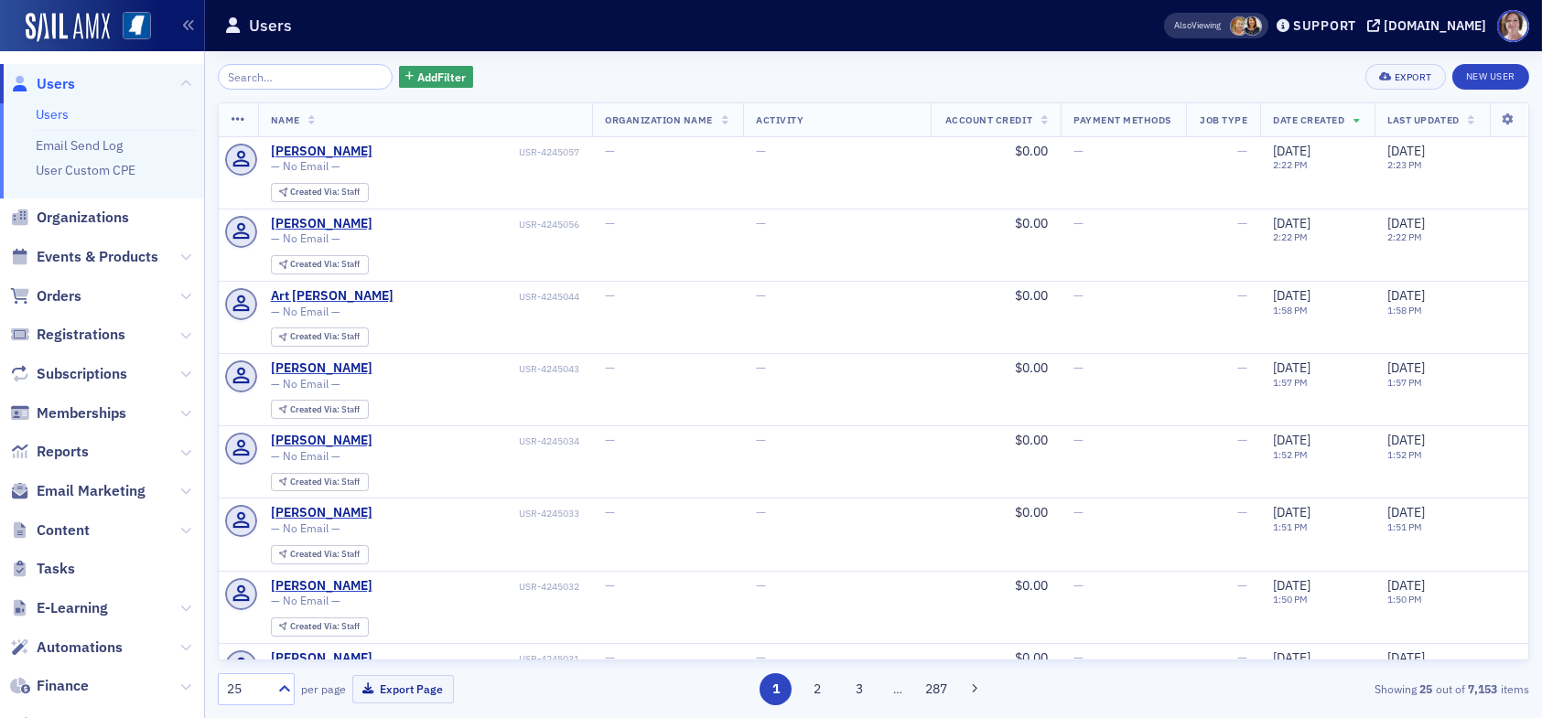
click at [68, 82] on span "Users" at bounding box center [56, 84] width 38 height 20
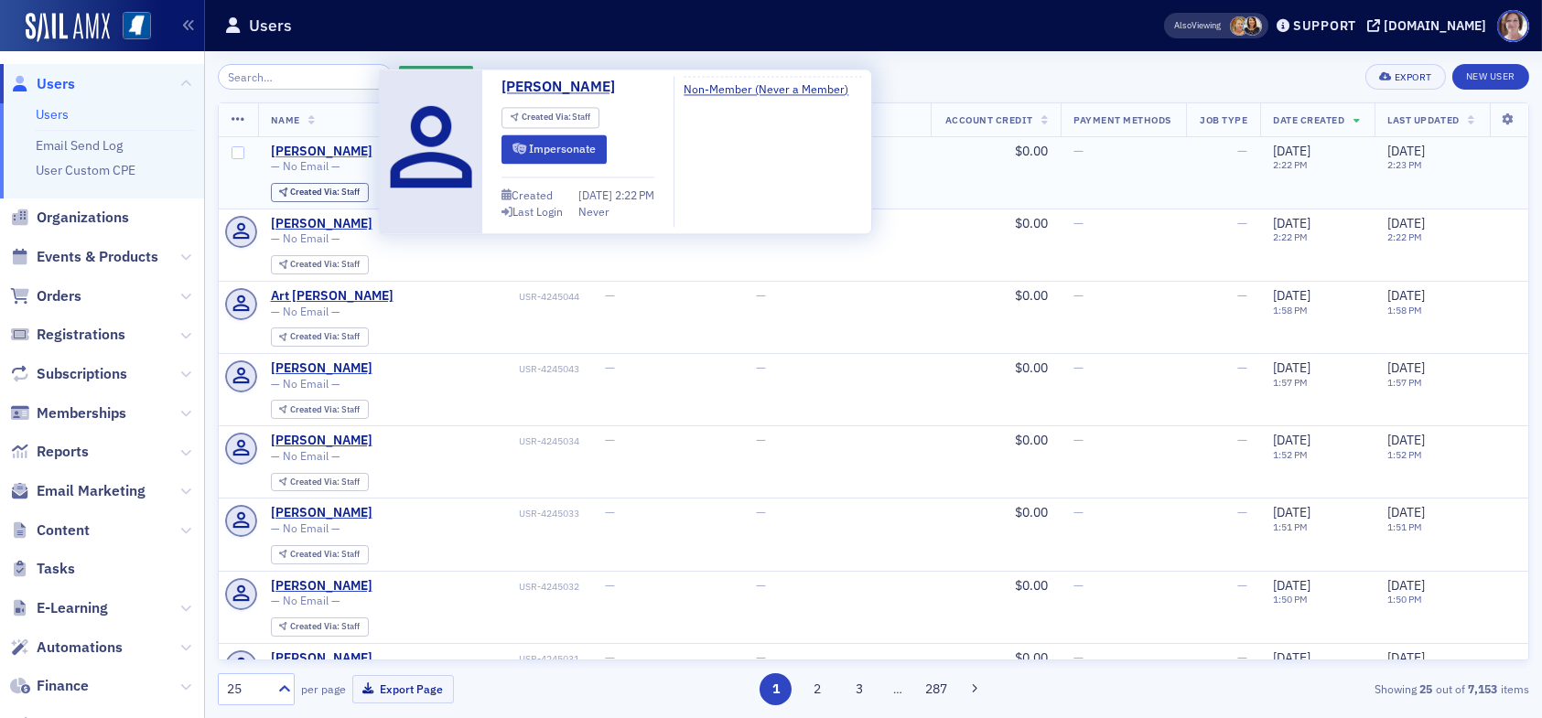
click at [366, 152] on div "Heather Schreiber" at bounding box center [322, 152] width 102 height 16
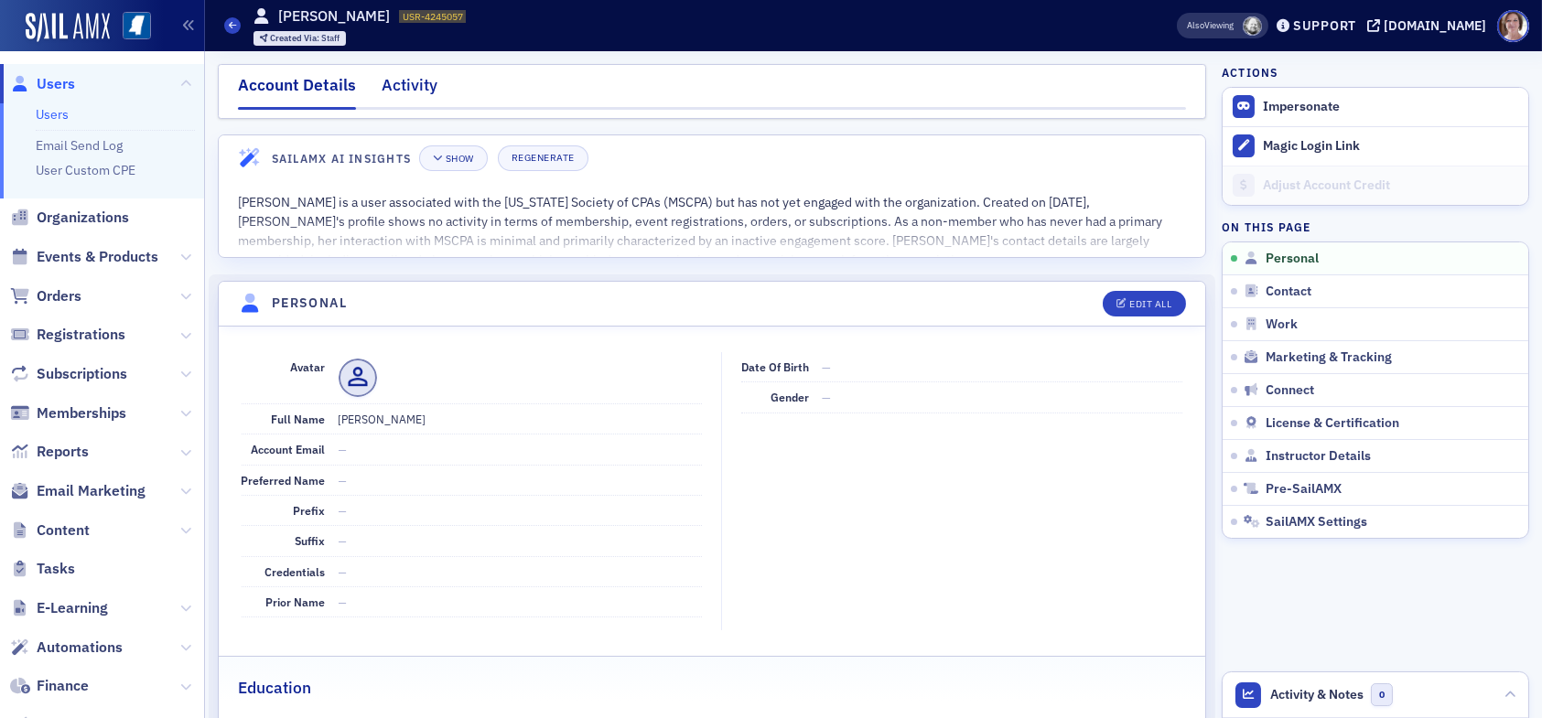
click at [403, 88] on div "Activity" at bounding box center [410, 90] width 56 height 34
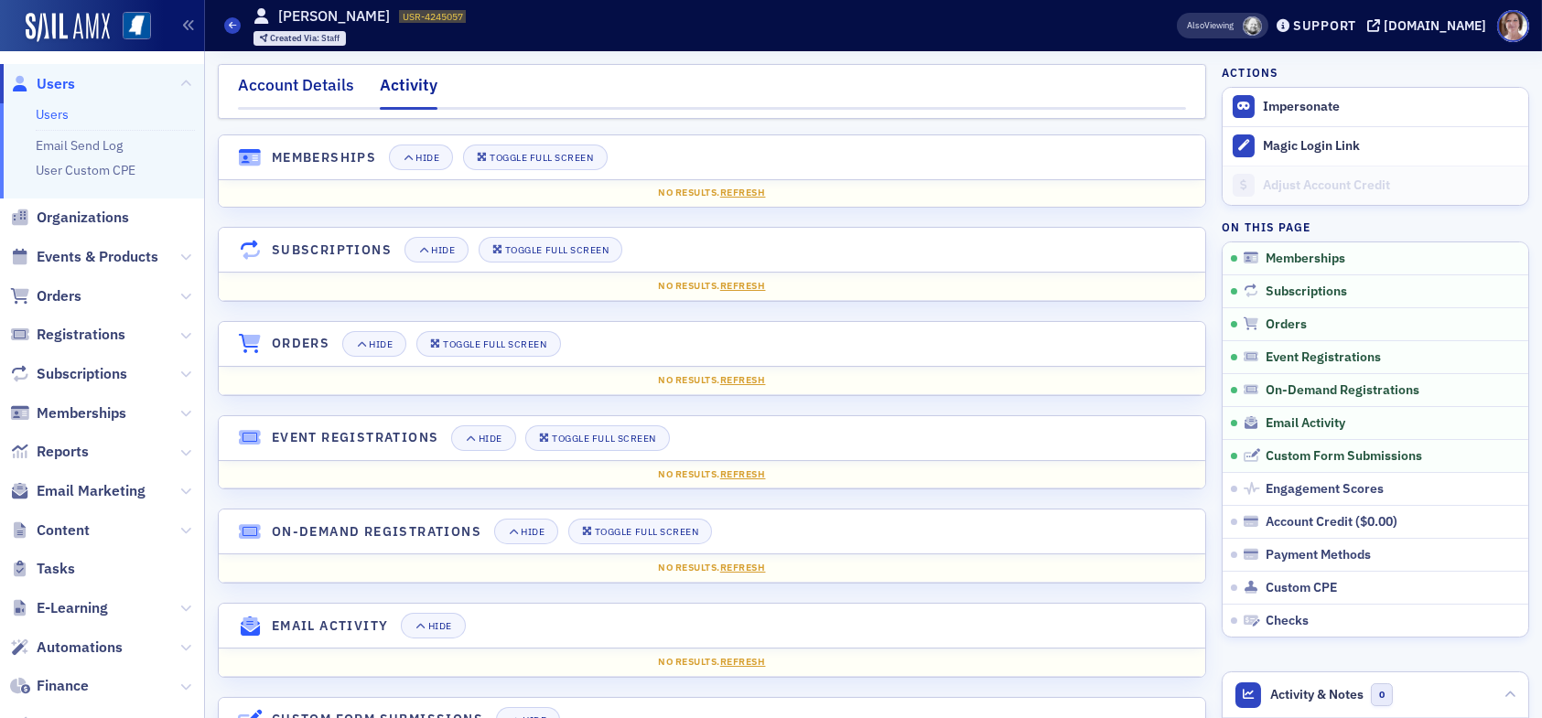
click at [335, 86] on div "Account Details" at bounding box center [296, 90] width 116 height 34
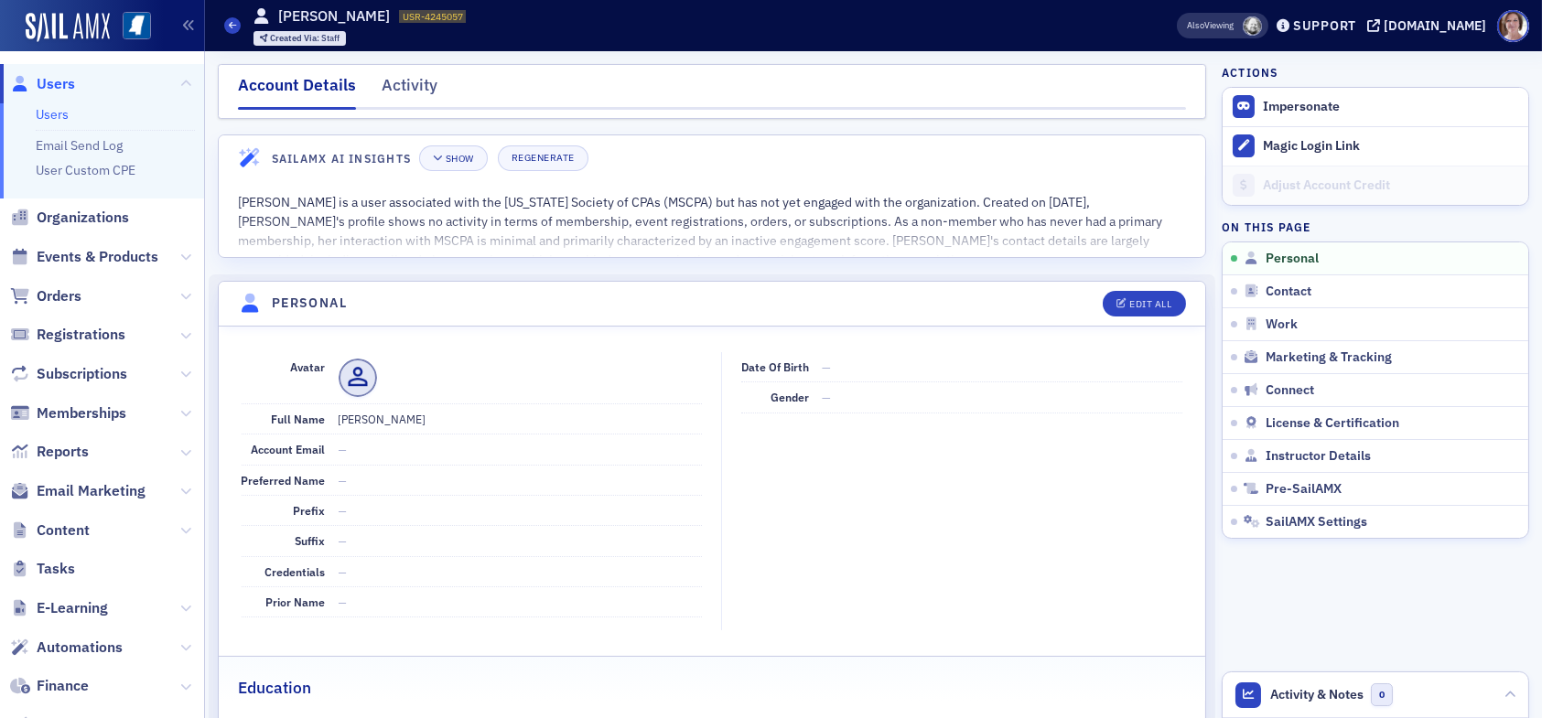
click at [762, 159] on header "SailAMX AI Insights Show Regenerate" at bounding box center [712, 157] width 986 height 45
click at [53, 80] on span "Users" at bounding box center [56, 84] width 38 height 20
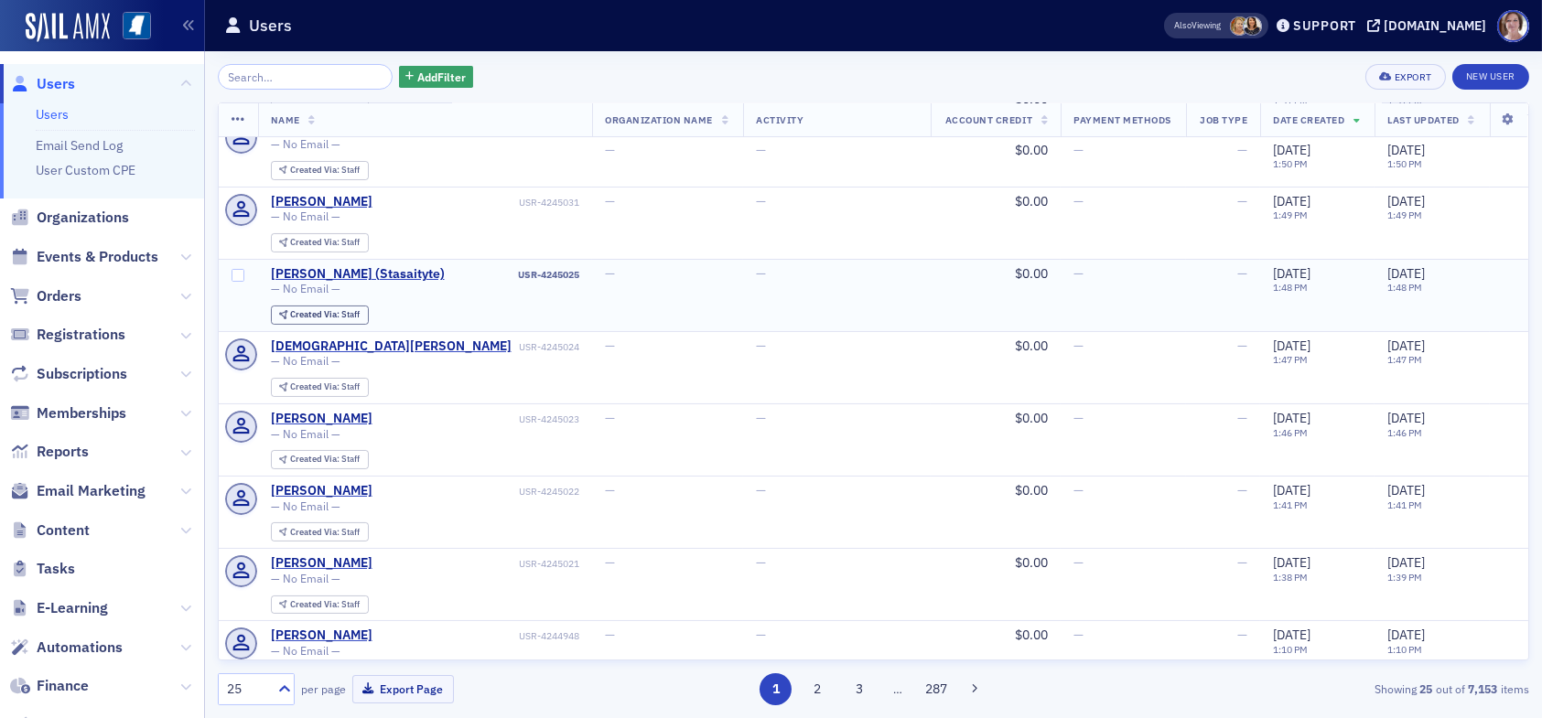
scroll to position [457, 0]
click at [74, 296] on span "Orders" at bounding box center [59, 296] width 45 height 20
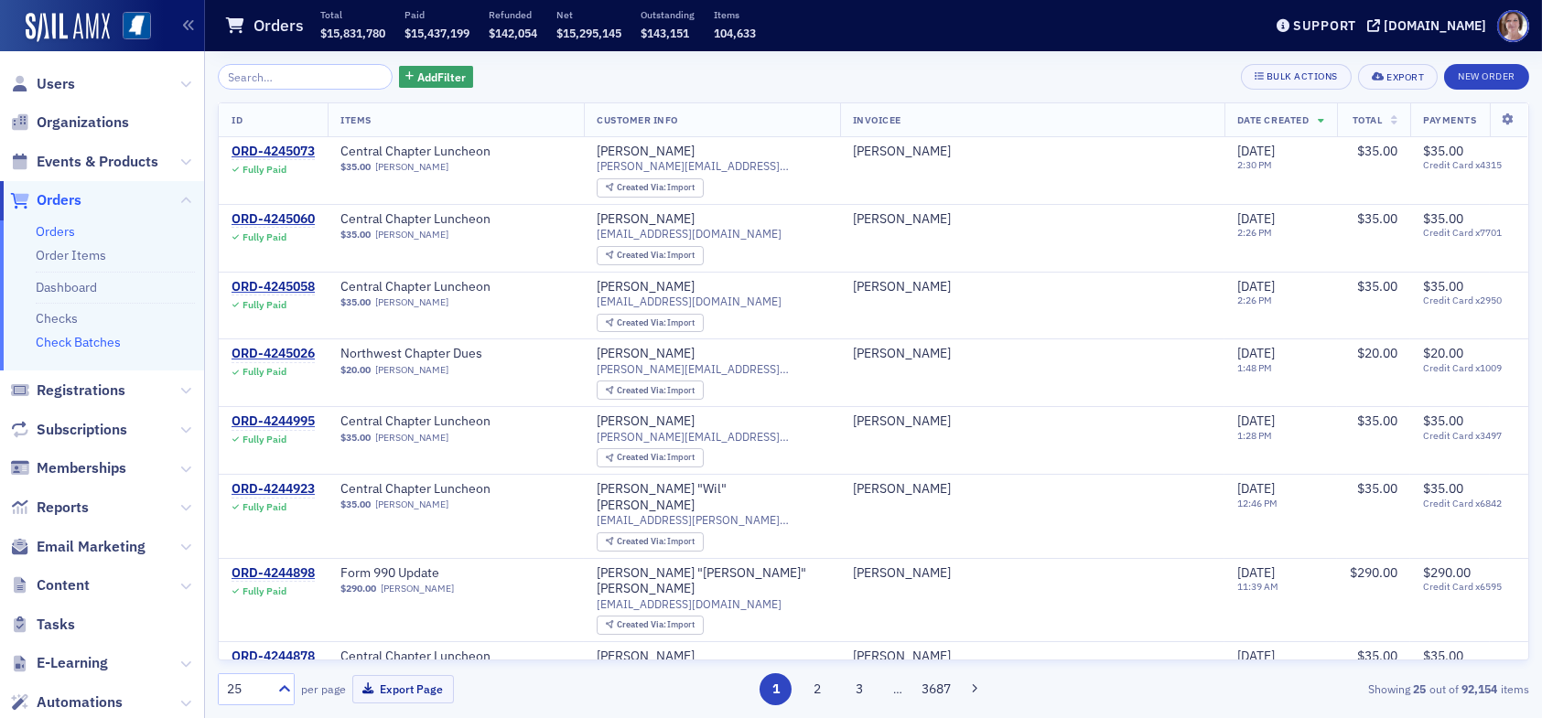
click at [106, 346] on link "Check Batches" at bounding box center [78, 342] width 85 height 16
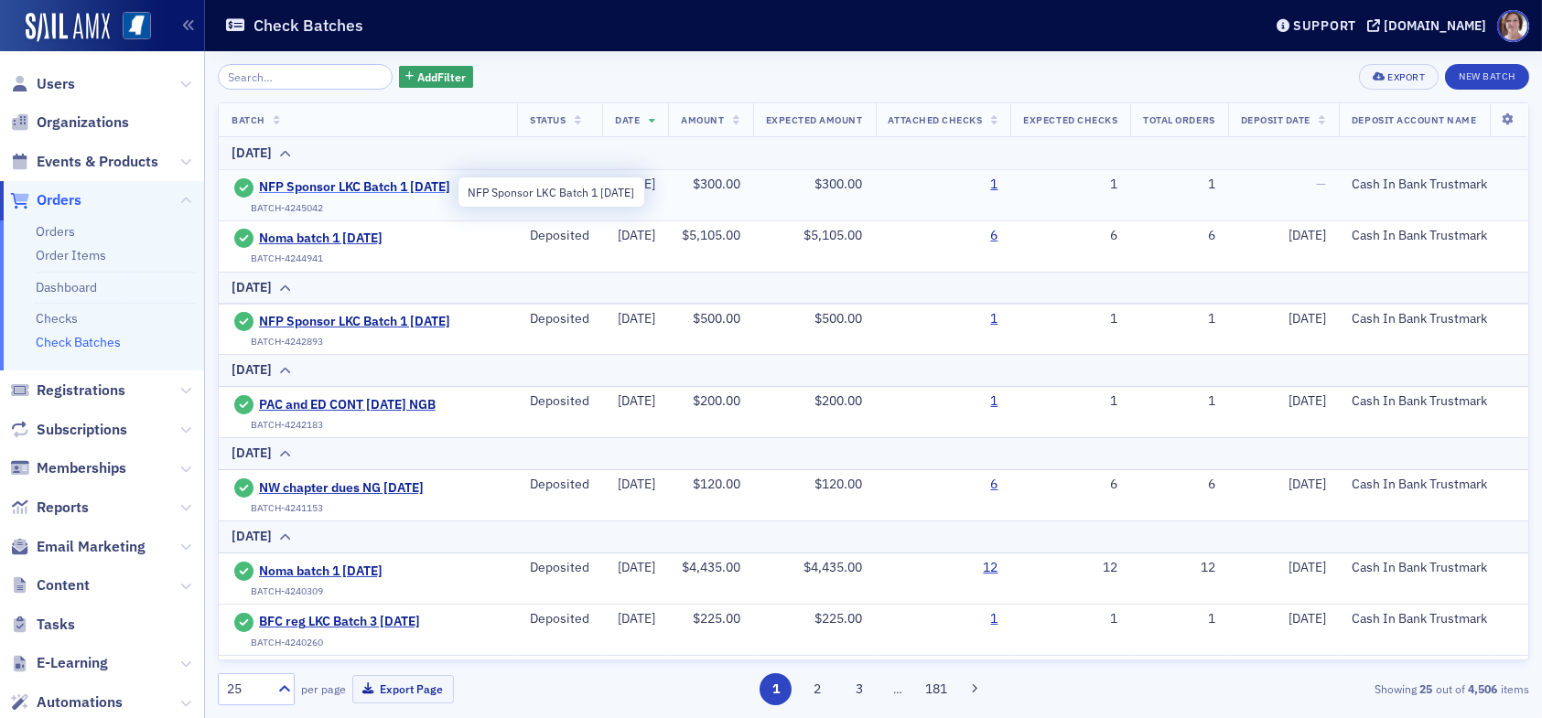
click at [357, 183] on span "NFP Sponsor LKC Batch 1 08.21.25" at bounding box center [354, 187] width 191 height 16
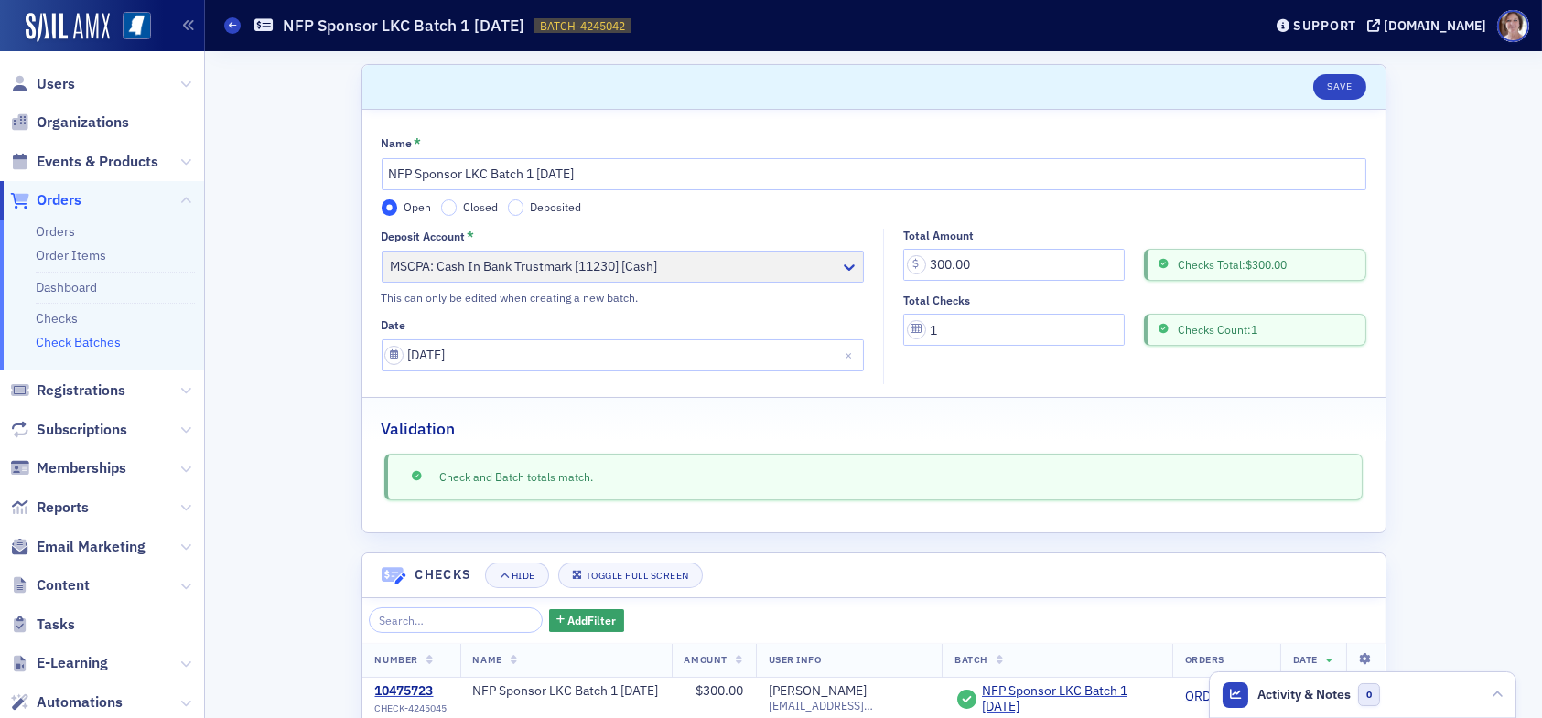
click at [516, 205] on label "Deposited" at bounding box center [545, 207] width 74 height 16
click at [516, 205] on input "Deposited" at bounding box center [516, 207] width 16 height 16
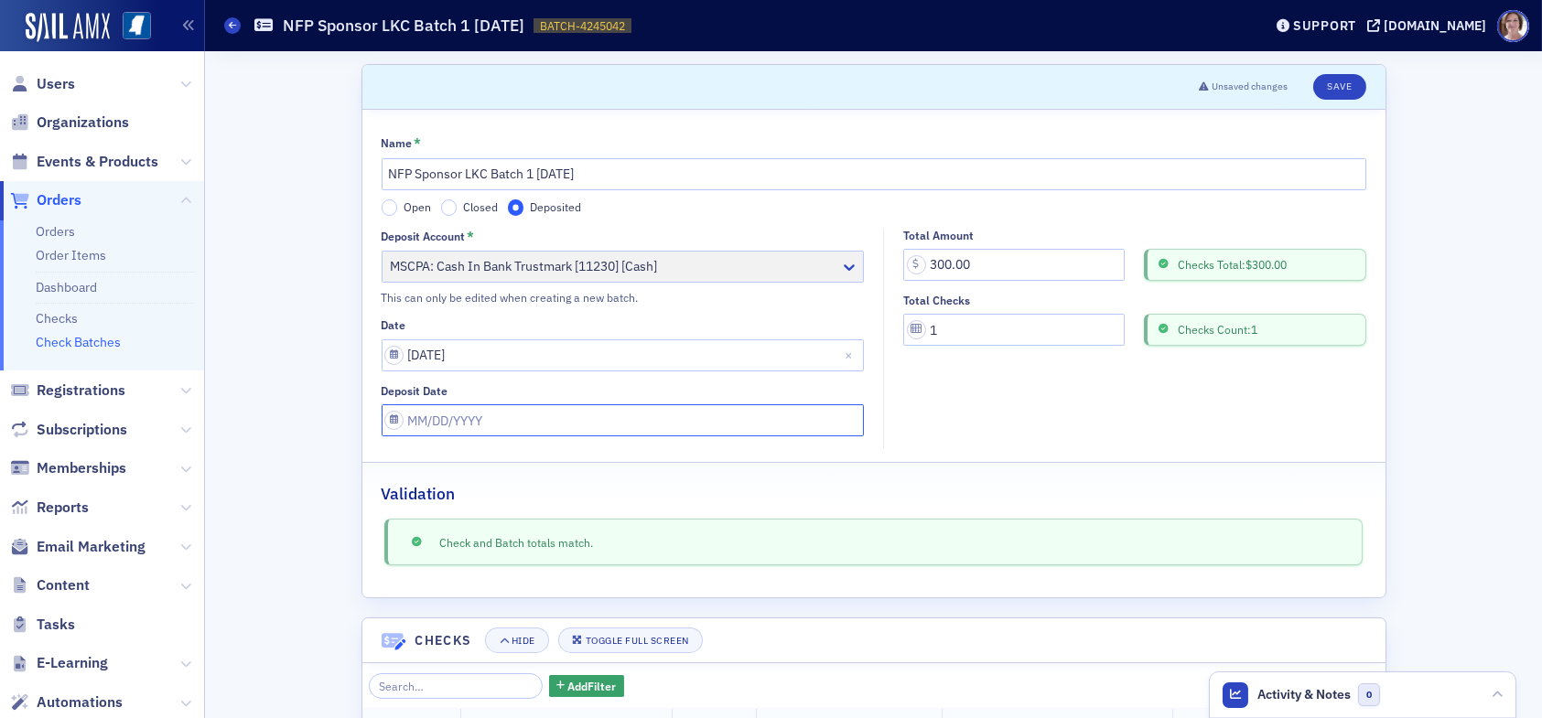
select select "7"
select select "2025"
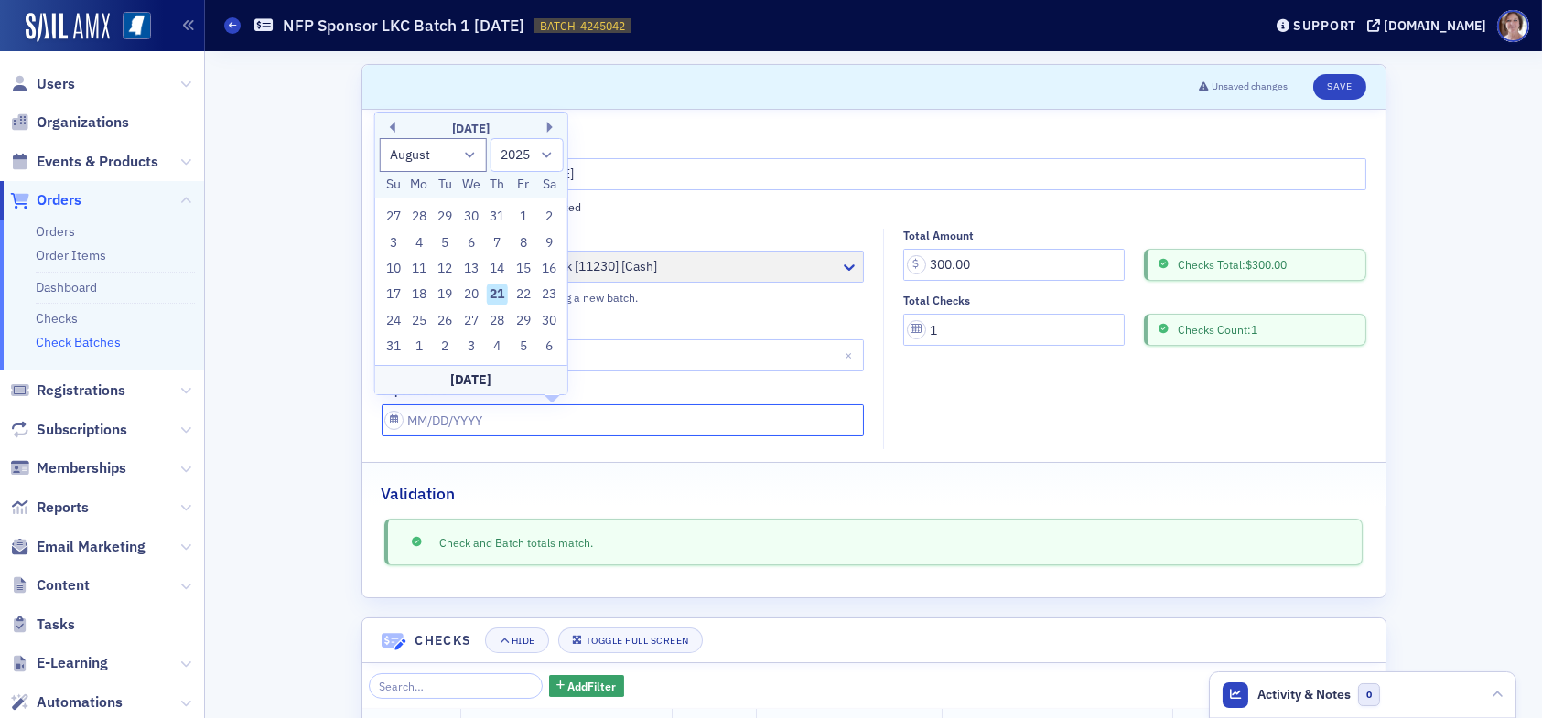
click at [511, 418] on input "Deposit Date" at bounding box center [623, 420] width 483 height 32
click at [500, 299] on div "21" at bounding box center [497, 295] width 22 height 22
type input "08/21/2025"
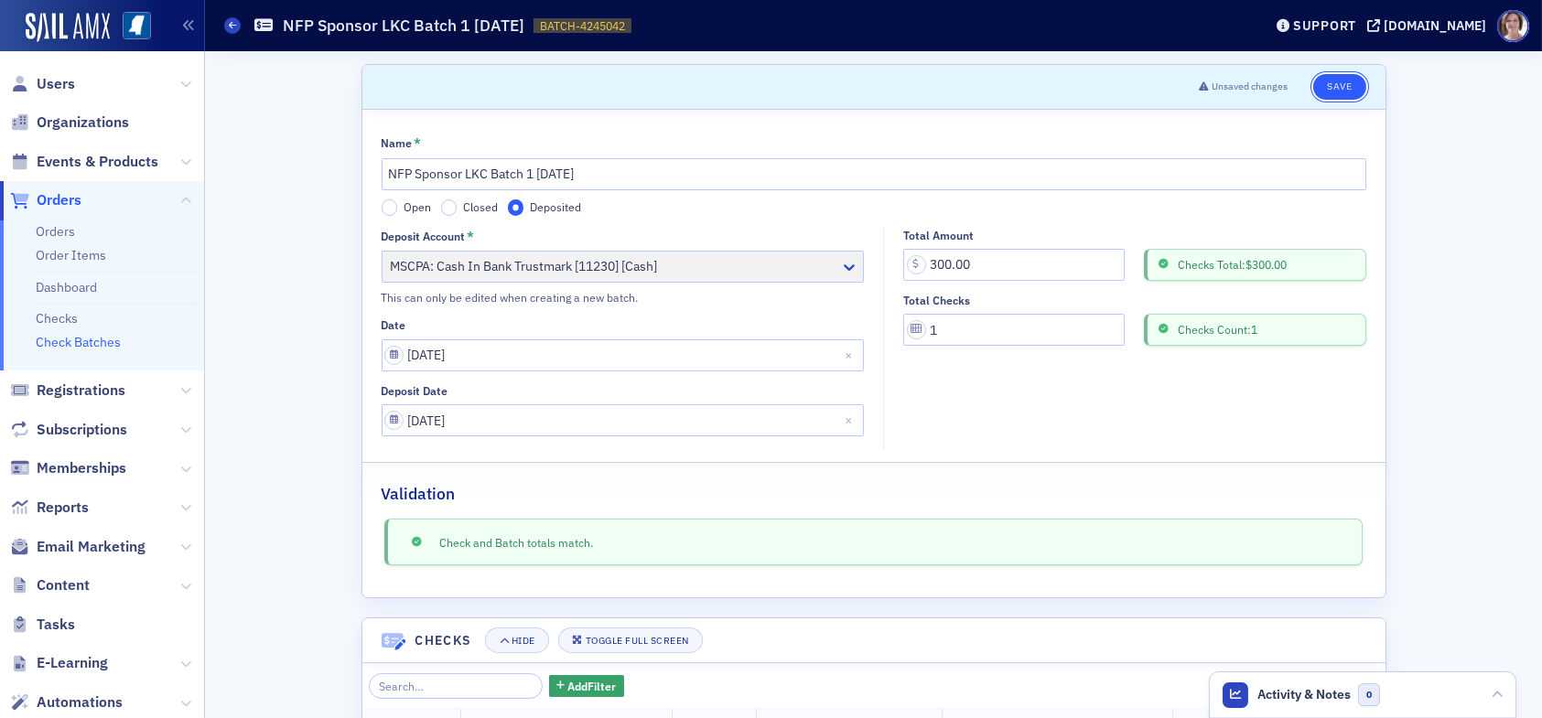
click at [1339, 88] on button "Save" at bounding box center [1339, 87] width 52 height 26
click at [1331, 81] on button "Save" at bounding box center [1339, 87] width 52 height 26
click at [98, 343] on link "Check Batches" at bounding box center [78, 342] width 85 height 16
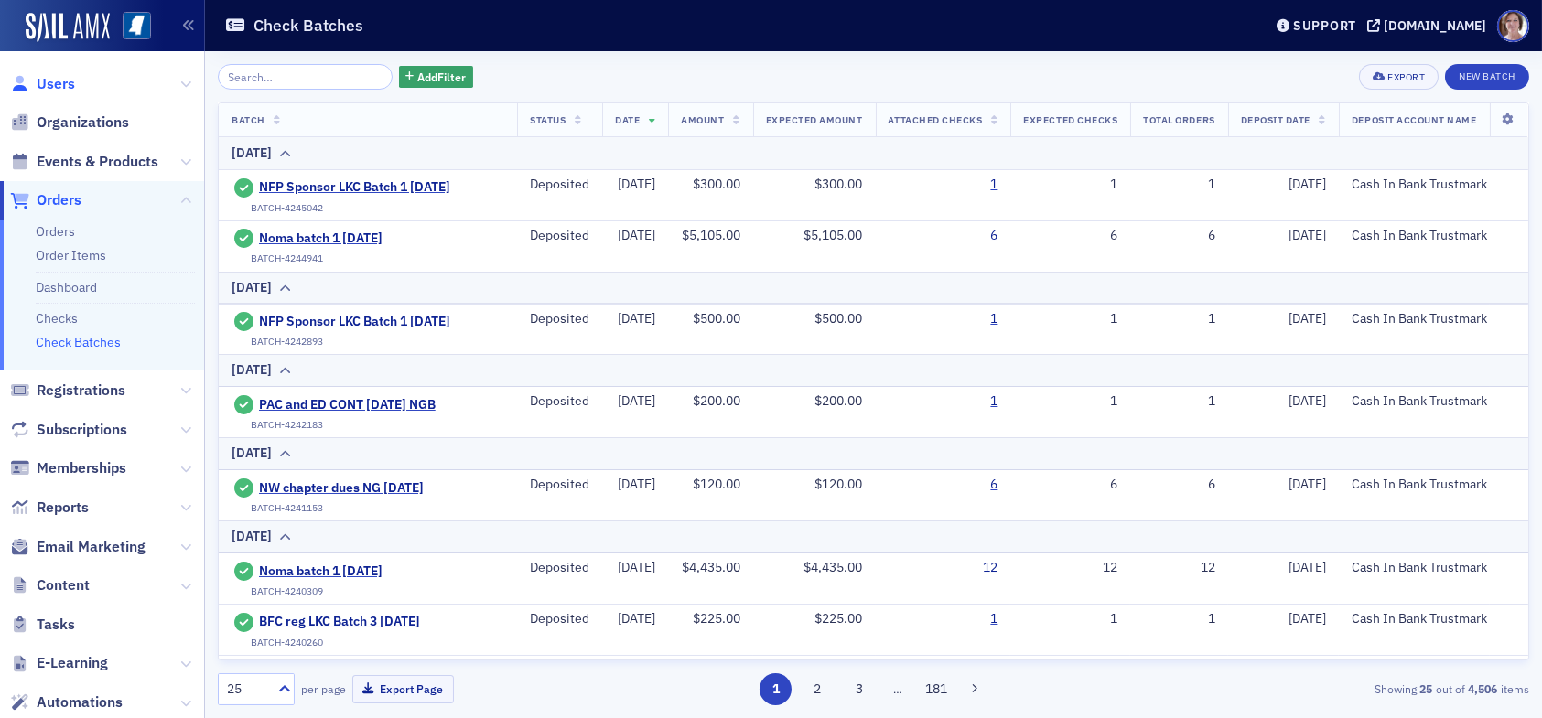
click at [68, 85] on span "Users" at bounding box center [56, 84] width 38 height 20
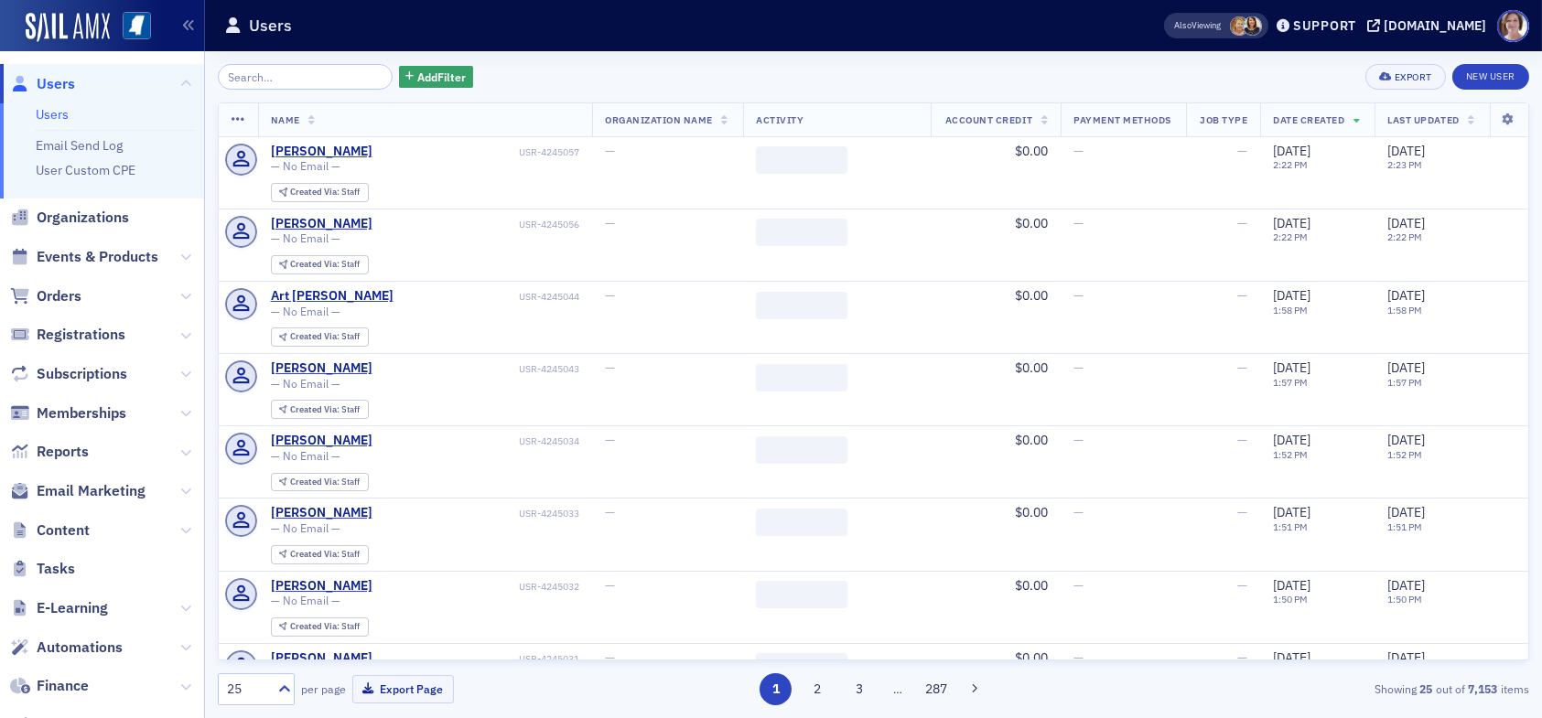
click at [336, 81] on input "search" at bounding box center [305, 77] width 175 height 26
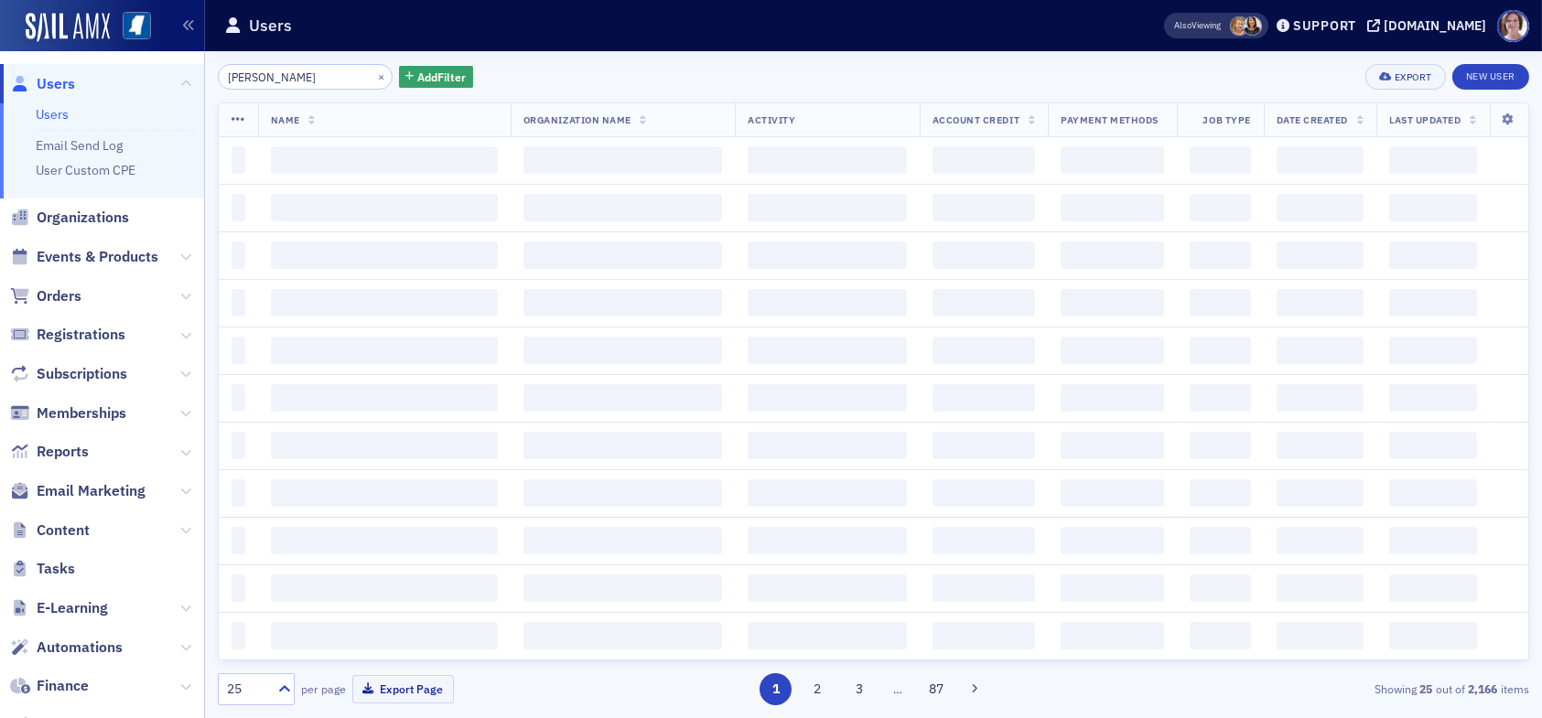
type input "jimmy cox"
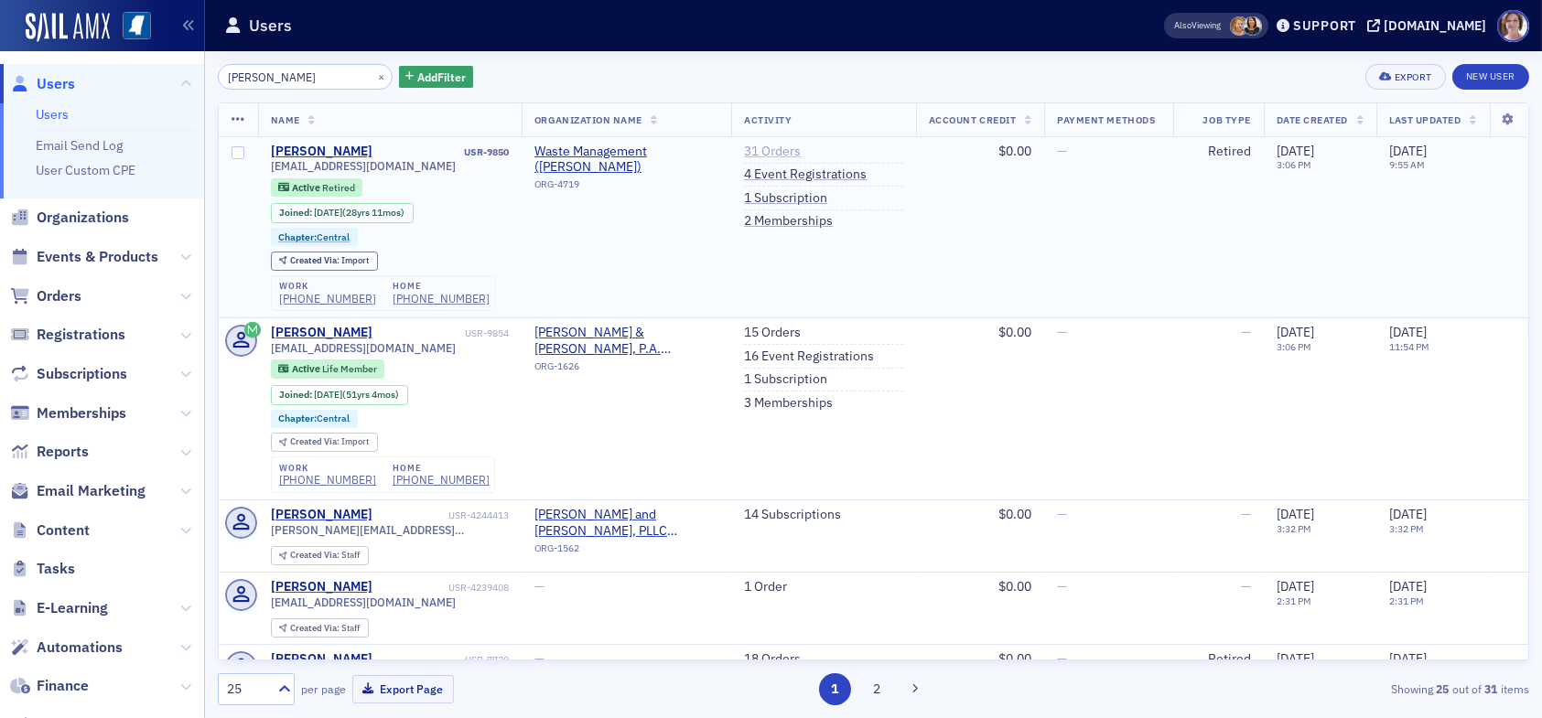
click at [750, 153] on link "31 Orders" at bounding box center [772, 152] width 57 height 16
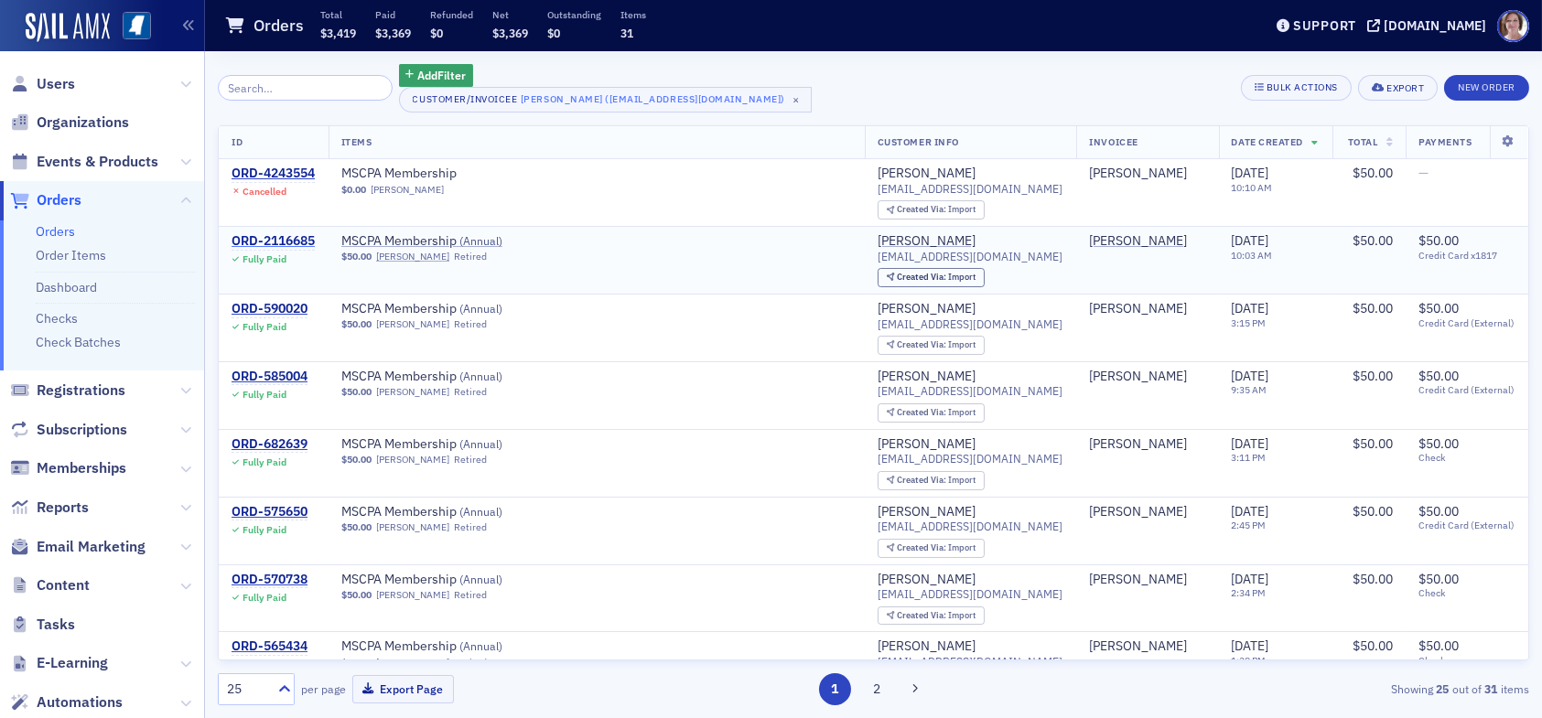
click at [294, 239] on div "ORD-2116685" at bounding box center [272, 241] width 83 height 16
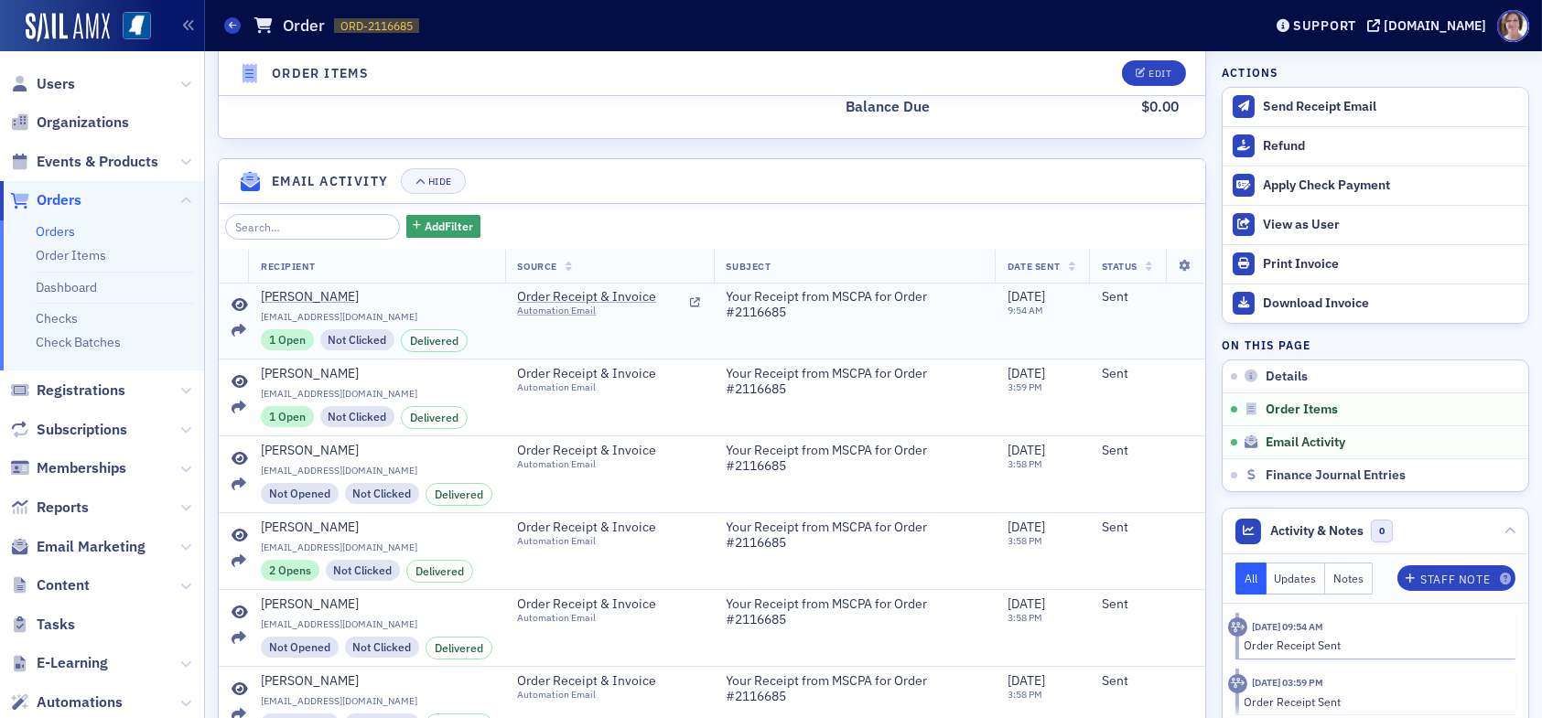
click at [242, 301] on icon at bounding box center [239, 305] width 16 height 15
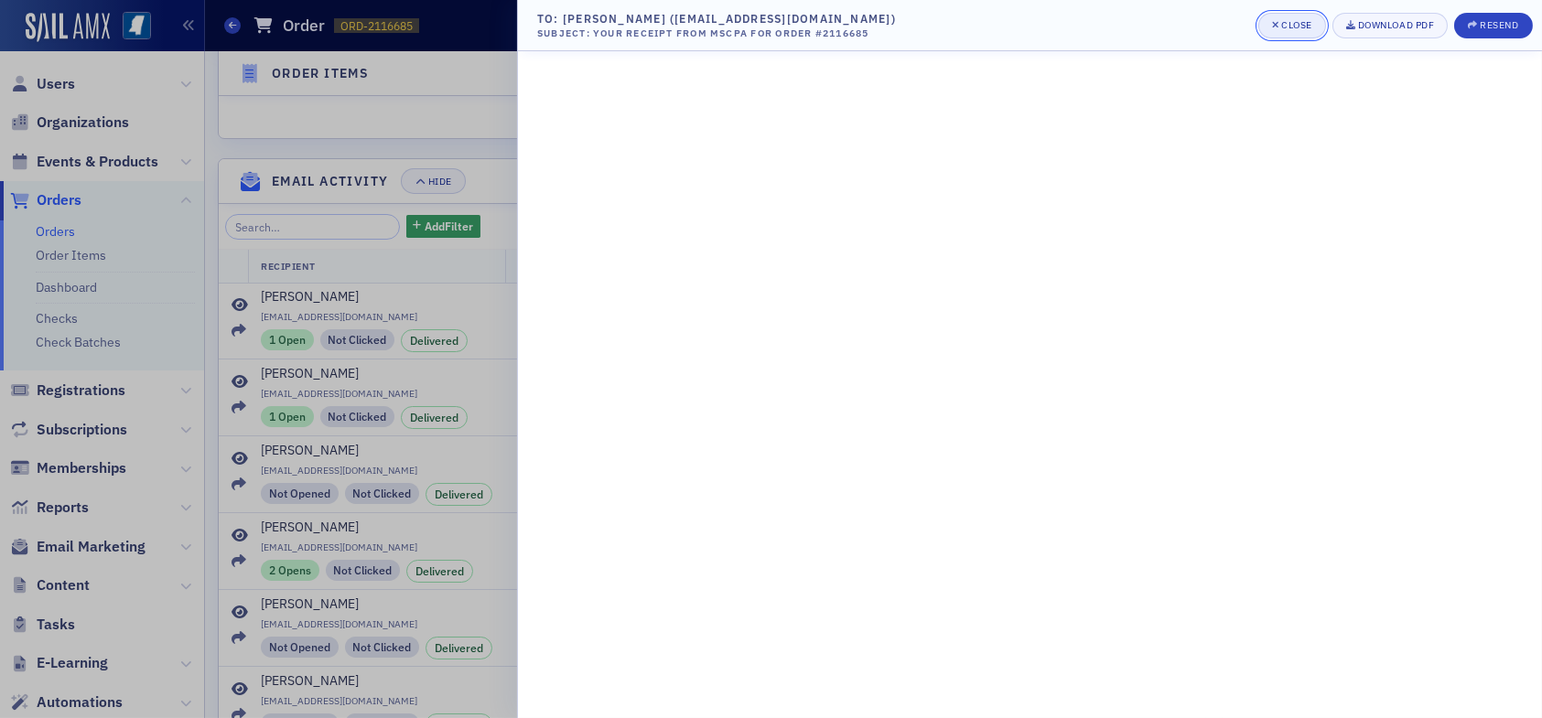
click at [1300, 20] on div "Close" at bounding box center [1296, 25] width 31 height 10
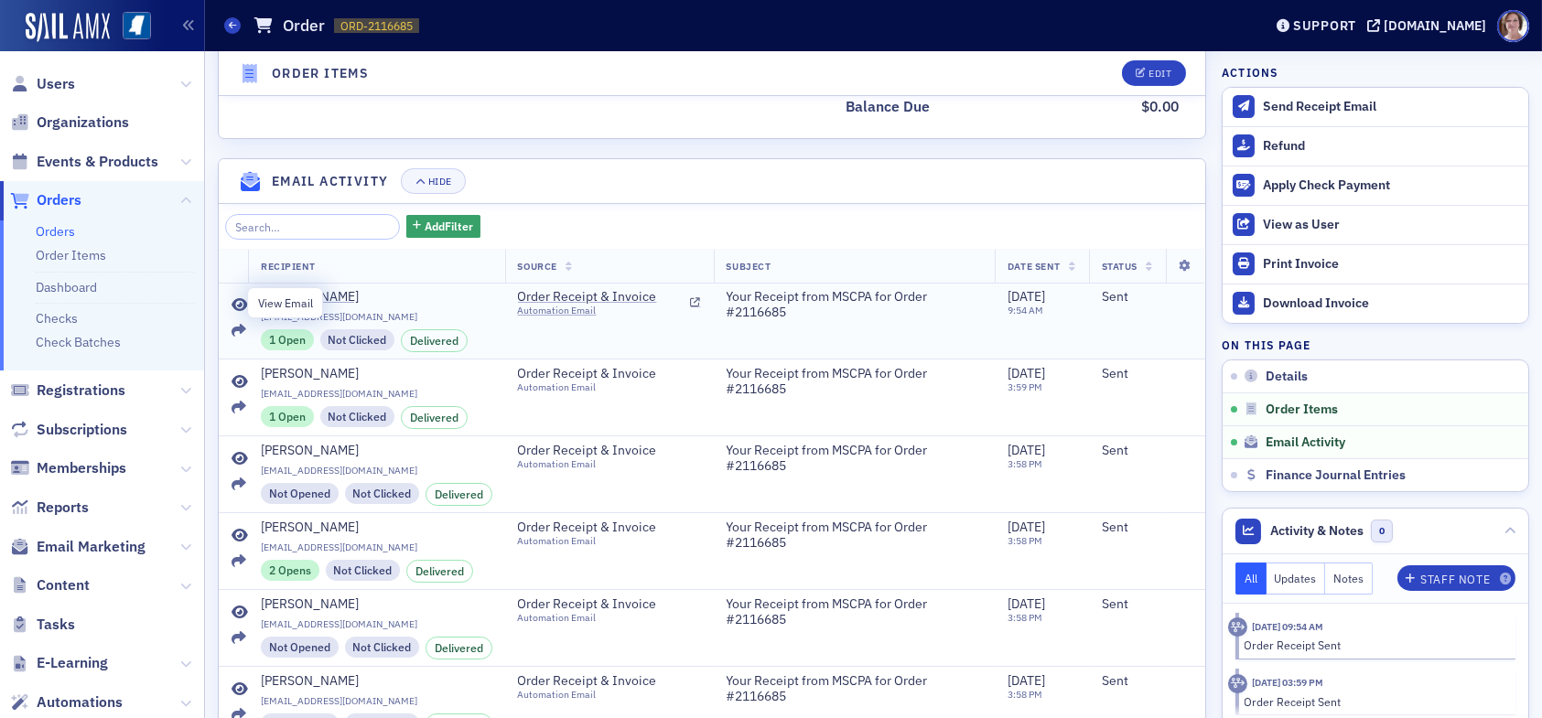
click at [245, 300] on icon at bounding box center [239, 305] width 16 height 15
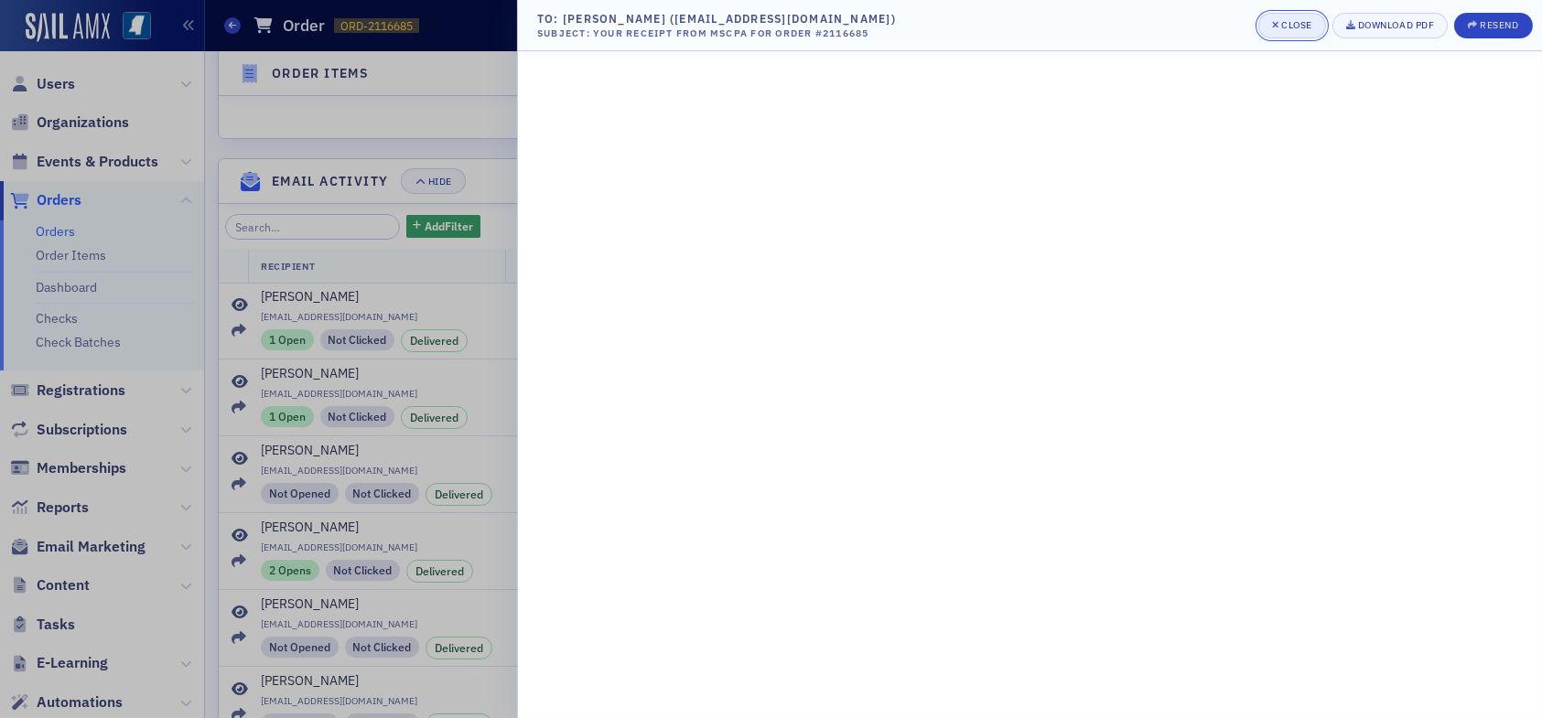
click at [1285, 22] on div "Close" at bounding box center [1296, 25] width 31 height 10
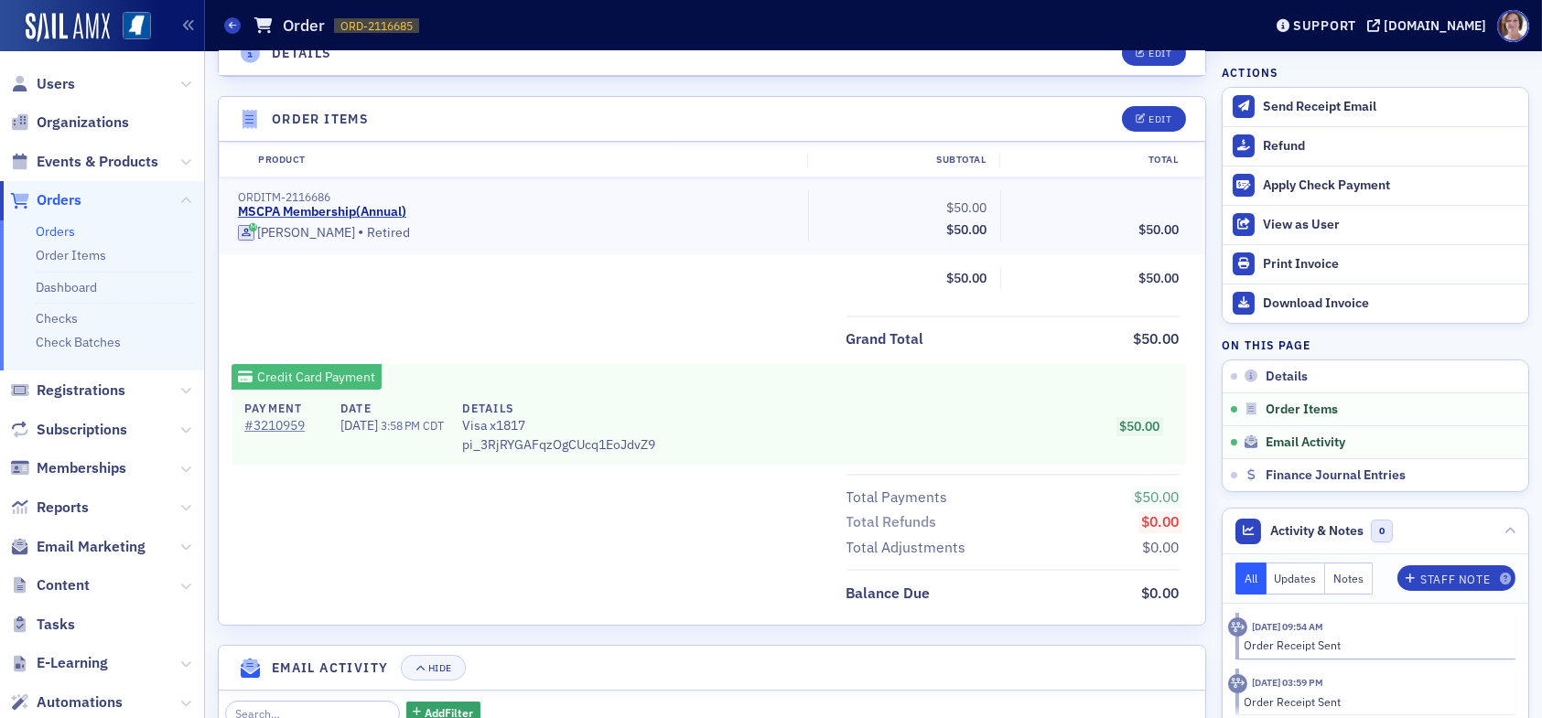
scroll to position [630, 0]
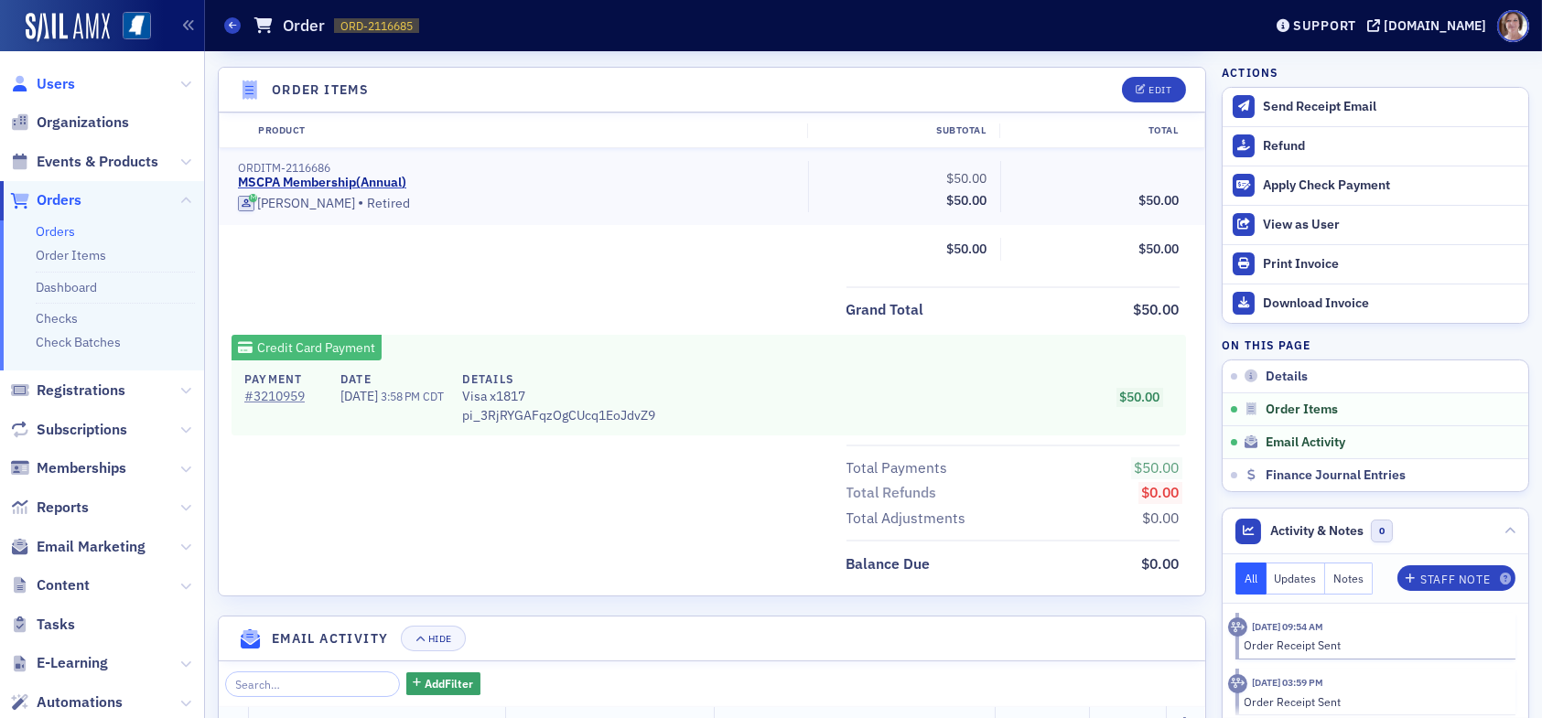
click at [59, 88] on span "Users" at bounding box center [56, 84] width 38 height 20
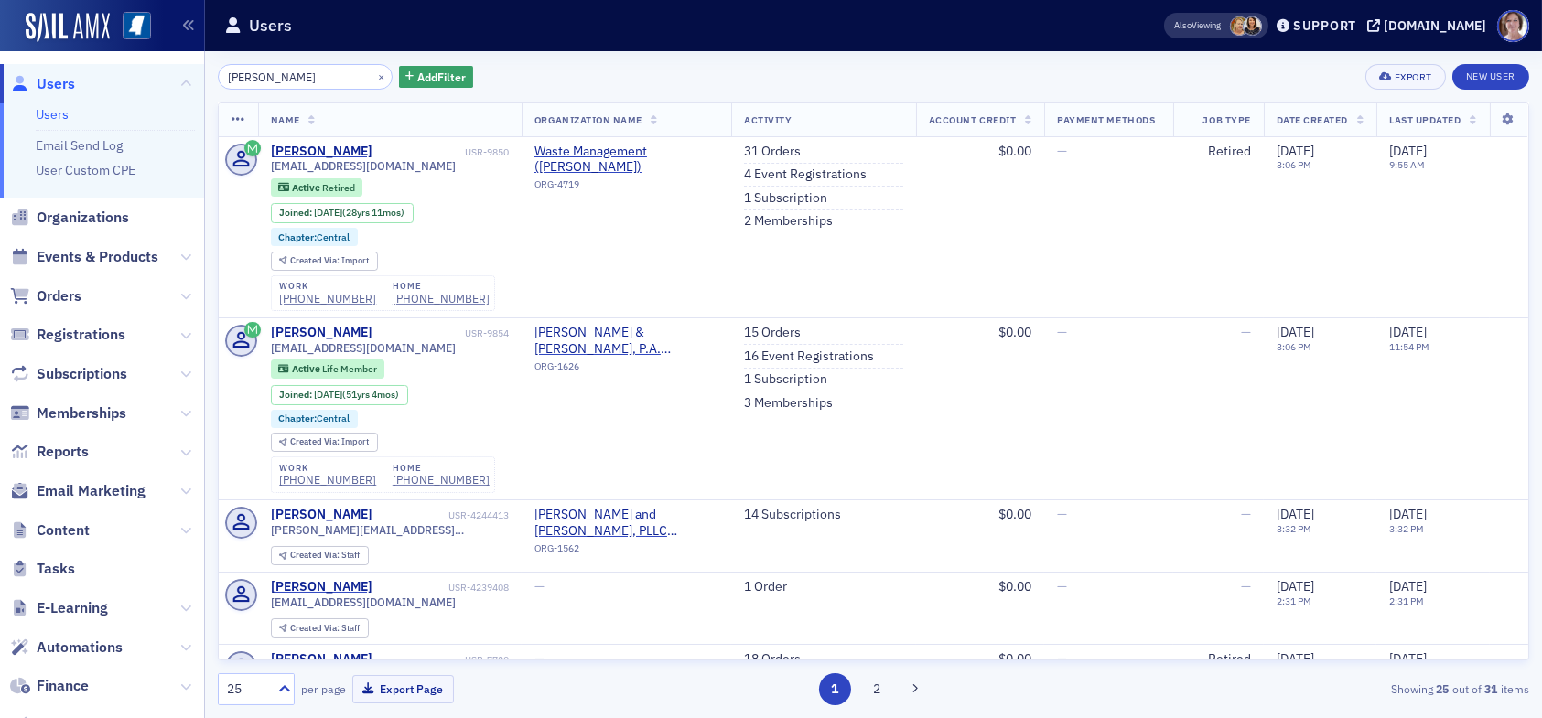
drag, startPoint x: 306, startPoint y: 81, endPoint x: 145, endPoint y: 77, distance: 162.0
click at [149, 78] on div "Users Users Email Send Log User Custom CPE Organizations Events & Products Orde…" at bounding box center [771, 359] width 1542 height 718
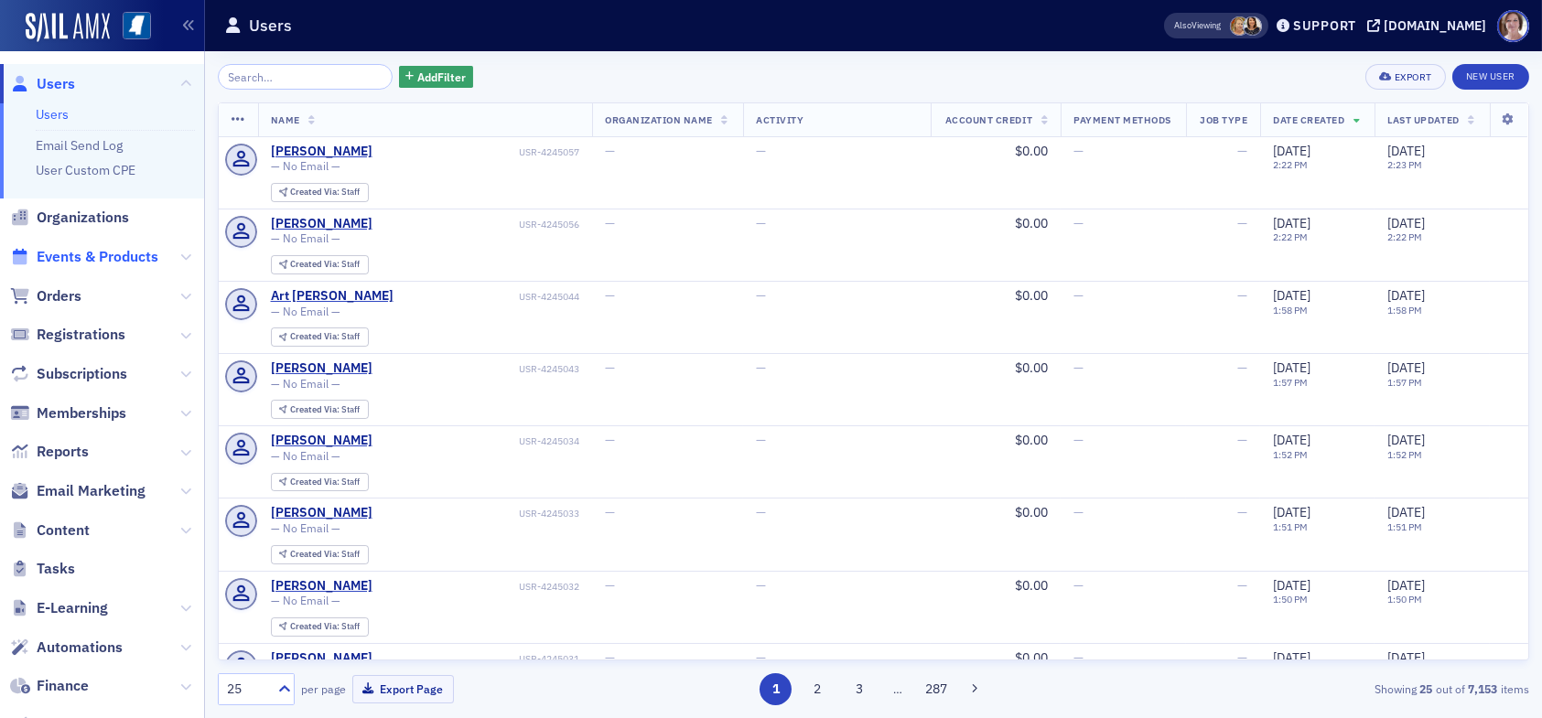
click at [95, 258] on span "Events & Products" at bounding box center [98, 257] width 122 height 20
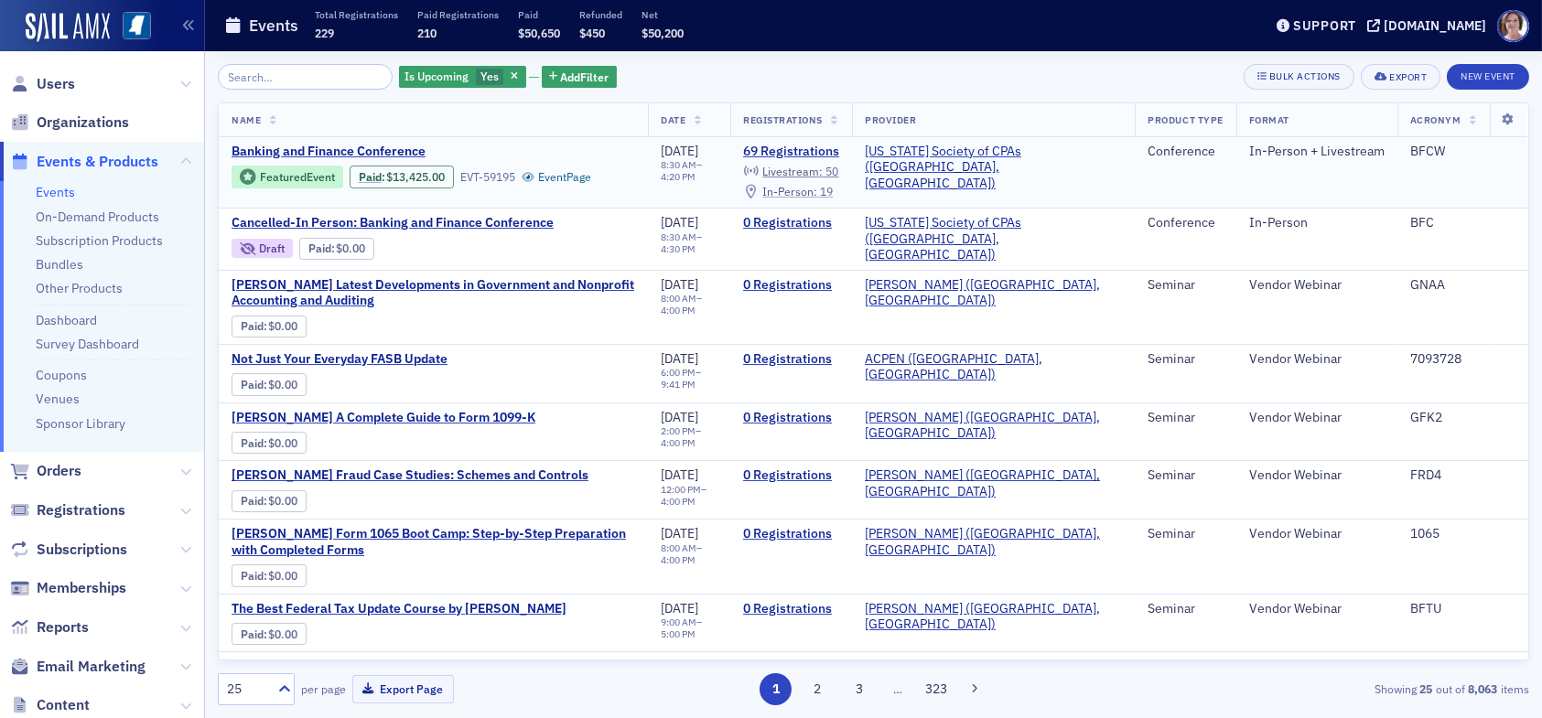
click at [818, 189] on span "In-Person :" at bounding box center [790, 191] width 55 height 15
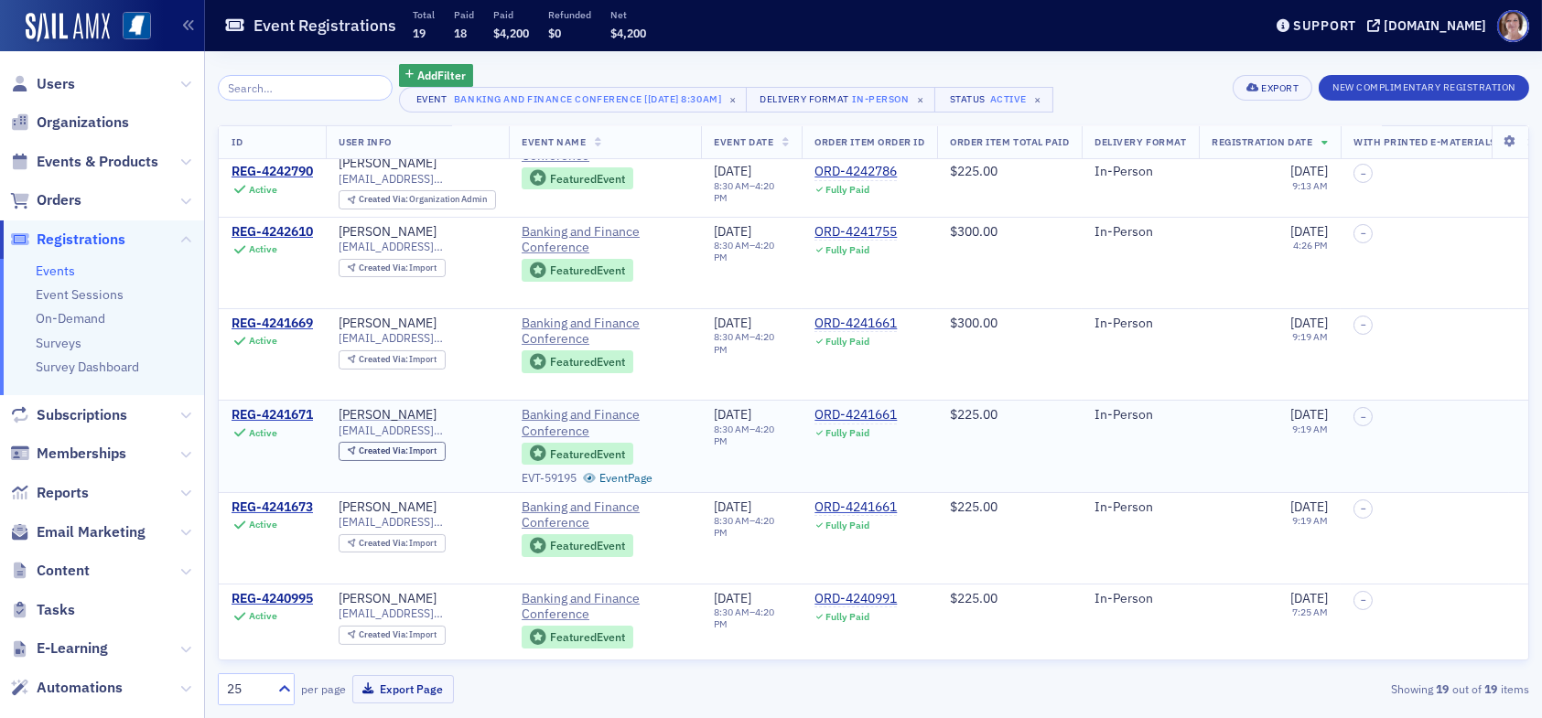
scroll to position [366, 0]
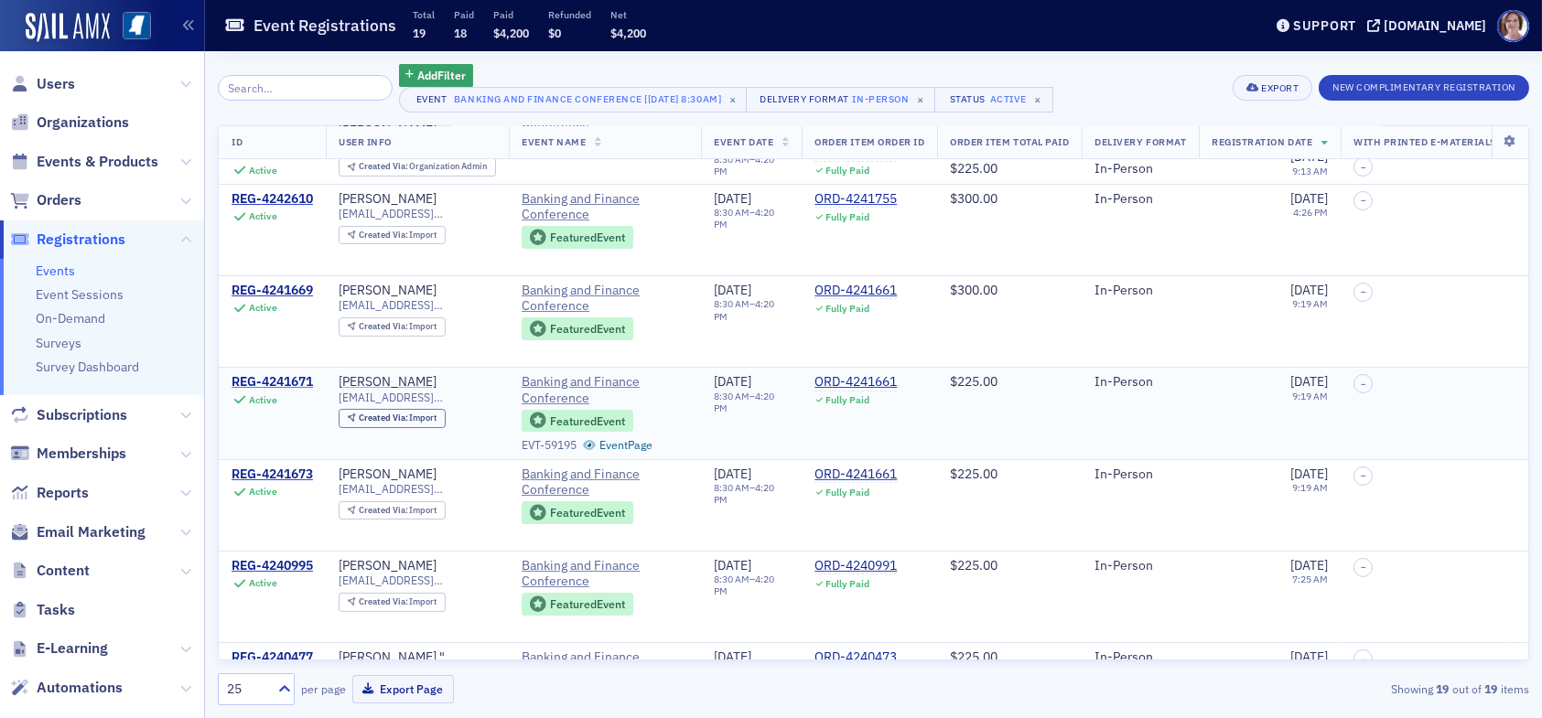
click at [283, 374] on div "REG-4241671" at bounding box center [271, 382] width 81 height 16
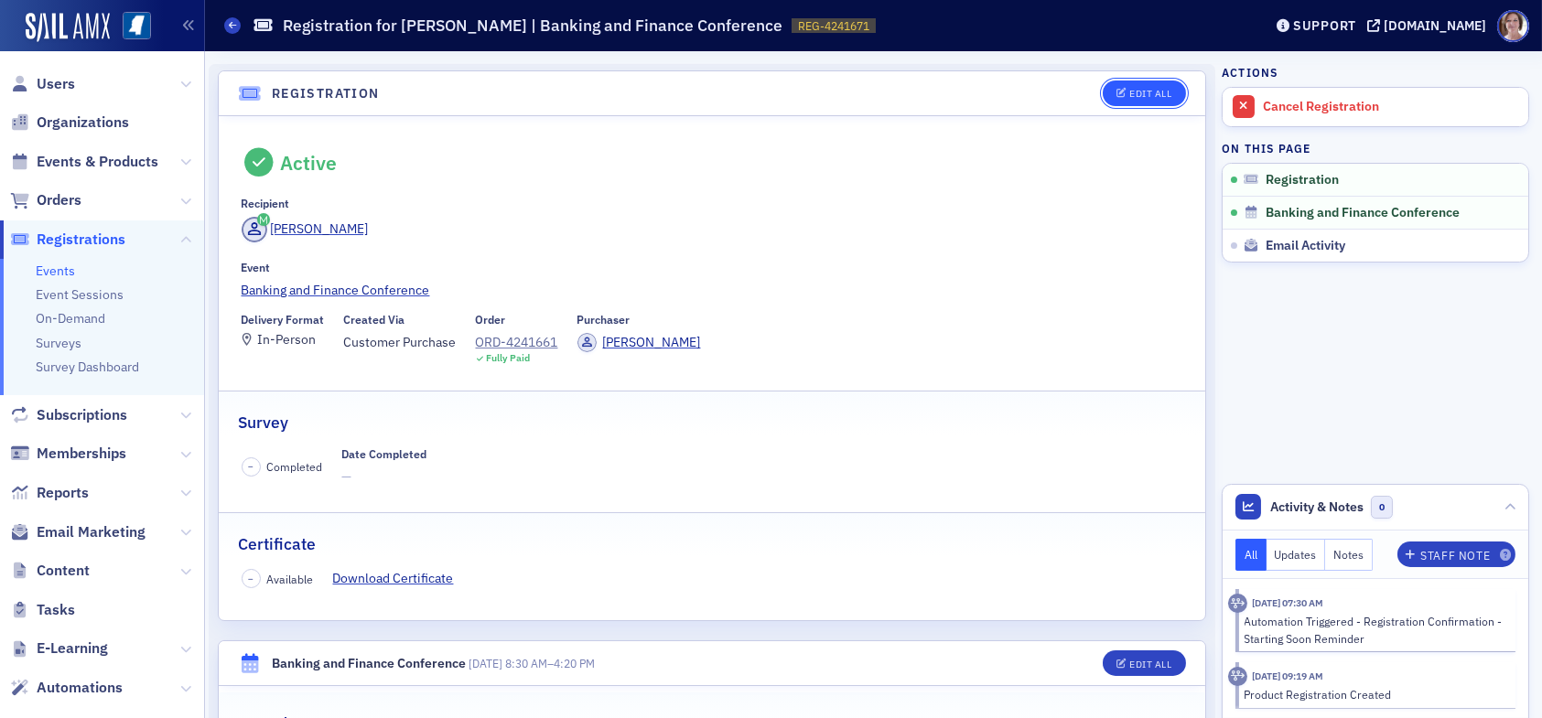
click at [1129, 98] on div "Edit All" at bounding box center [1150, 94] width 42 height 10
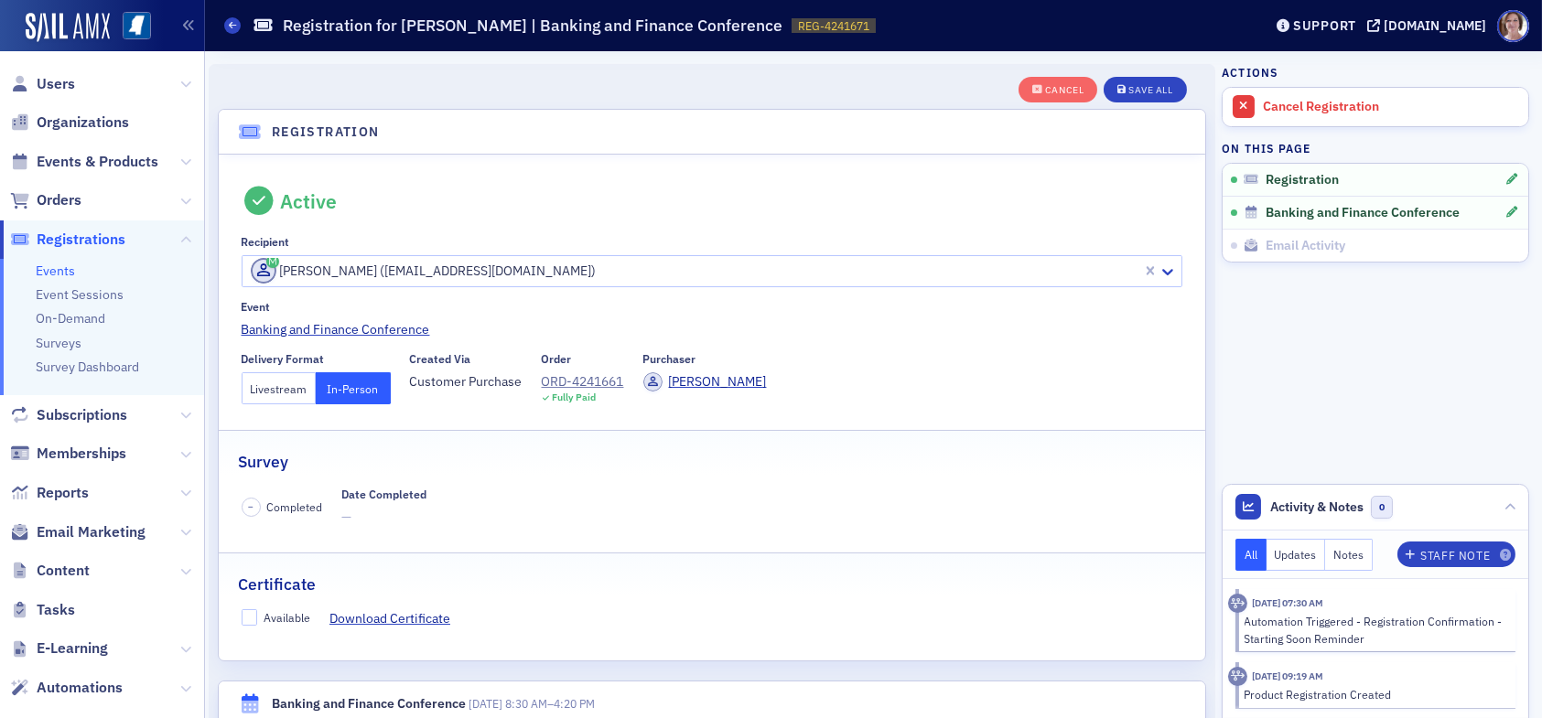
scroll to position [48, 0]
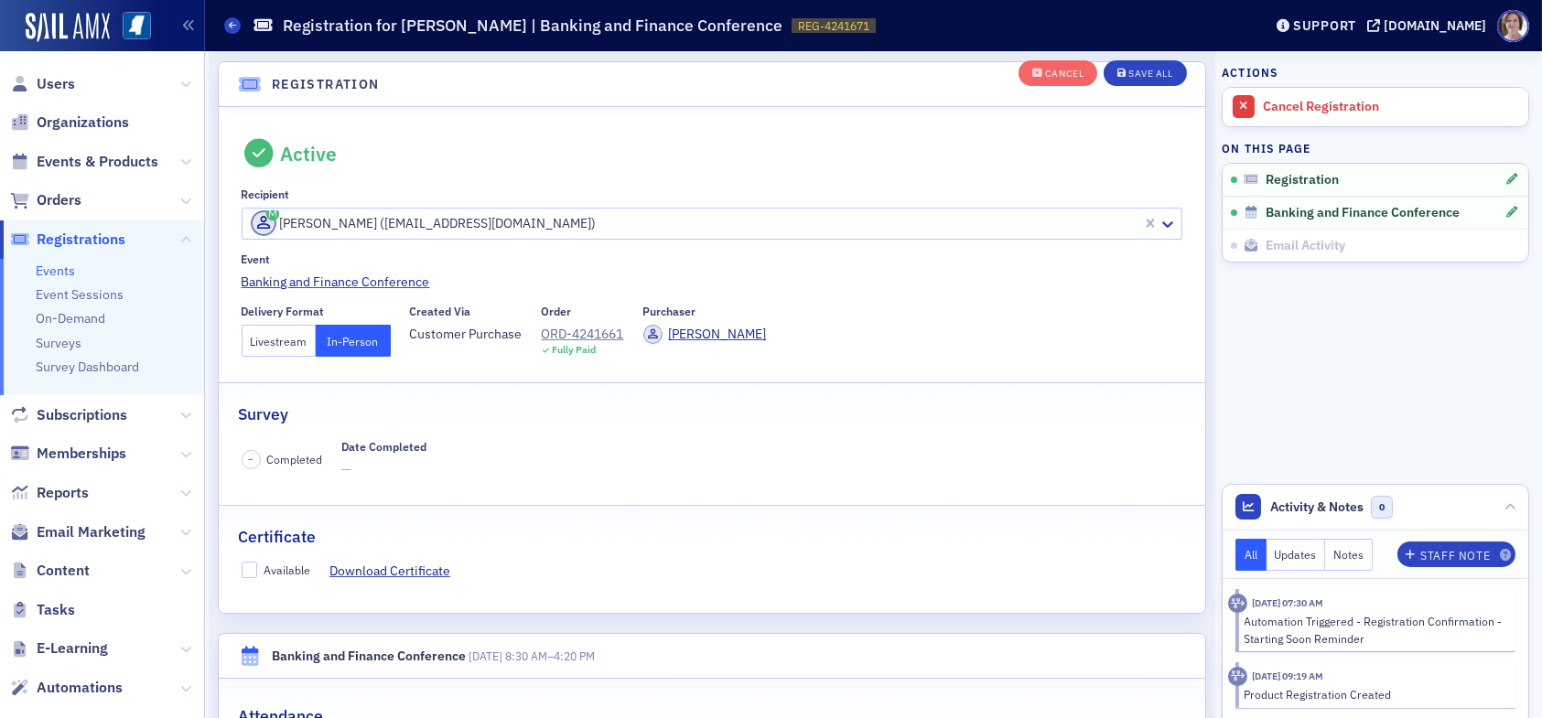
click at [287, 336] on button "Livestream" at bounding box center [279, 341] width 75 height 32
click at [1128, 75] on div "Save All" at bounding box center [1150, 75] width 44 height 10
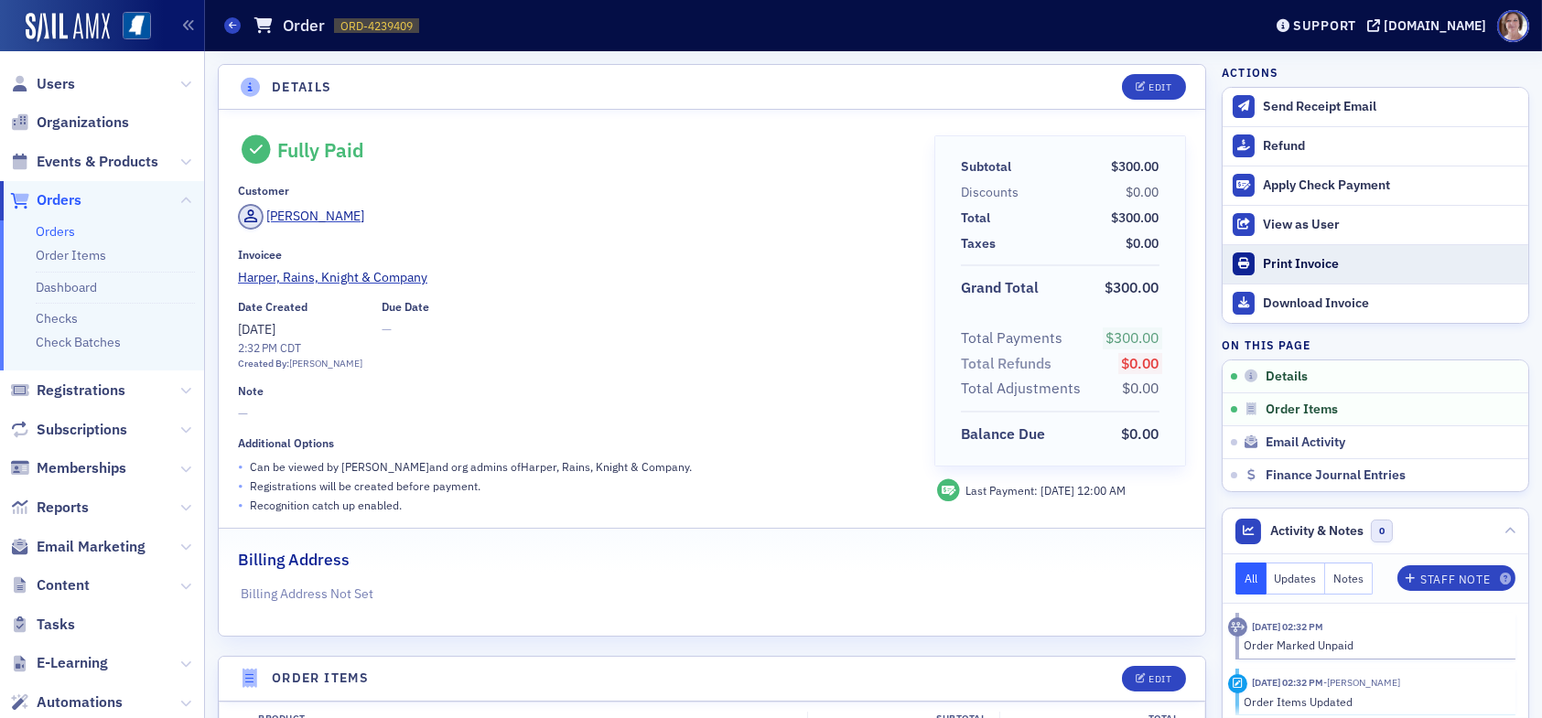
click at [1311, 258] on div "Print Invoice" at bounding box center [1391, 264] width 256 height 16
click at [110, 344] on link "Check Batches" at bounding box center [78, 342] width 85 height 16
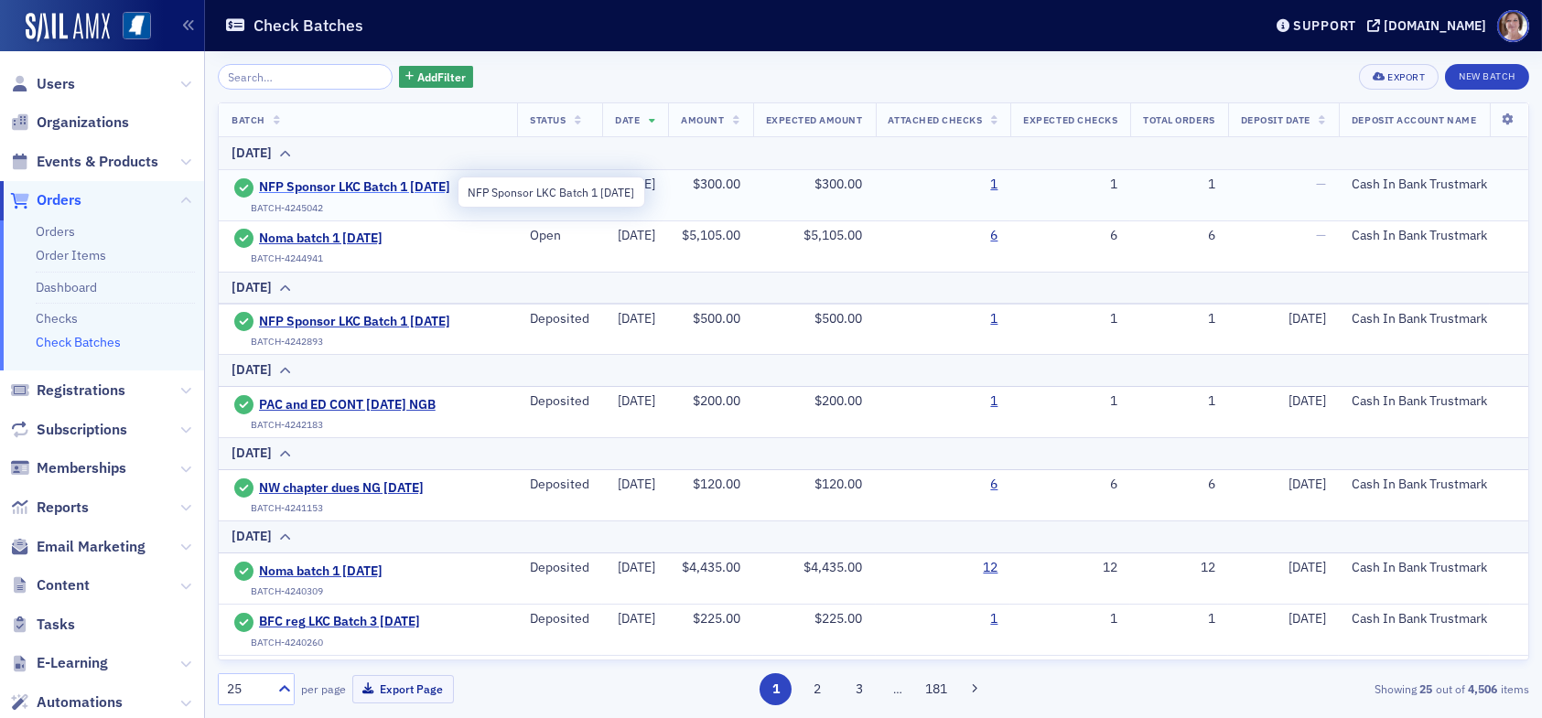
click at [370, 181] on span "NFP Sponsor LKC Batch 1 08.21.25" at bounding box center [354, 187] width 191 height 16
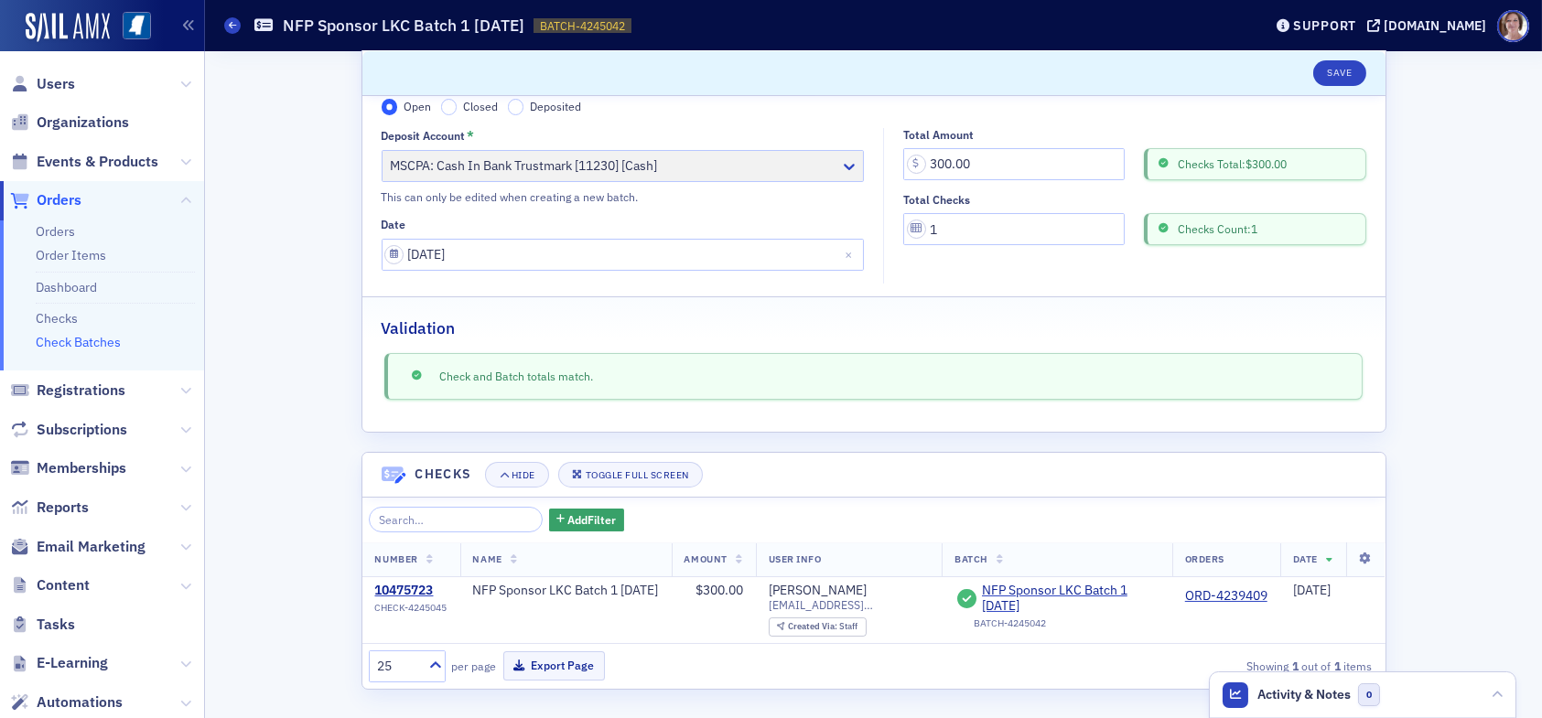
scroll to position [102, 0]
click at [566, 660] on button "Export Page" at bounding box center [554, 664] width 102 height 28
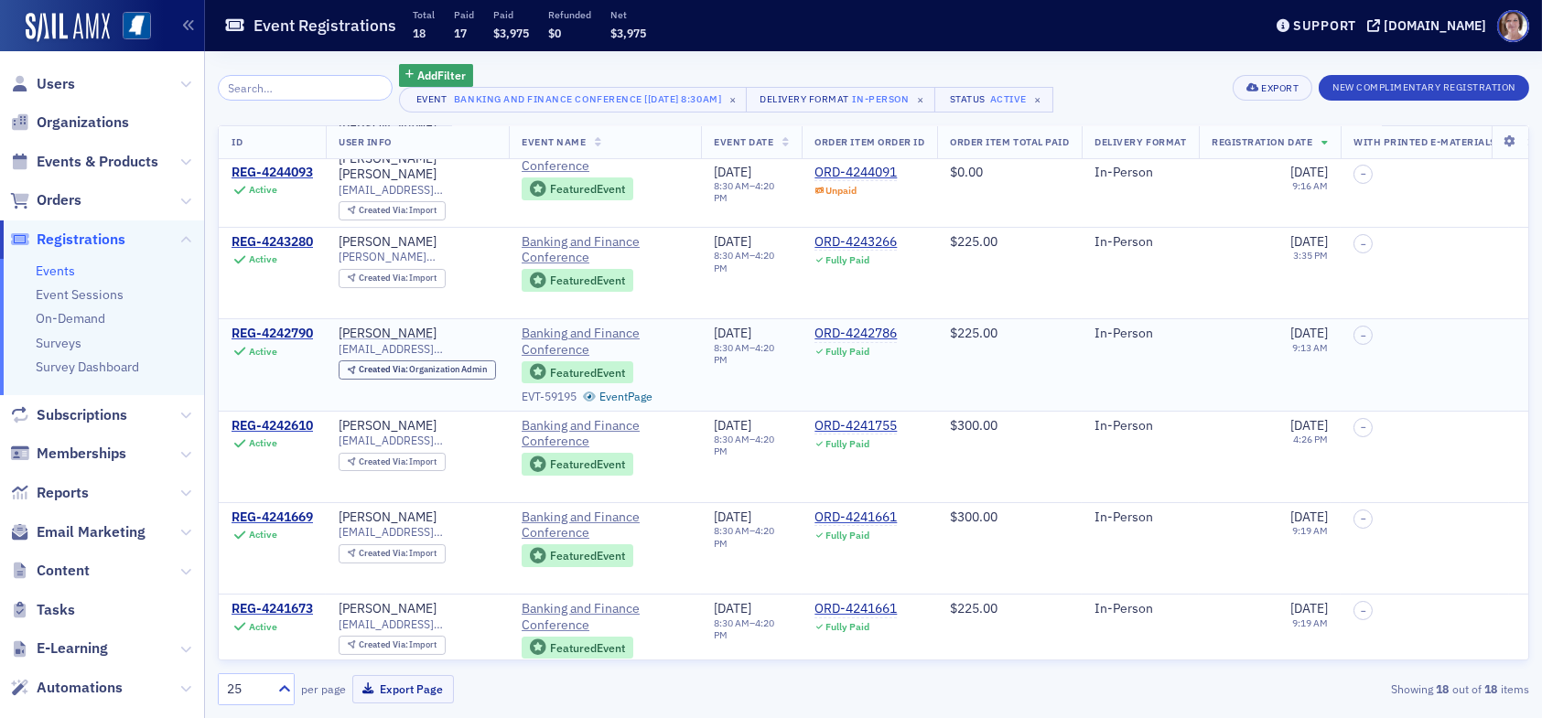
scroll to position [183, 0]
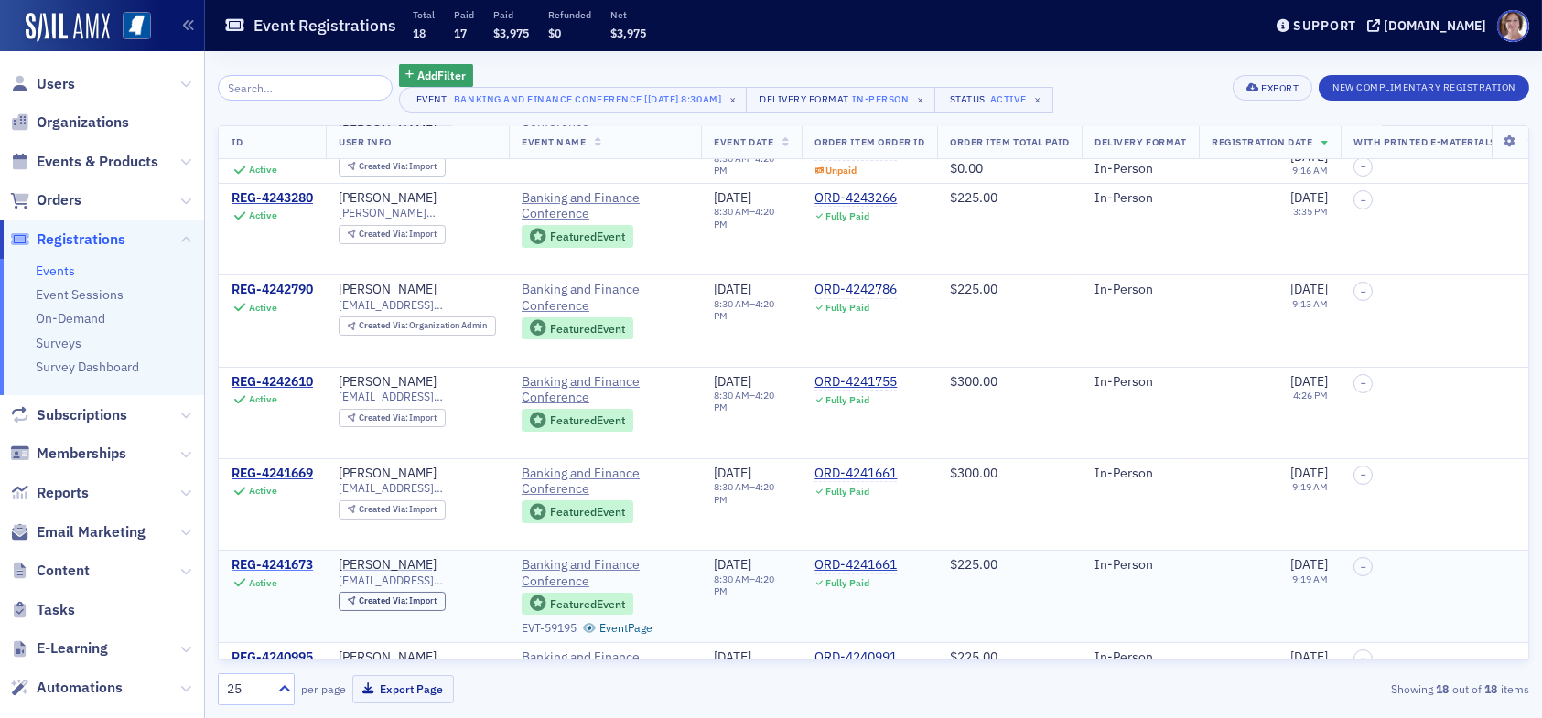
click at [274, 557] on div "REG-4241673" at bounding box center [271, 565] width 81 height 16
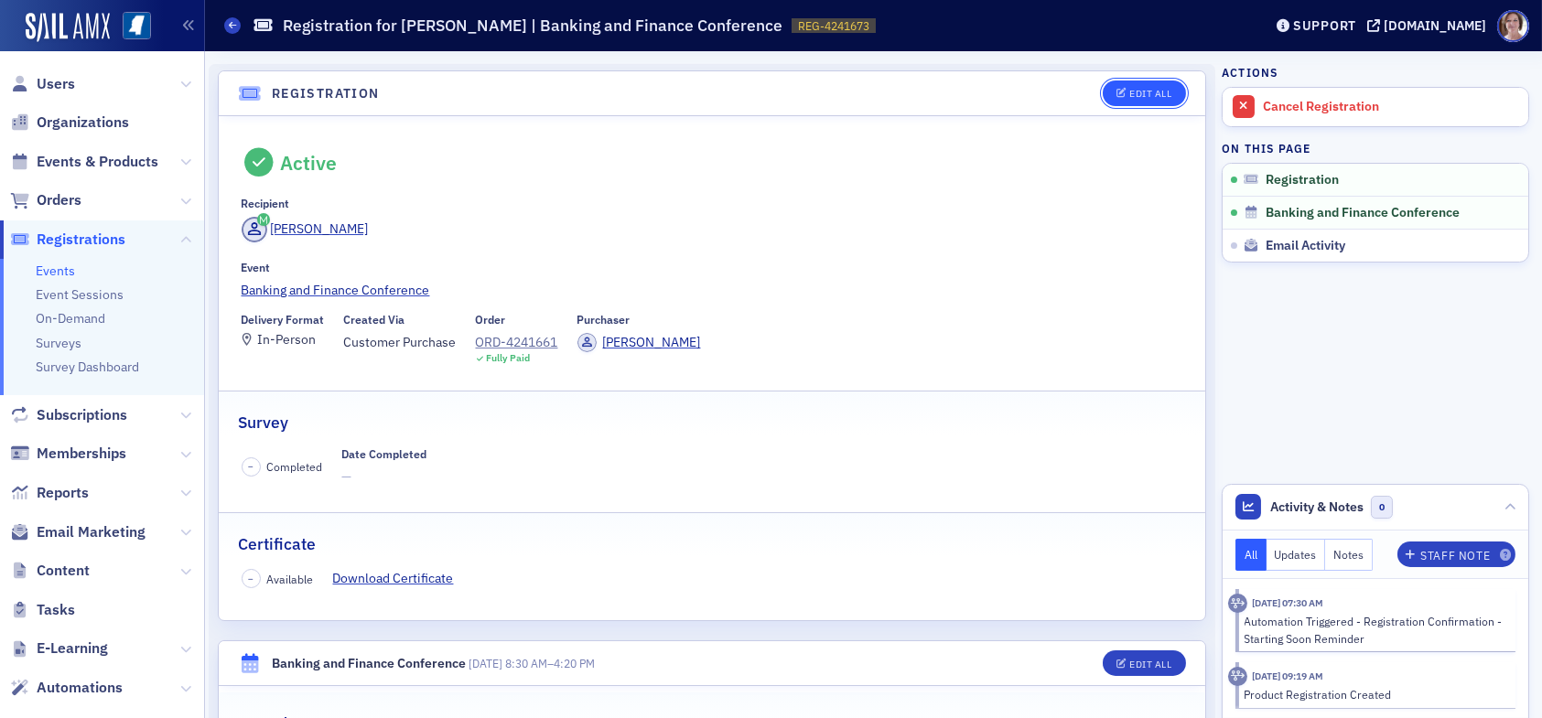
click at [1129, 95] on div "Edit All" at bounding box center [1150, 94] width 42 height 10
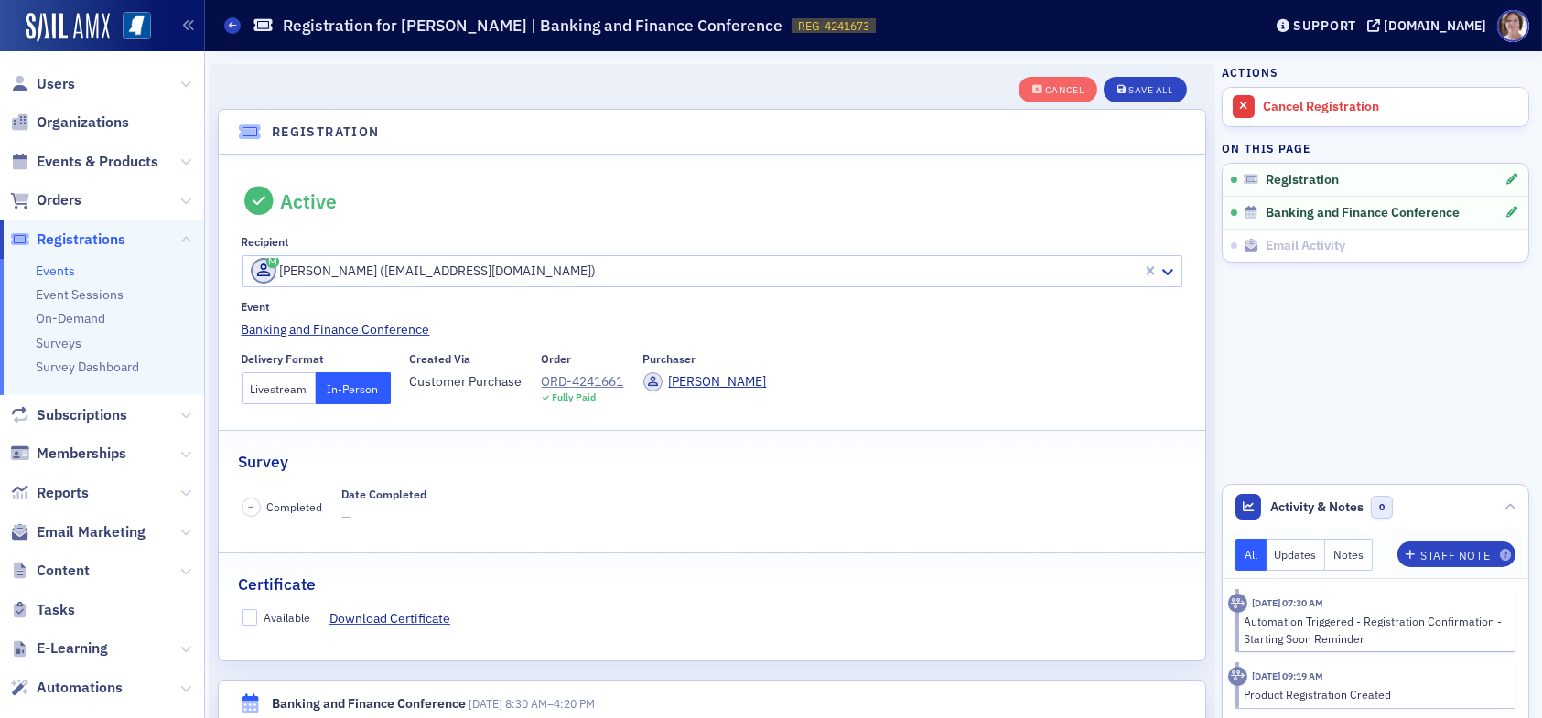
scroll to position [48, 0]
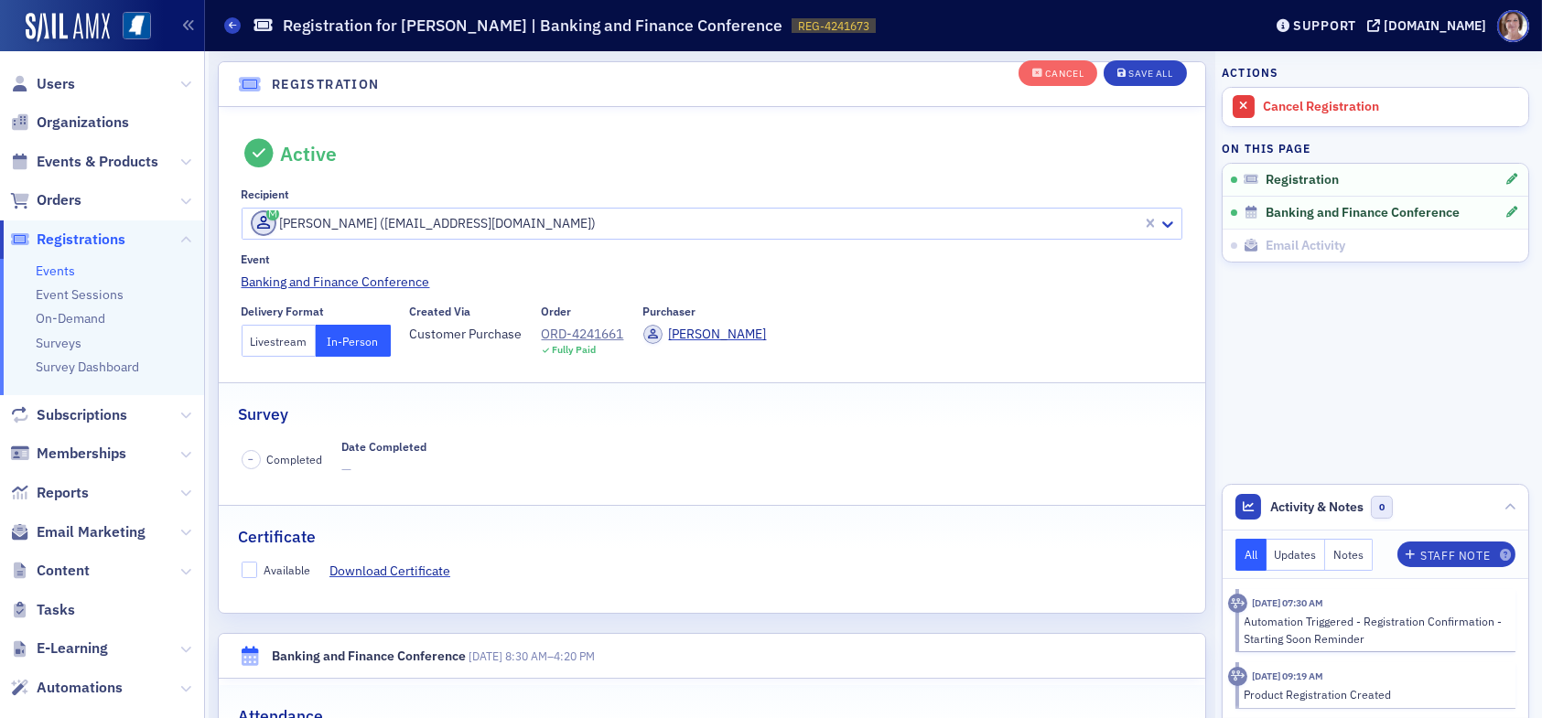
click at [278, 342] on button "Livestream" at bounding box center [279, 341] width 75 height 32
click at [1131, 71] on div "Save All" at bounding box center [1150, 75] width 44 height 10
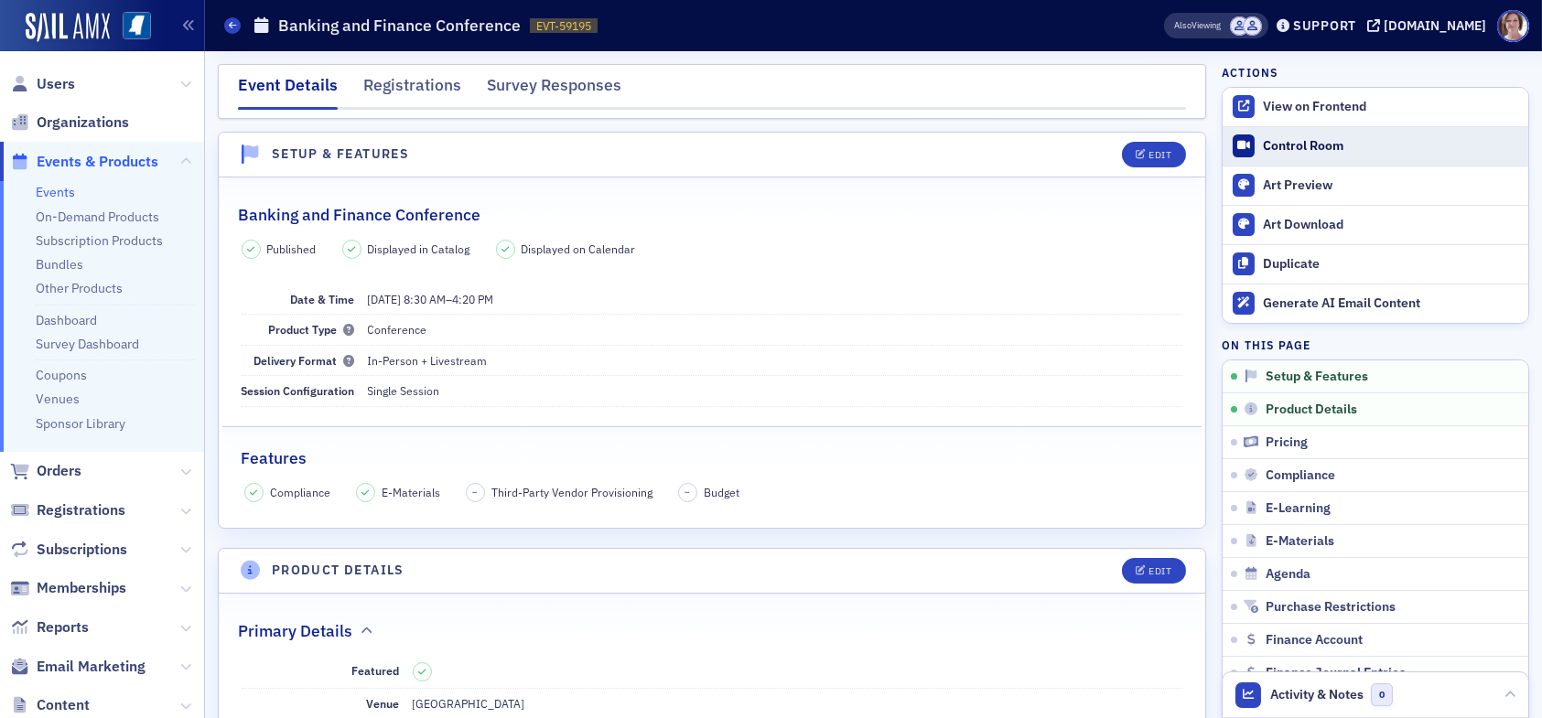
click at [1284, 142] on div "Control Room" at bounding box center [1391, 146] width 256 height 16
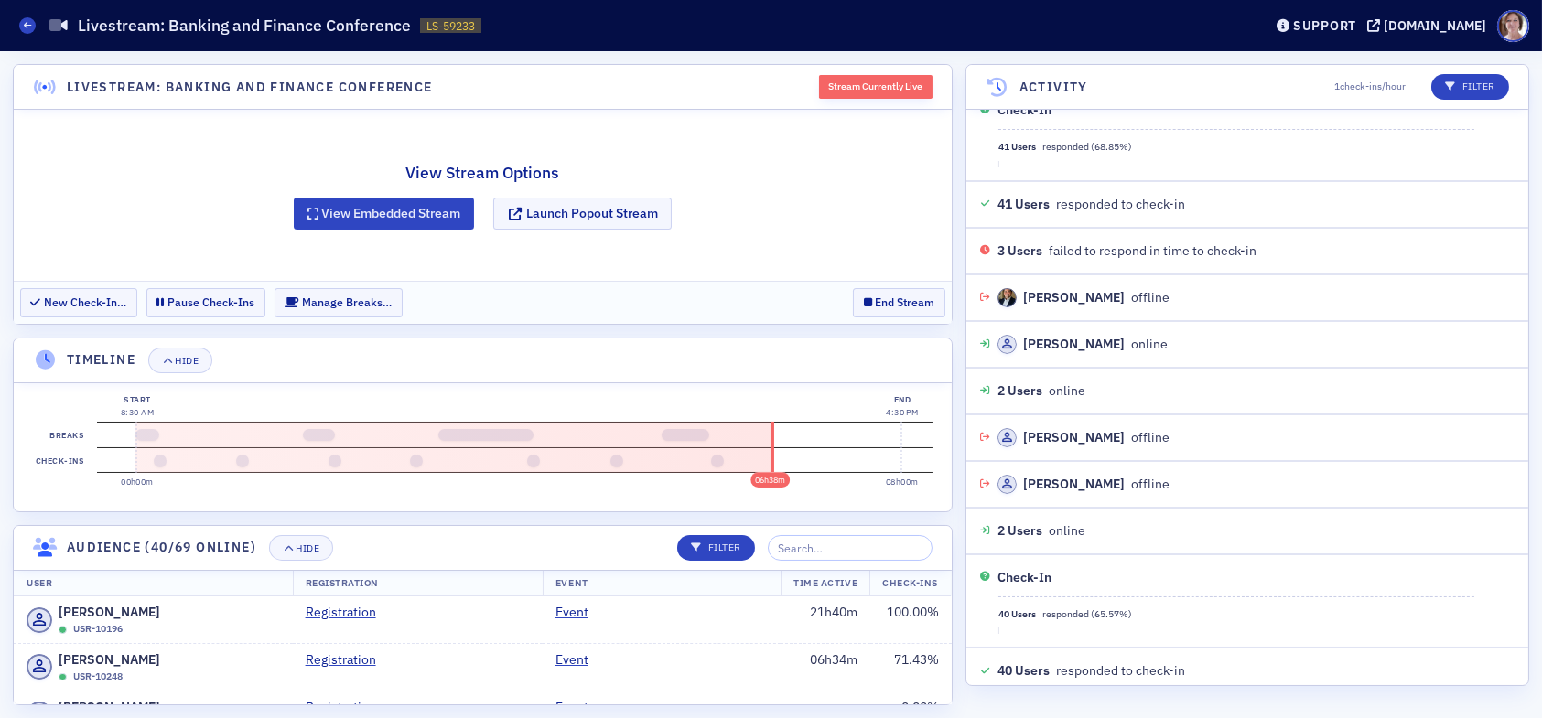
scroll to position [5623, 0]
